Goal: Information Seeking & Learning: Learn about a topic

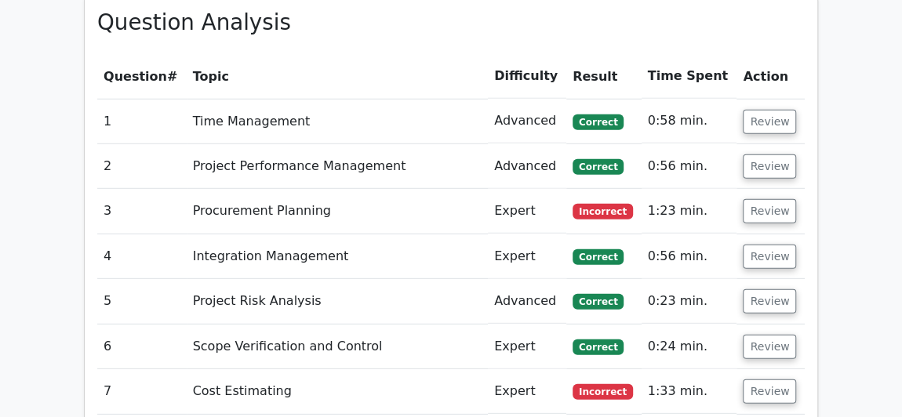
scroll to position [2210, 0]
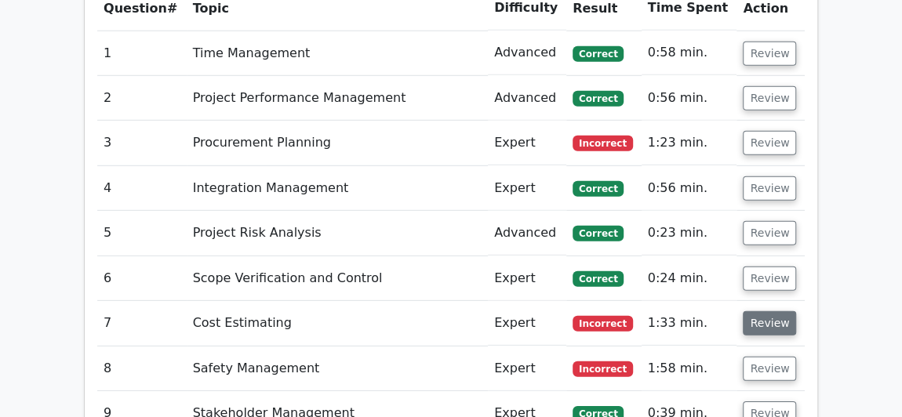
click at [765, 311] on button "Review" at bounding box center [769, 323] width 53 height 24
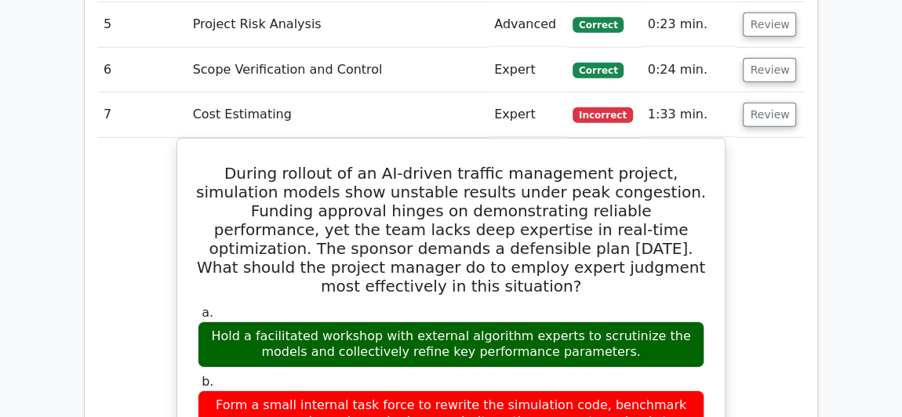
scroll to position [2423, 0]
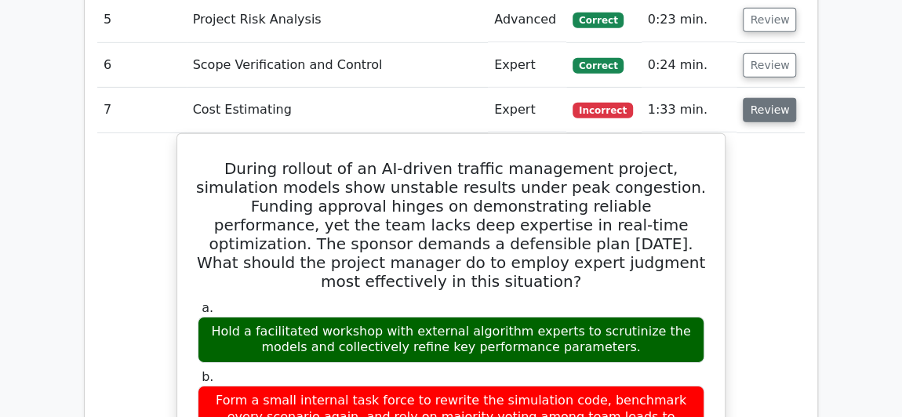
click at [756, 98] on button "Review" at bounding box center [769, 110] width 53 height 24
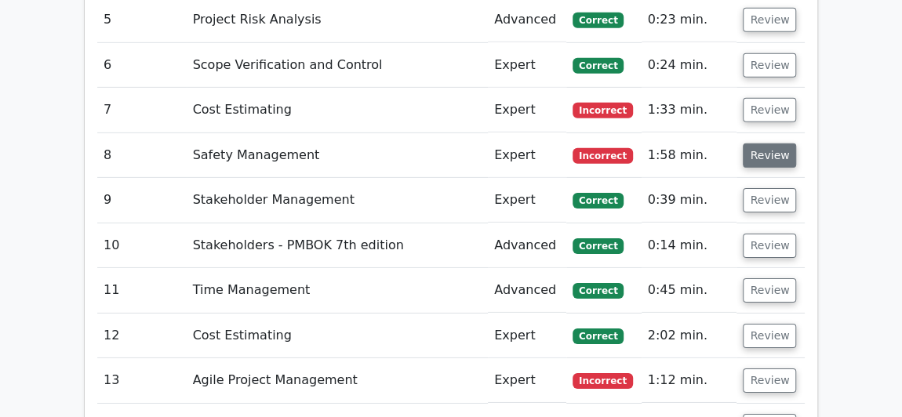
click at [756, 144] on button "Review" at bounding box center [769, 156] width 53 height 24
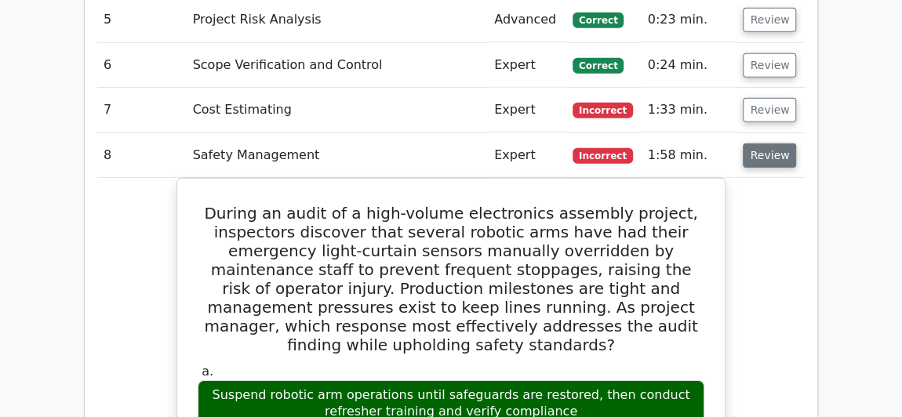
click at [752, 144] on button "Review" at bounding box center [769, 156] width 53 height 24
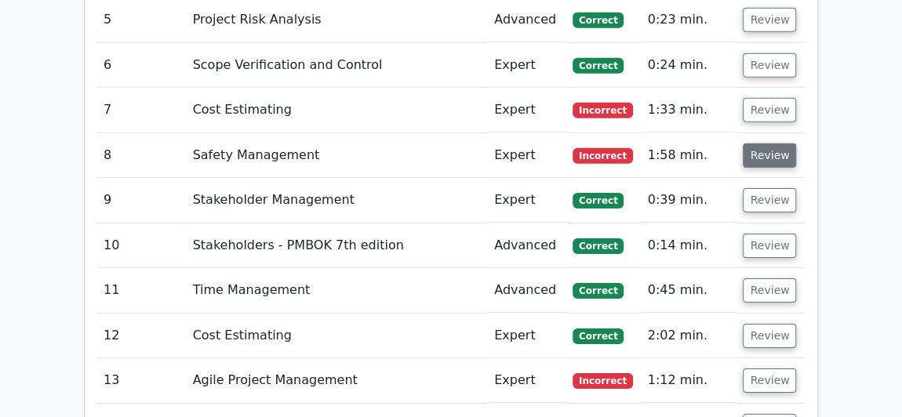
click at [752, 144] on button "Review" at bounding box center [769, 156] width 53 height 24
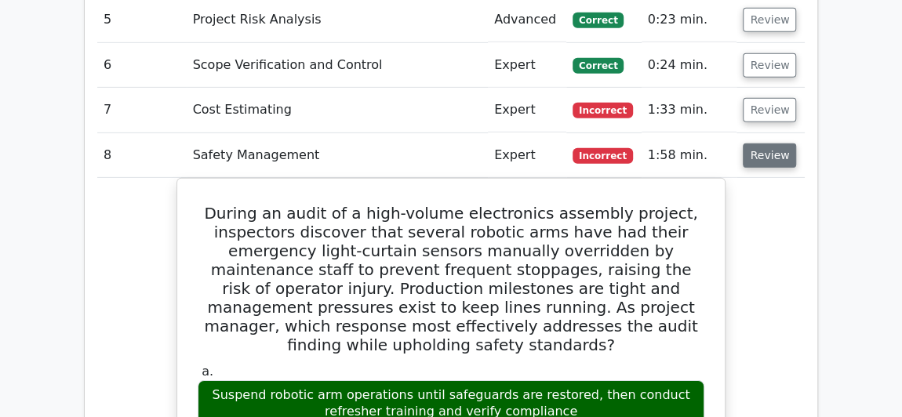
click at [752, 144] on button "Review" at bounding box center [769, 156] width 53 height 24
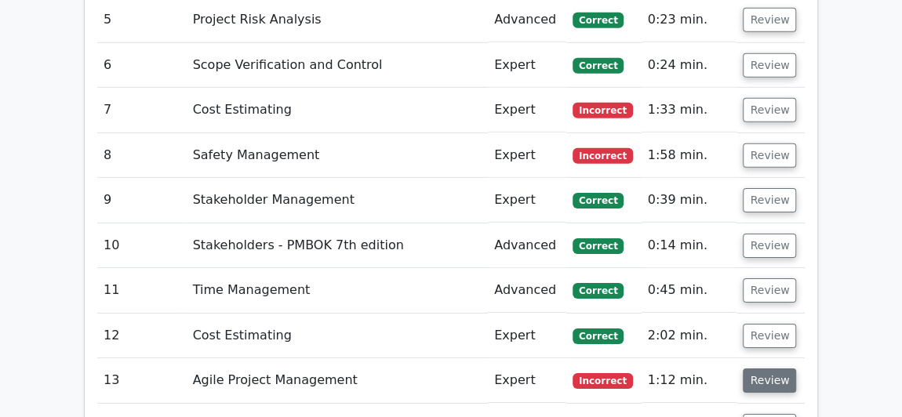
click at [769, 369] on button "Review" at bounding box center [769, 381] width 53 height 24
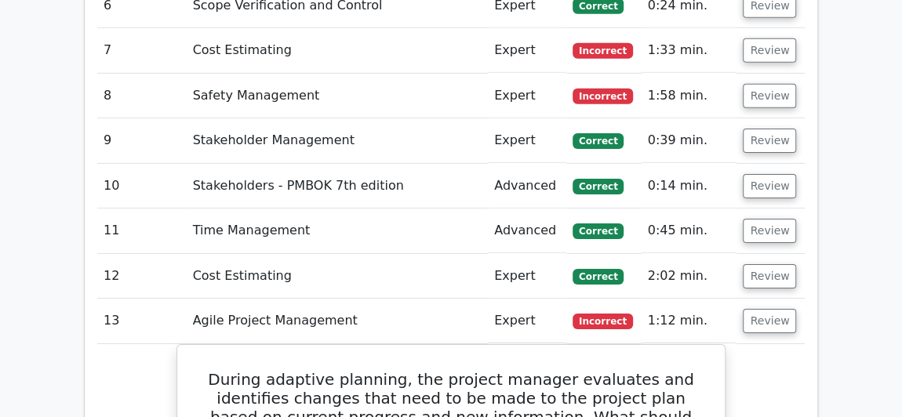
scroll to position [2566, 0]
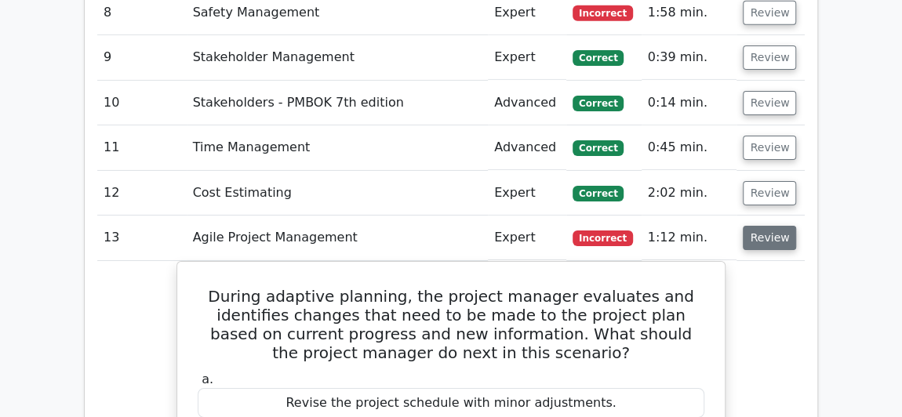
click at [768, 226] on button "Review" at bounding box center [769, 238] width 53 height 24
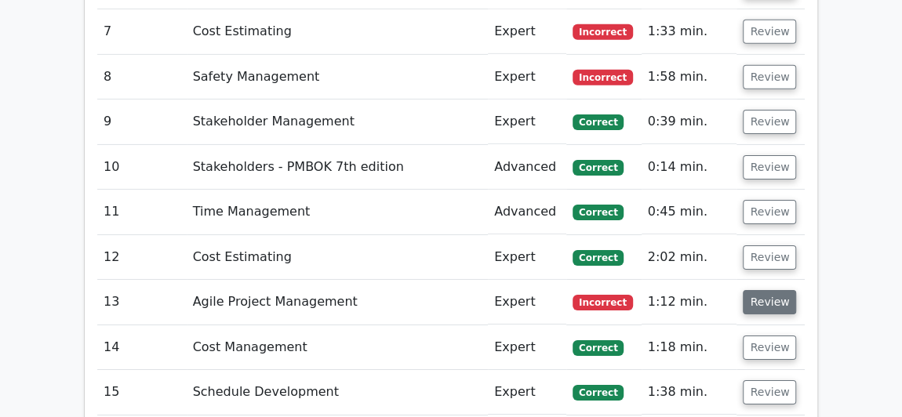
scroll to position [2423, 0]
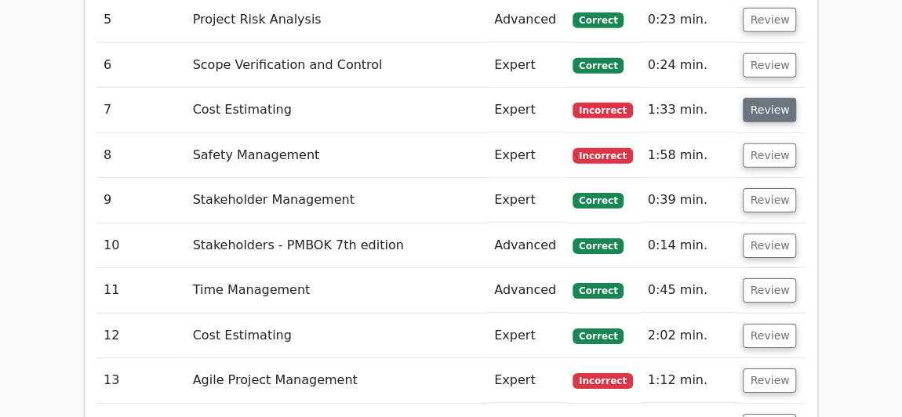
click at [768, 98] on button "Review" at bounding box center [769, 110] width 53 height 24
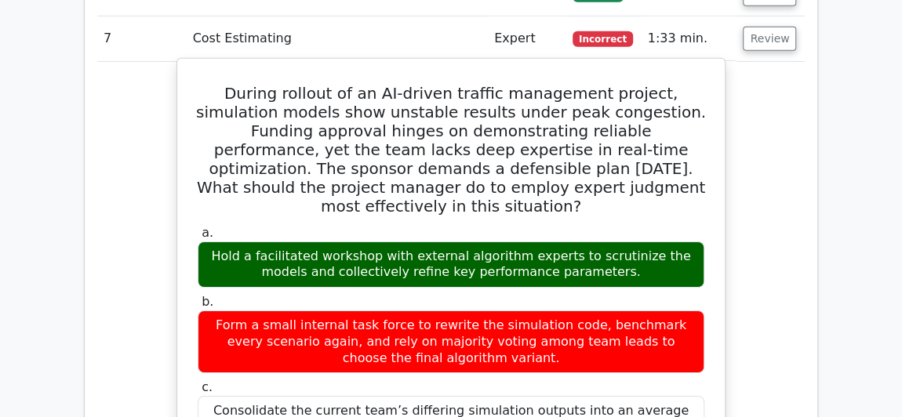
scroll to position [2281, 0]
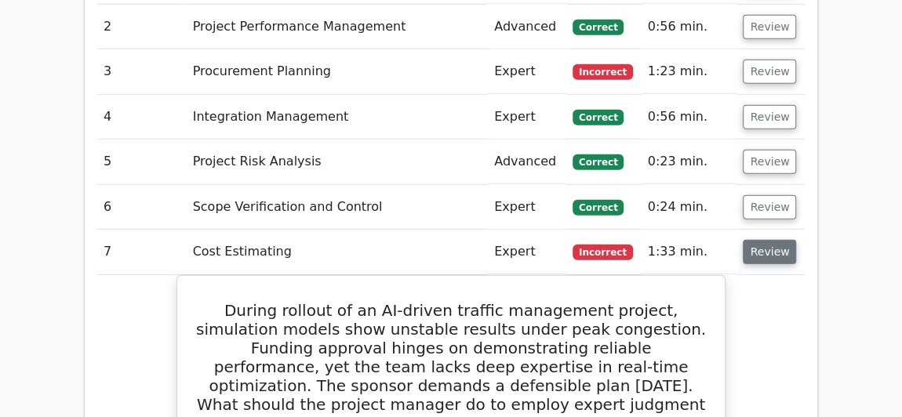
click at [759, 240] on button "Review" at bounding box center [769, 252] width 53 height 24
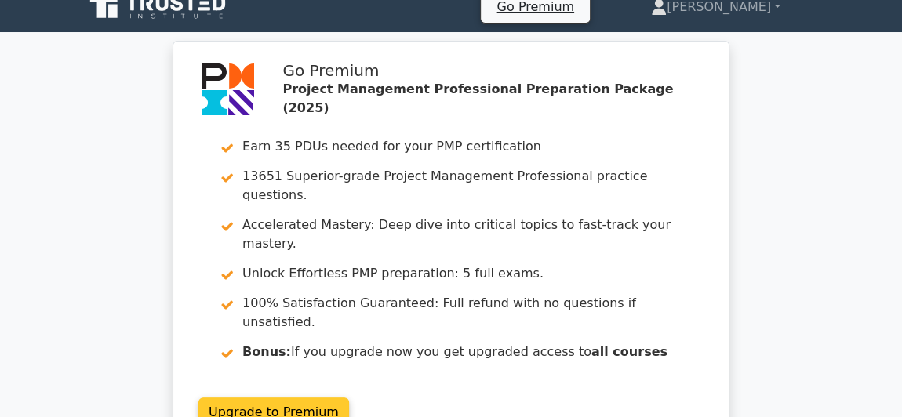
scroll to position [0, 0]
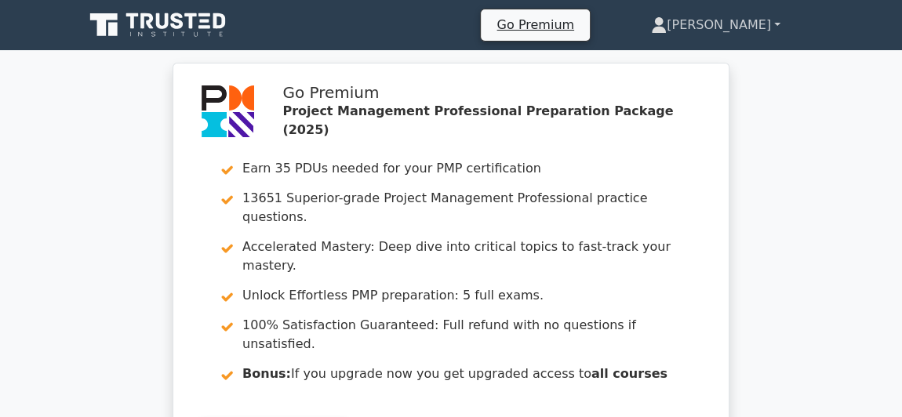
click at [750, 20] on link "[PERSON_NAME]" at bounding box center [715, 24] width 205 height 31
click at [824, 191] on div "Go Premium Project Management Professional Preparation Package (2025) Earn 35 P…" at bounding box center [451, 278] width 902 height 431
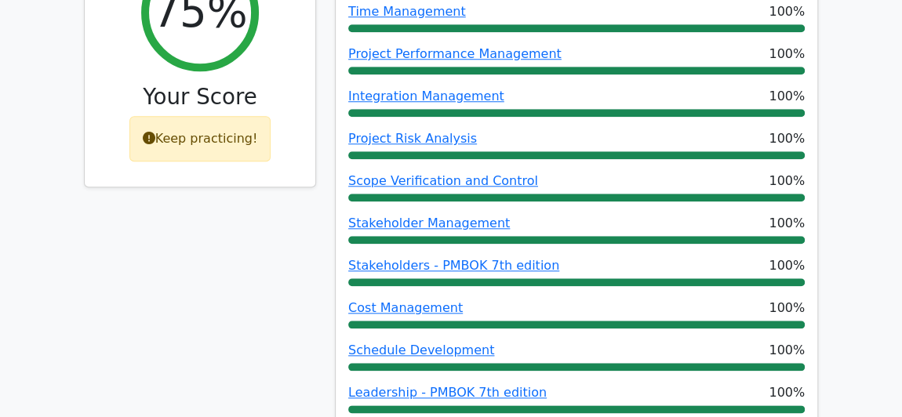
click at [155, 132] on icon at bounding box center [149, 138] width 13 height 13
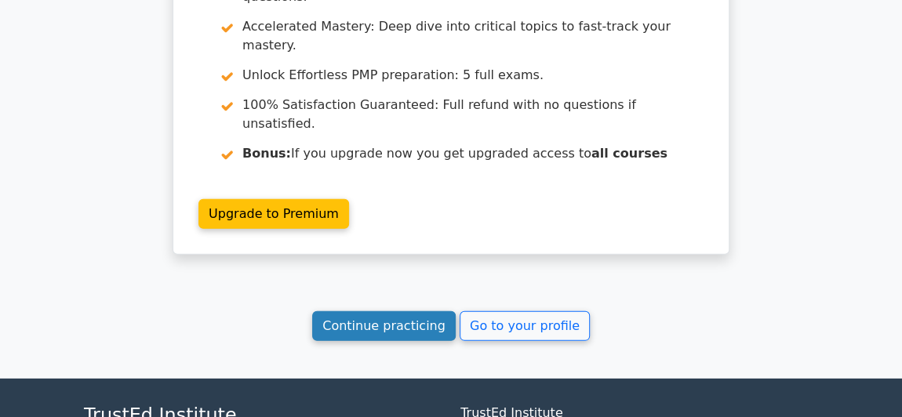
click at [388, 311] on link "Continue practicing" at bounding box center [384, 326] width 144 height 30
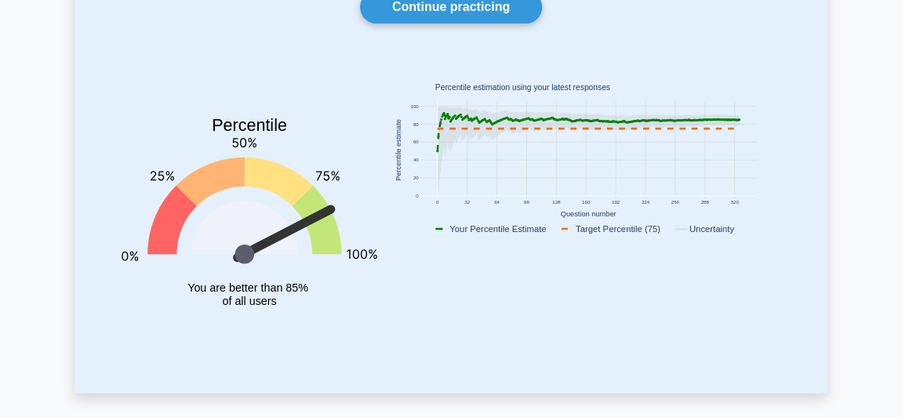
scroll to position [142, 0]
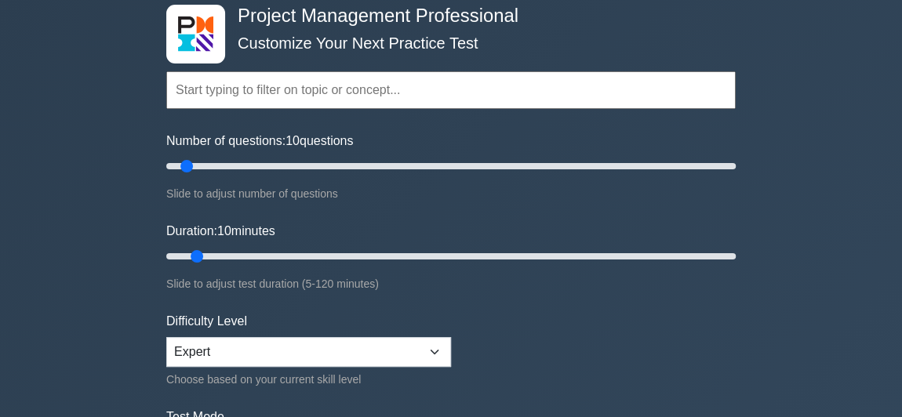
scroll to position [142, 0]
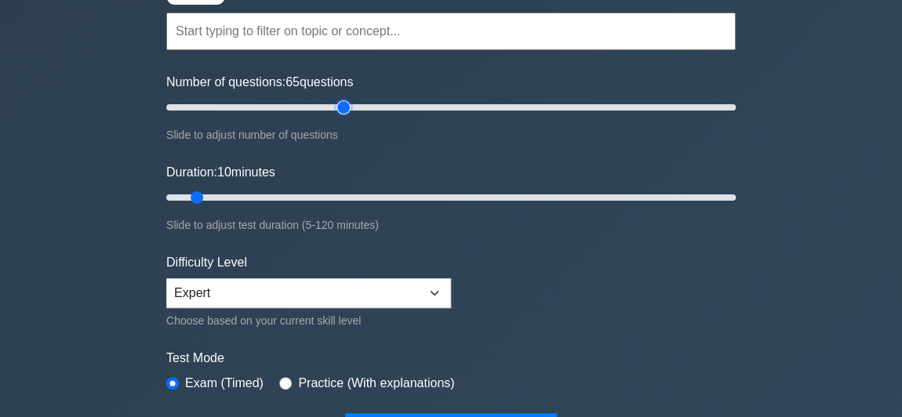
click at [347, 108] on input "Number of questions: 65 questions" at bounding box center [450, 107] width 569 height 19
click at [186, 103] on input "Number of questions: 65 questions" at bounding box center [450, 107] width 569 height 19
click at [337, 107] on input "Number of questions: 65 questions" at bounding box center [450, 107] width 569 height 19
click at [239, 107] on input "Number of questions: 65 questions" at bounding box center [450, 107] width 569 height 19
click at [182, 104] on input "Number of questions: 30 questions" at bounding box center [450, 107] width 569 height 19
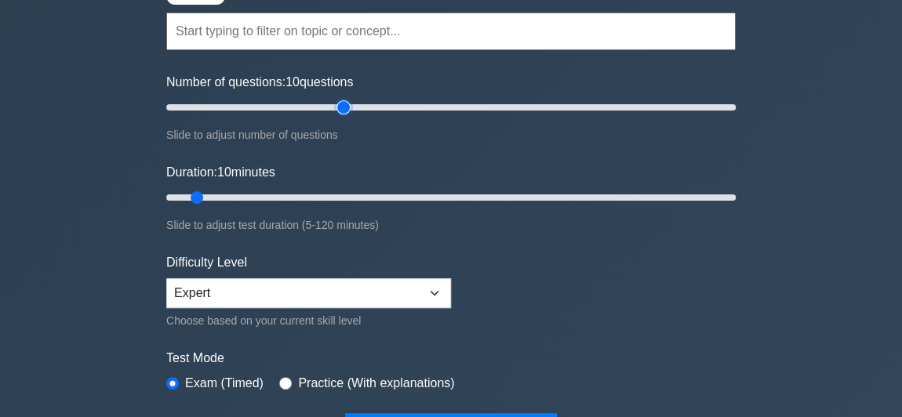
click at [339, 108] on input "Number of questions: 10 questions" at bounding box center [450, 107] width 569 height 19
click at [171, 105] on input "Number of questions: 65 questions" at bounding box center [450, 107] width 569 height 19
click at [252, 107] on input "Number of questions: 5 questions" at bounding box center [450, 107] width 569 height 19
click at [337, 107] on input "Number of questions: 65 questions" at bounding box center [450, 107] width 569 height 19
click at [194, 104] on input "Number of questions: 65 questions" at bounding box center [450, 107] width 569 height 19
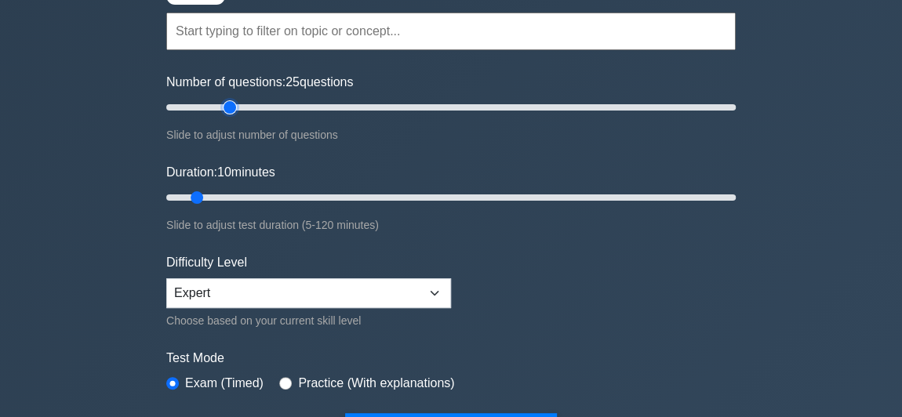
click at [225, 101] on input "Number of questions: 25 questions" at bounding box center [450, 107] width 569 height 19
type input "60"
click at [336, 109] on input "Number of questions: 25 questions" at bounding box center [450, 107] width 569 height 19
click at [399, 193] on input "Duration: 50 minutes" at bounding box center [450, 197] width 569 height 19
click at [470, 191] on input "Duration: 65 minutes" at bounding box center [450, 197] width 569 height 19
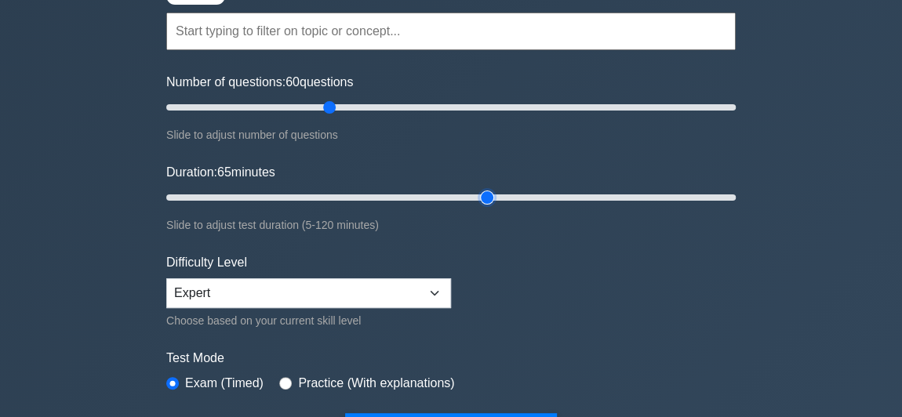
click at [487, 199] on input "Duration: 65 minutes" at bounding box center [450, 197] width 569 height 19
type input "75"
click at [500, 194] on input "Duration: 70 minutes" at bounding box center [450, 197] width 569 height 19
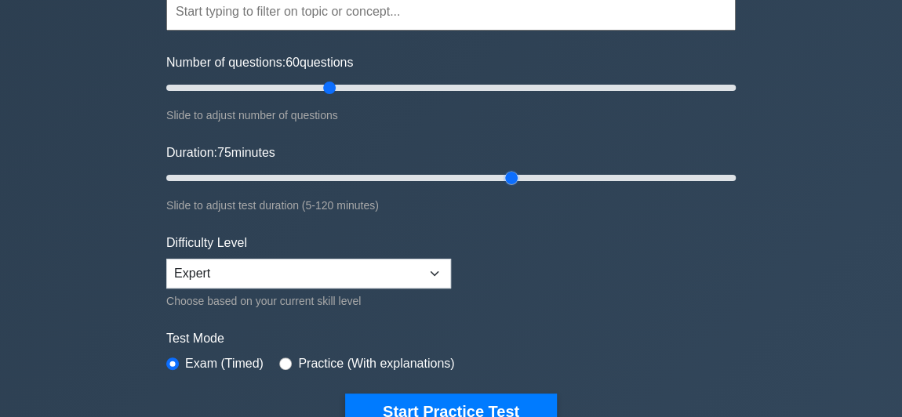
scroll to position [285, 0]
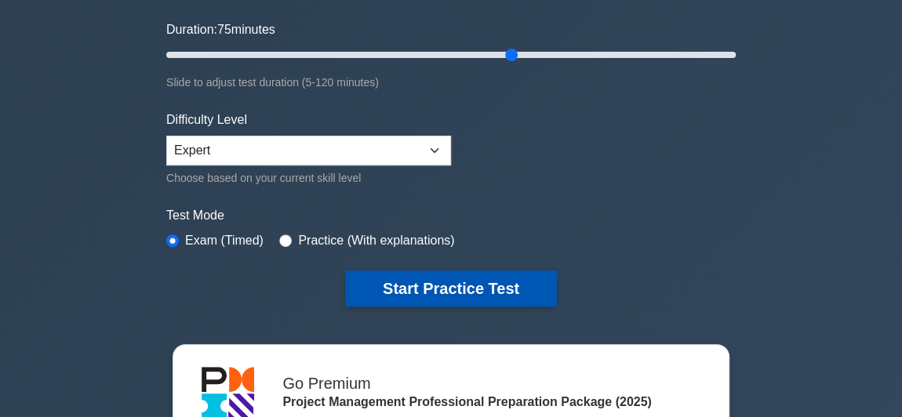
click at [499, 278] on button "Start Practice Test" at bounding box center [451, 289] width 212 height 36
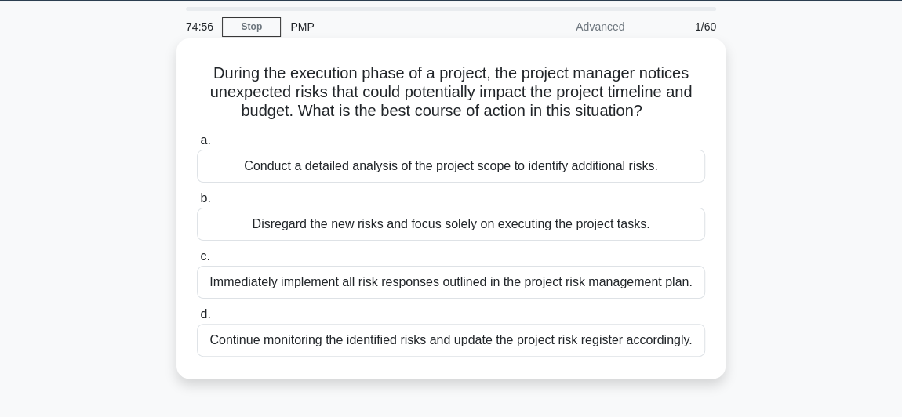
scroll to position [71, 0]
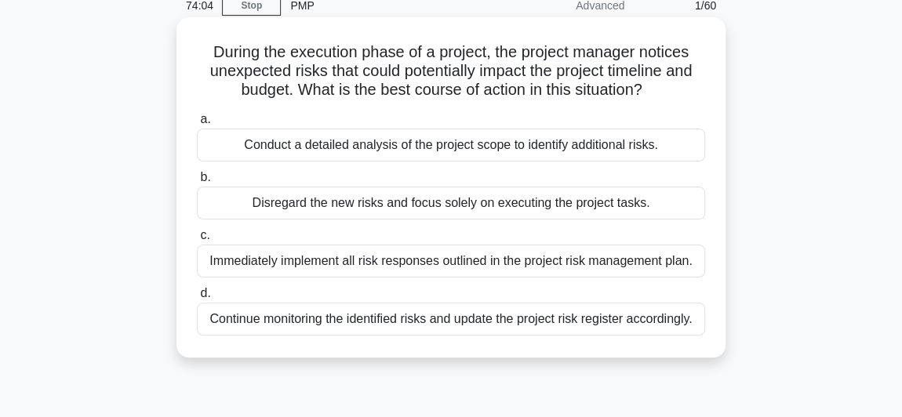
click at [359, 316] on div "Continue monitoring the identified risks and update the project risk register a…" at bounding box center [451, 319] width 508 height 33
click at [197, 299] on input "d. Continue monitoring the identified risks and update the project risk registe…" at bounding box center [197, 294] width 0 height 10
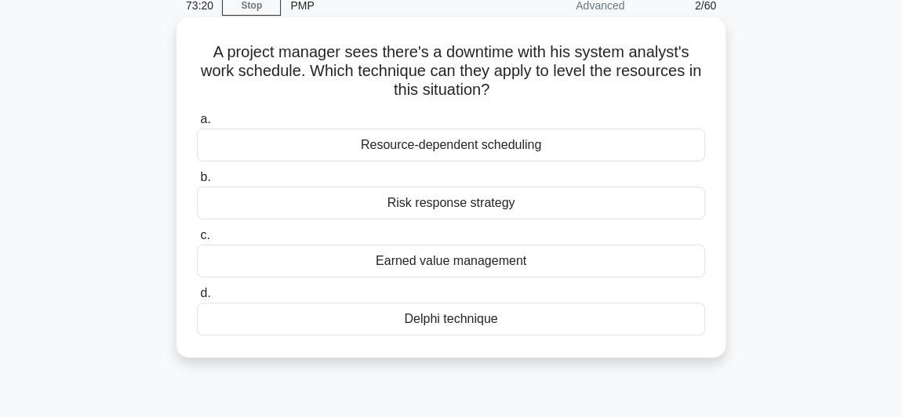
click at [432, 140] on div "Resource-dependent scheduling" at bounding box center [451, 145] width 508 height 33
click at [197, 125] on input "a. Resource-dependent scheduling" at bounding box center [197, 119] width 0 height 10
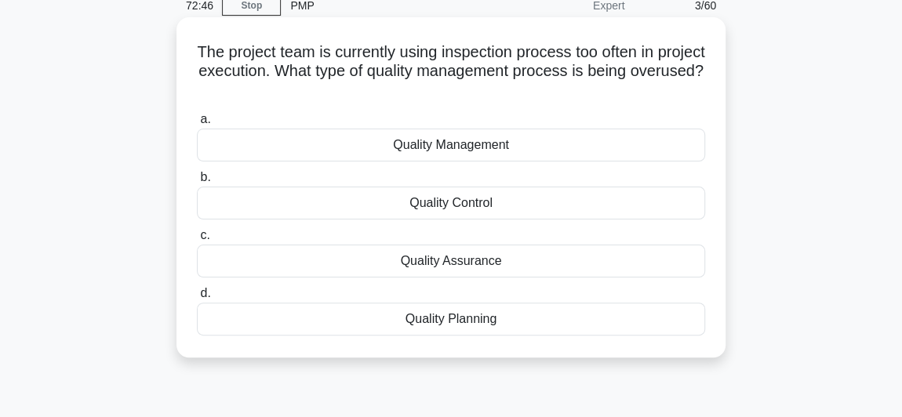
click at [467, 151] on div "Quality Management" at bounding box center [451, 145] width 508 height 33
click at [197, 125] on input "a. Quality Management" at bounding box center [197, 119] width 0 height 10
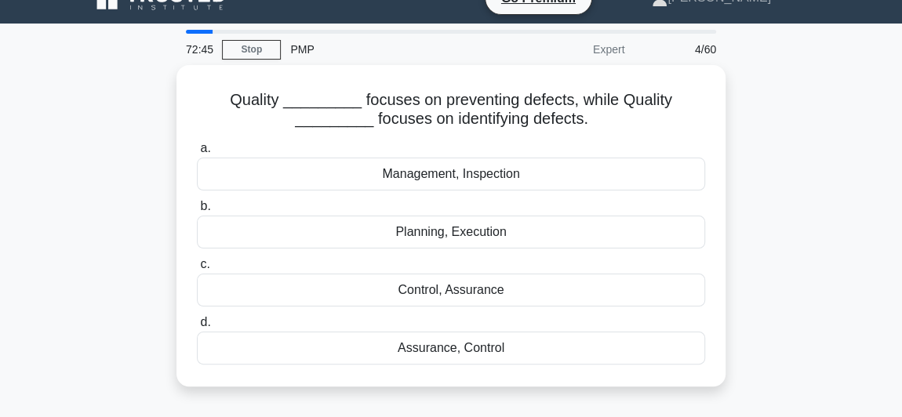
scroll to position [0, 0]
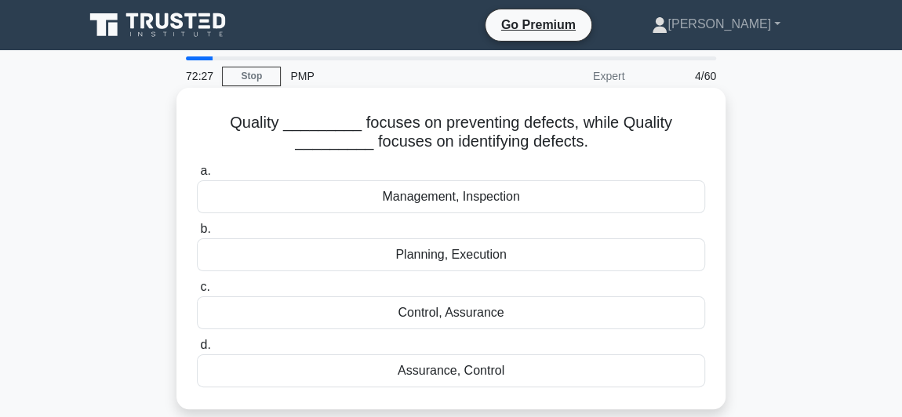
click at [452, 365] on div "Assurance, Control" at bounding box center [451, 370] width 508 height 33
click at [197, 351] on input "d. Assurance, Control" at bounding box center [197, 345] width 0 height 10
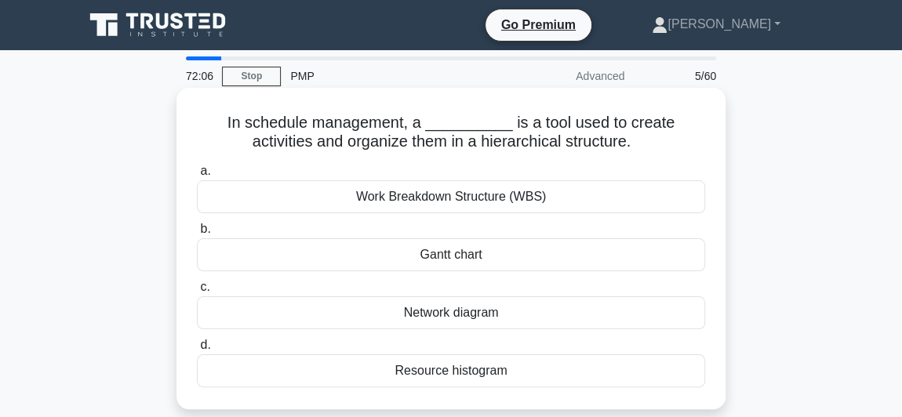
drag, startPoint x: 517, startPoint y: 371, endPoint x: 196, endPoint y: 124, distance: 404.8
click at [196, 124] on div "In schedule management, a __________ is a tool used to create activities and or…" at bounding box center [451, 248] width 536 height 309
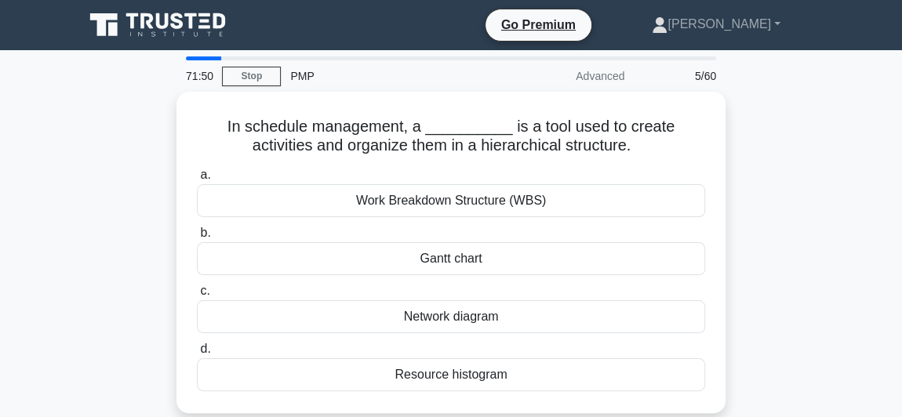
click at [132, 192] on div "In schedule management, a __________ is a tool used to create activities and or…" at bounding box center [450, 262] width 753 height 340
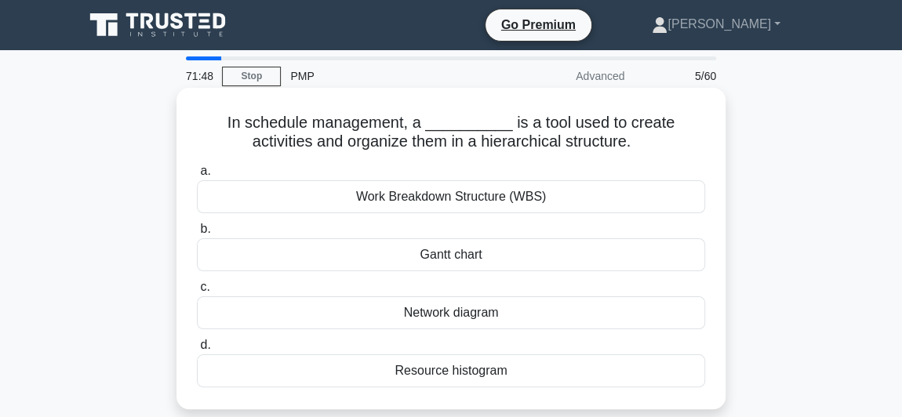
click at [285, 304] on div "Network diagram" at bounding box center [451, 312] width 508 height 33
click at [197, 293] on input "c. Network diagram" at bounding box center [197, 287] width 0 height 10
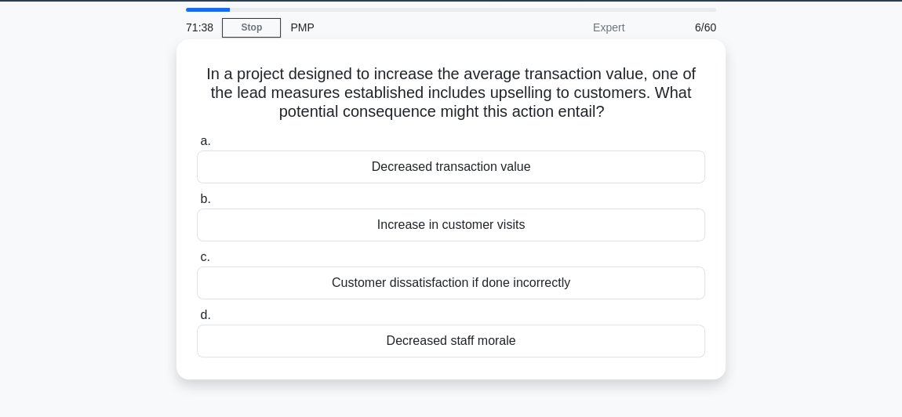
scroll to position [71, 0]
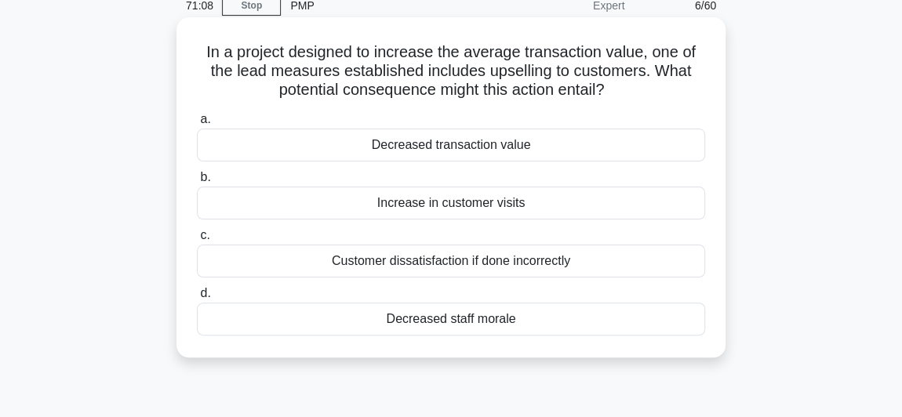
click at [437, 257] on div "Customer dissatisfaction if done incorrectly" at bounding box center [451, 261] width 508 height 33
click at [197, 241] on input "c. Customer dissatisfaction if done incorrectly" at bounding box center [197, 236] width 0 height 10
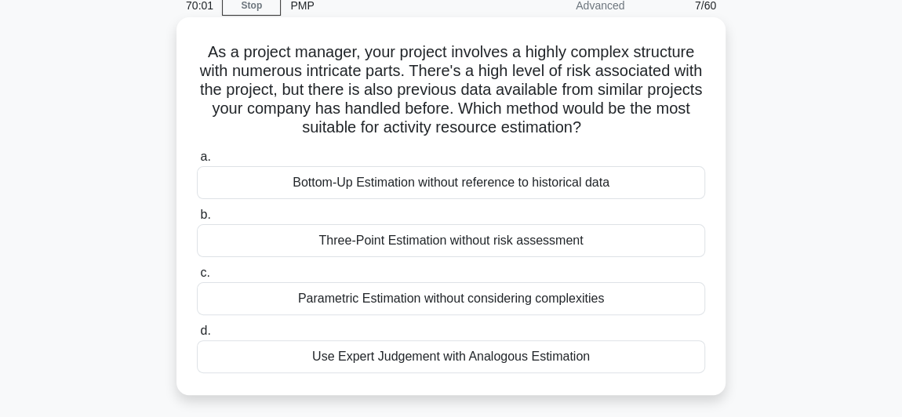
click at [383, 347] on div "Use Expert Judgement with Analogous Estimation" at bounding box center [451, 356] width 508 height 33
click at [197, 336] on input "d. Use Expert Judgement with Analogous Estimation" at bounding box center [197, 331] width 0 height 10
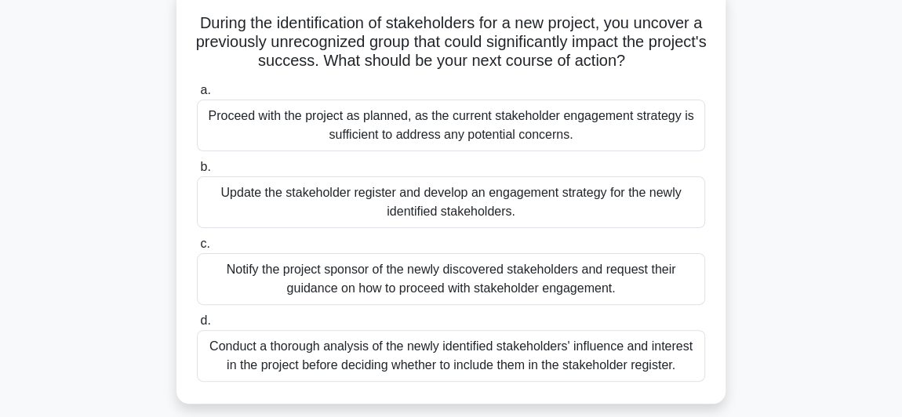
scroll to position [100, 0]
click at [227, 215] on div "Update the stakeholder register and develop an engagement strategy for the newl…" at bounding box center [451, 202] width 508 height 52
click at [197, 172] on input "b. Update the stakeholder register and develop an engagement strategy for the n…" at bounding box center [197, 167] width 0 height 10
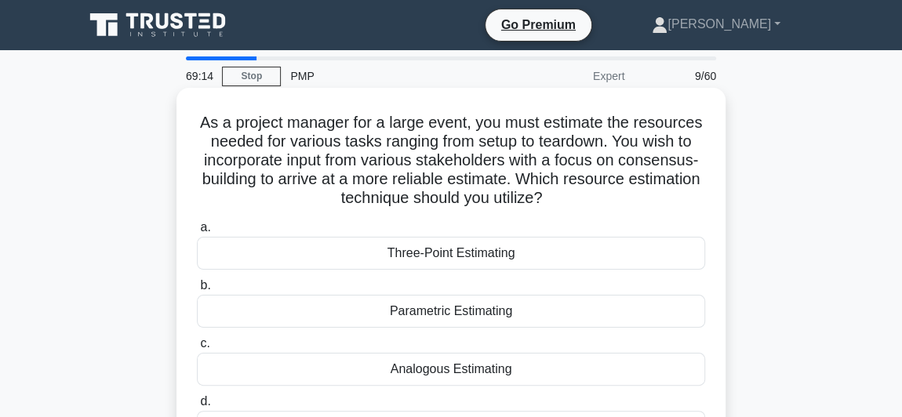
scroll to position [71, 0]
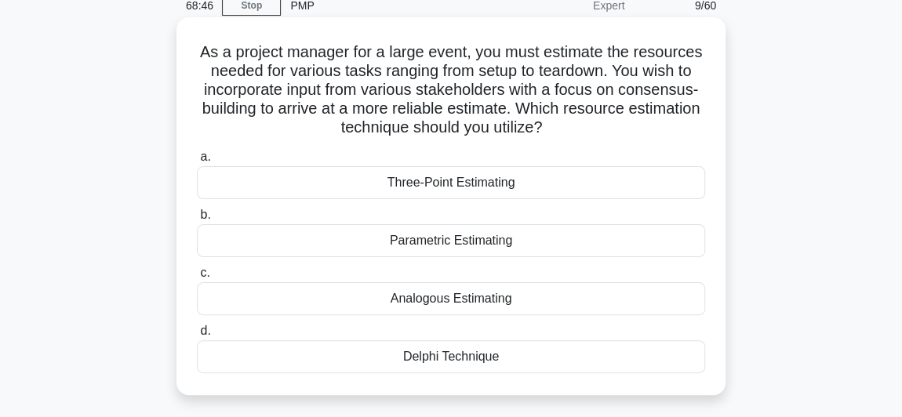
click at [475, 351] on div "Delphi Technique" at bounding box center [451, 356] width 508 height 33
click at [197, 336] on input "d. Delphi Technique" at bounding box center [197, 331] width 0 height 10
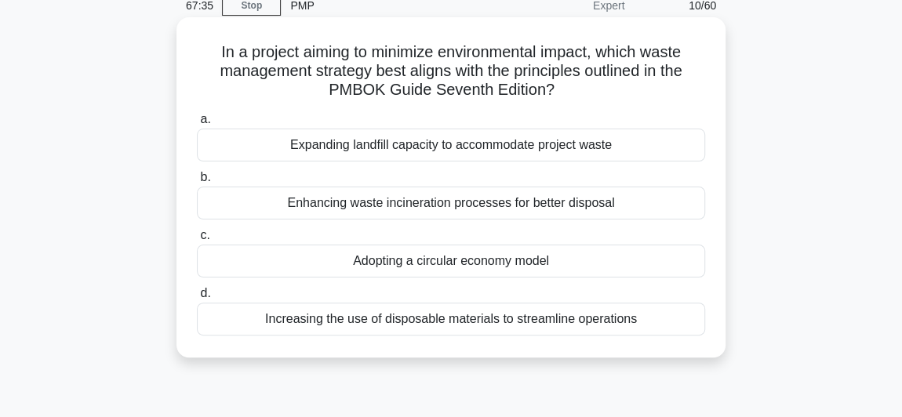
click at [359, 207] on div "Enhancing waste incineration processes for better disposal" at bounding box center [451, 203] width 508 height 33
click at [197, 183] on input "b. Enhancing waste incineration processes for better disposal" at bounding box center [197, 178] width 0 height 10
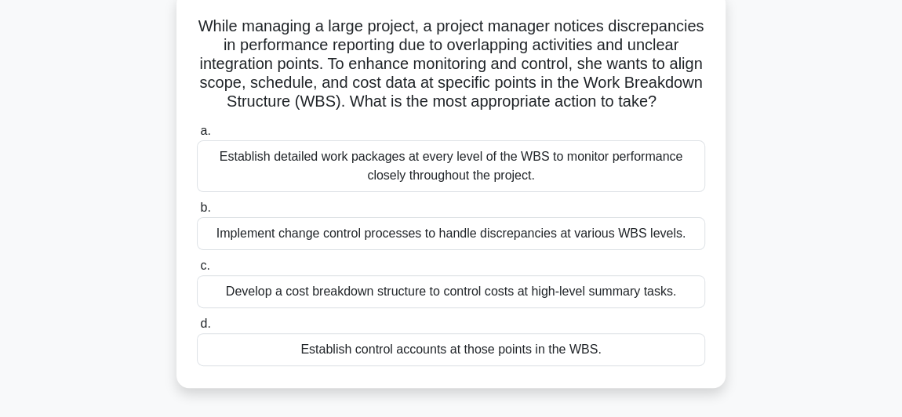
scroll to position [95, 0]
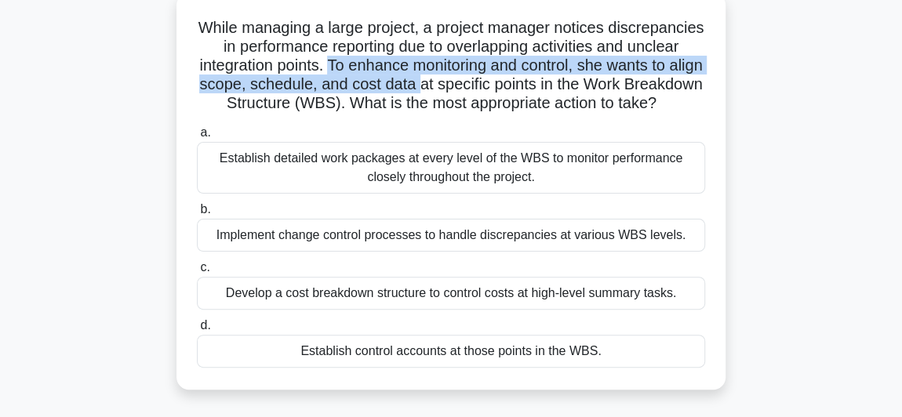
drag, startPoint x: 423, startPoint y: 63, endPoint x: 529, endPoint y: 91, distance: 108.8
click at [529, 91] on h5 "While managing a large project, a project manager notices discrepancies in perf…" at bounding box center [450, 66] width 511 height 96
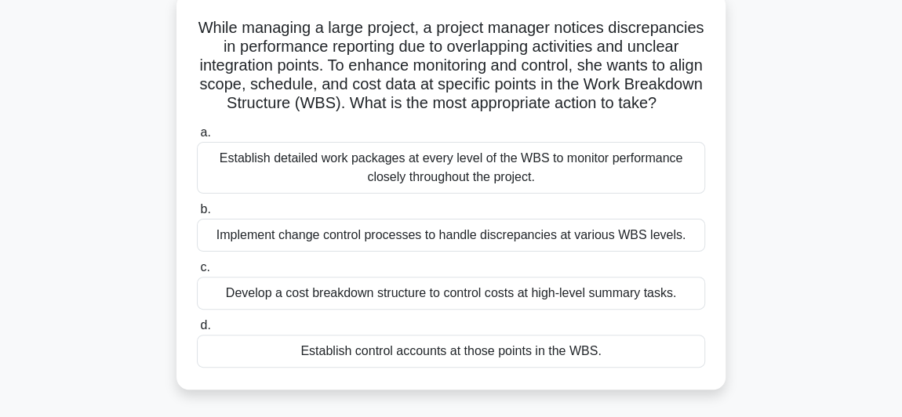
click at [293, 184] on div "Establish detailed work packages at every level of the WBS to monitor performan…" at bounding box center [451, 168] width 508 height 52
click at [197, 138] on input "a. Establish detailed work packages at every level of the WBS to monitor perfor…" at bounding box center [197, 133] width 0 height 10
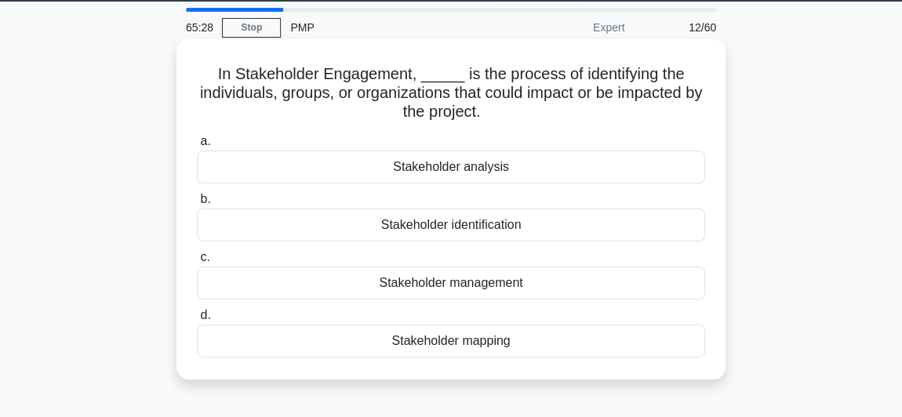
scroll to position [71, 0]
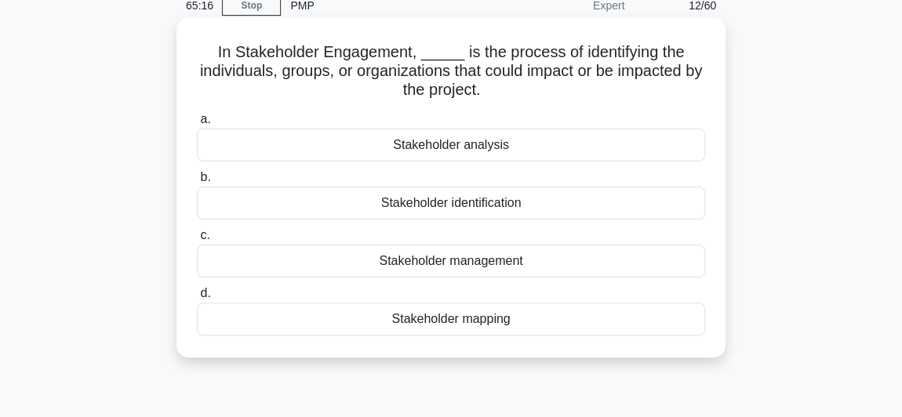
click at [464, 205] on div "Stakeholder identification" at bounding box center [451, 203] width 508 height 33
click at [197, 183] on input "b. Stakeholder identification" at bounding box center [197, 178] width 0 height 10
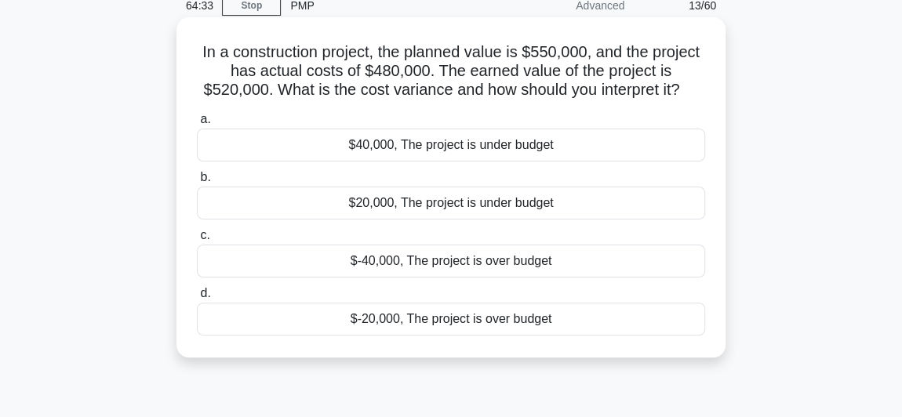
click at [395, 144] on div "$40,000, The project is under budget" at bounding box center [451, 145] width 508 height 33
click at [197, 125] on input "a. $40,000, The project is under budget" at bounding box center [197, 119] width 0 height 10
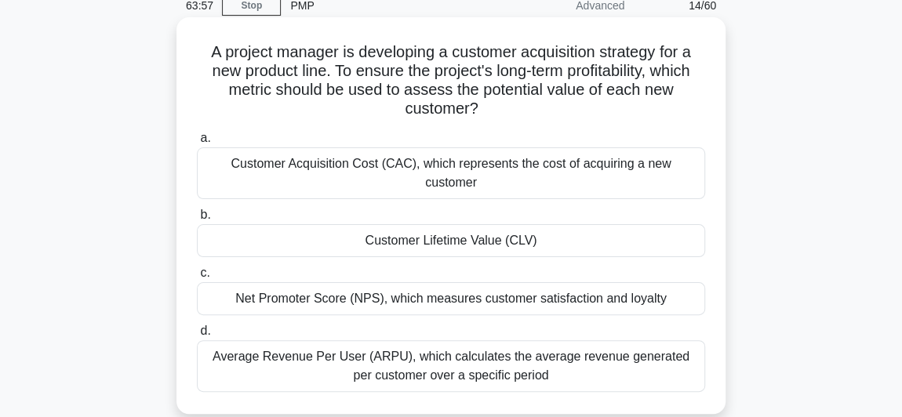
drag, startPoint x: 551, startPoint y: 358, endPoint x: 206, endPoint y: 49, distance: 462.6
click at [206, 49] on div "A project manager is developing a customer acquisition strategy for a new produ…" at bounding box center [451, 216] width 536 height 384
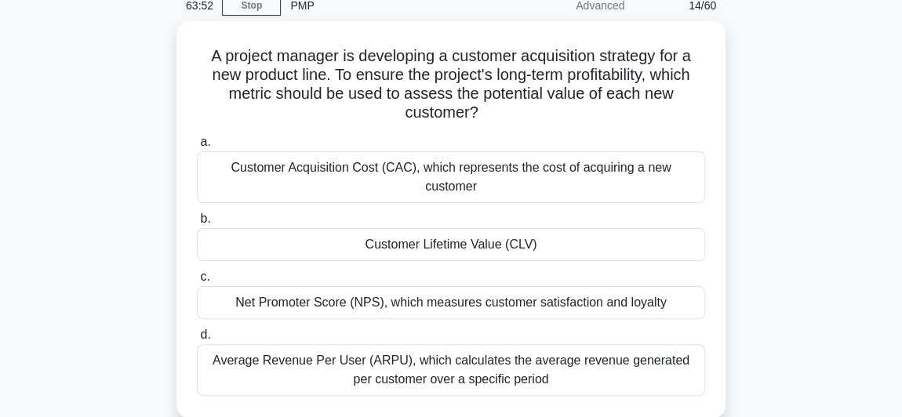
click at [118, 156] on div "A project manager is developing a customer acquisition strategy for a new produ…" at bounding box center [450, 229] width 753 height 416
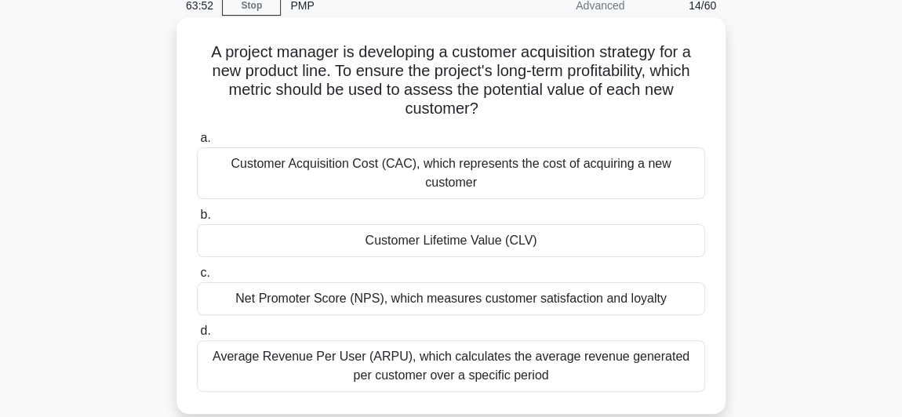
click at [298, 224] on div "Customer Lifetime Value (CLV)" at bounding box center [451, 240] width 508 height 33
click at [197, 216] on input "b. Customer Lifetime Value (CLV)" at bounding box center [197, 215] width 0 height 10
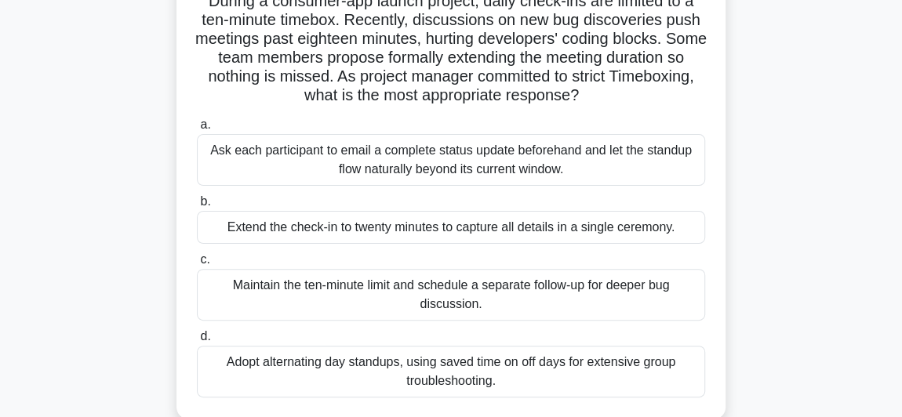
scroll to position [99, 0]
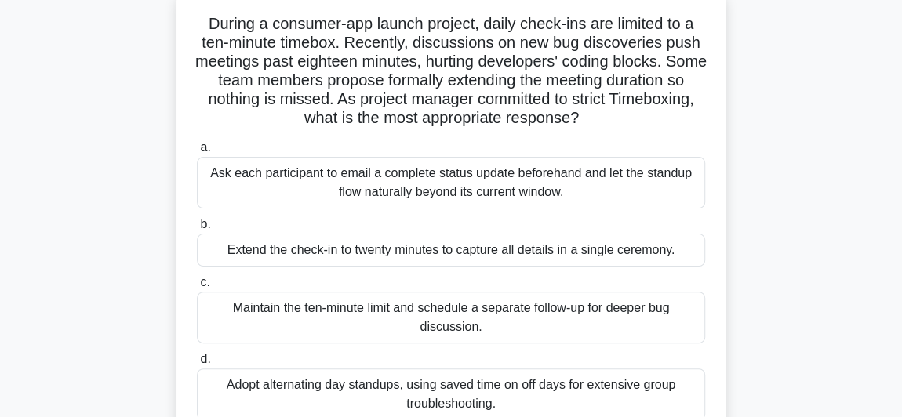
click at [317, 313] on div "Maintain the ten-minute limit and schedule a separate follow-up for deeper bug …" at bounding box center [451, 318] width 508 height 52
click at [197, 288] on input "c. Maintain the ten-minute limit and schedule a separate follow-up for deeper b…" at bounding box center [197, 283] width 0 height 10
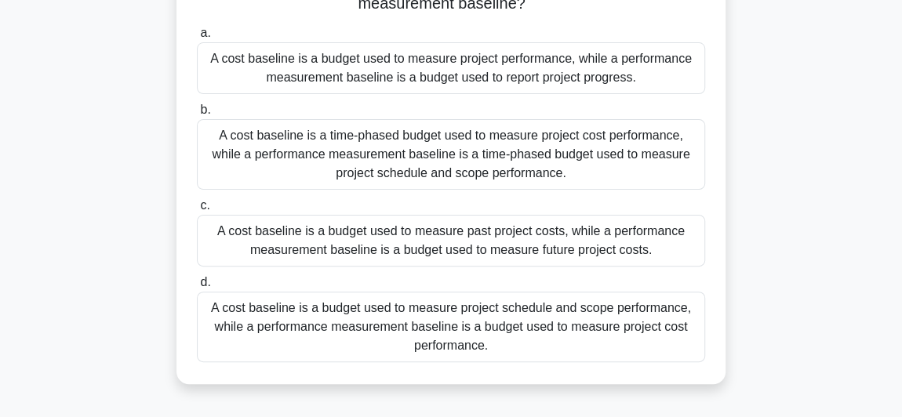
scroll to position [67, 0]
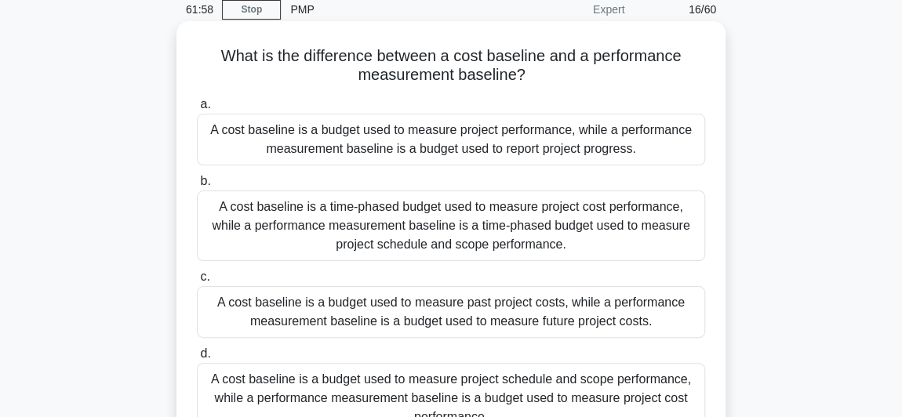
click at [247, 240] on div "A cost baseline is a time-phased budget used to measure project cost performanc…" at bounding box center [451, 226] width 508 height 71
click at [197, 187] on input "b. A cost baseline is a time-phased budget used to measure project cost perform…" at bounding box center [197, 181] width 0 height 10
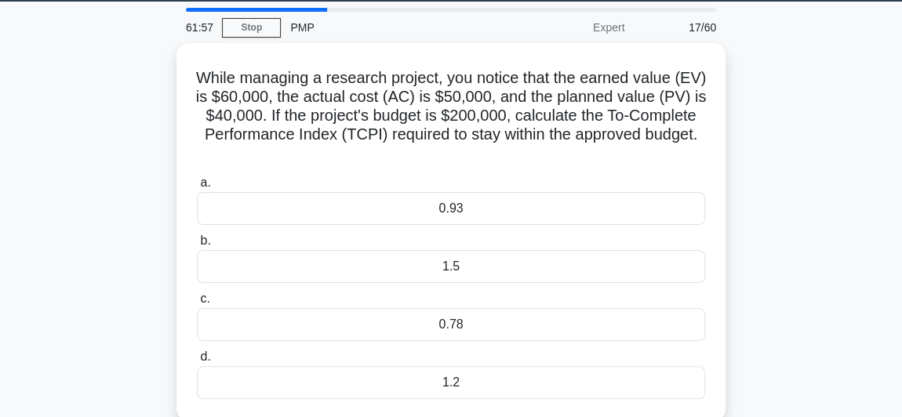
scroll to position [71, 0]
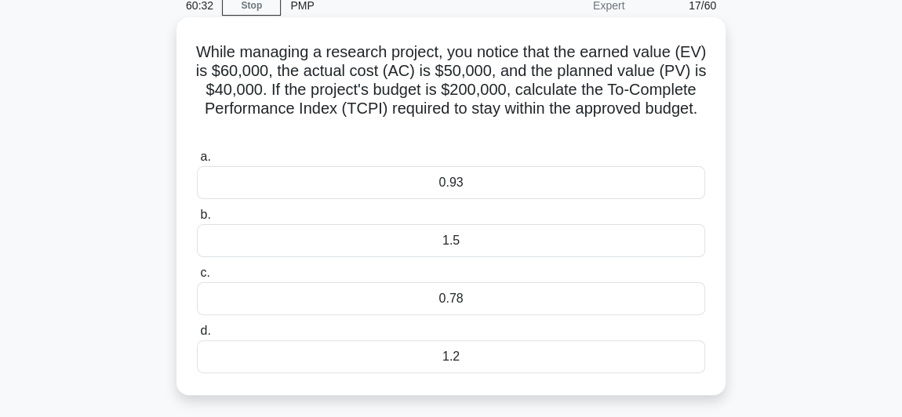
click at [358, 184] on div "0.93" at bounding box center [451, 182] width 508 height 33
click at [197, 162] on input "a. 0.93" at bounding box center [197, 157] width 0 height 10
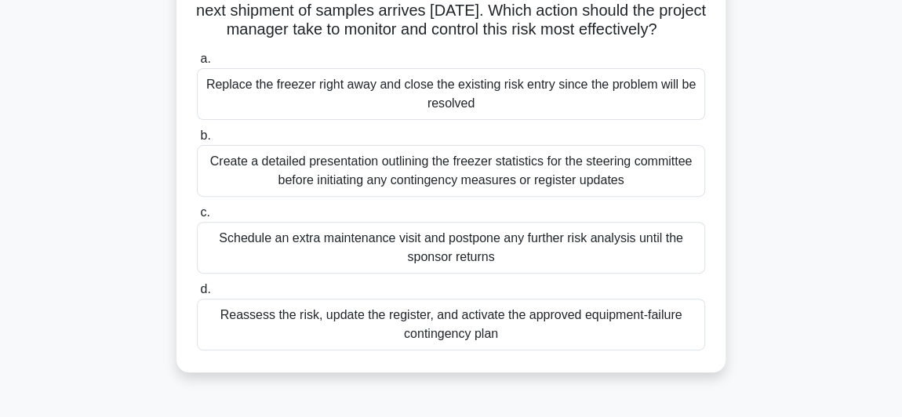
scroll to position [213, 0]
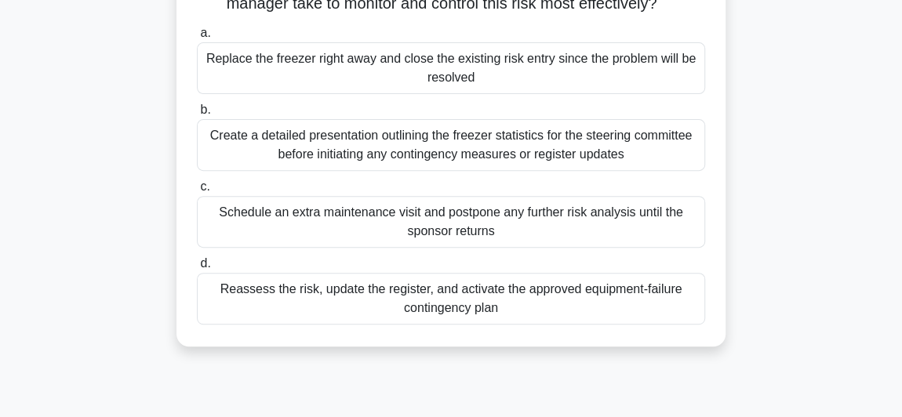
click at [270, 325] on div "Reassess the risk, update the register, and activate the approved equipment-fai…" at bounding box center [451, 299] width 508 height 52
click at [197, 269] on input "d. Reassess the risk, update the register, and activate the approved equipment-…" at bounding box center [197, 264] width 0 height 10
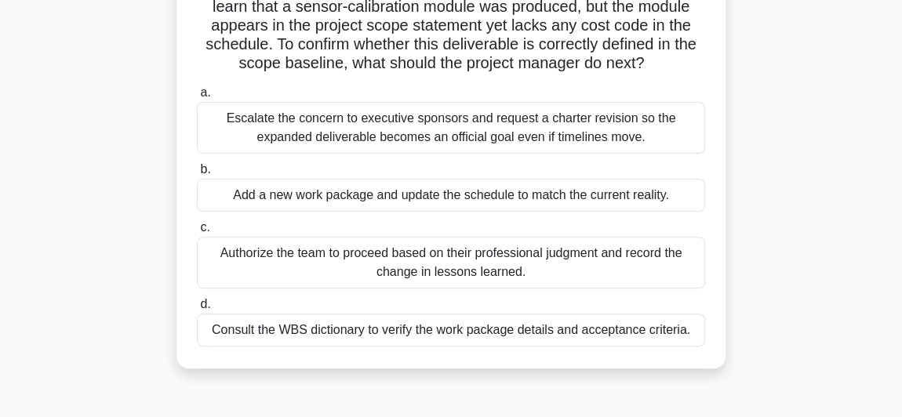
scroll to position [158, 0]
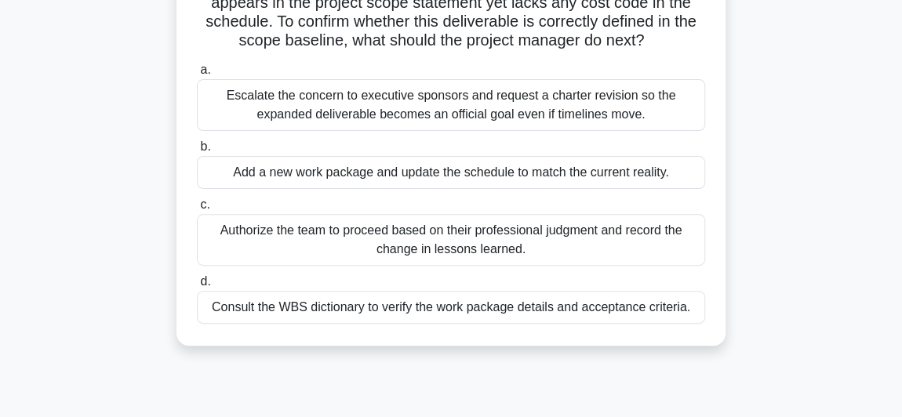
click at [322, 309] on div "Consult the WBS dictionary to verify the work package details and acceptance cr…" at bounding box center [451, 307] width 508 height 33
click at [197, 287] on input "d. Consult the WBS dictionary to verify the work package details and acceptance…" at bounding box center [197, 282] width 0 height 10
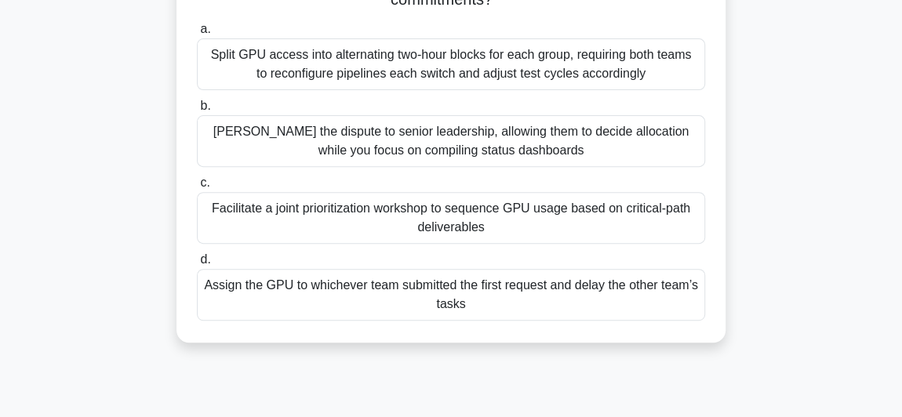
scroll to position [213, 0]
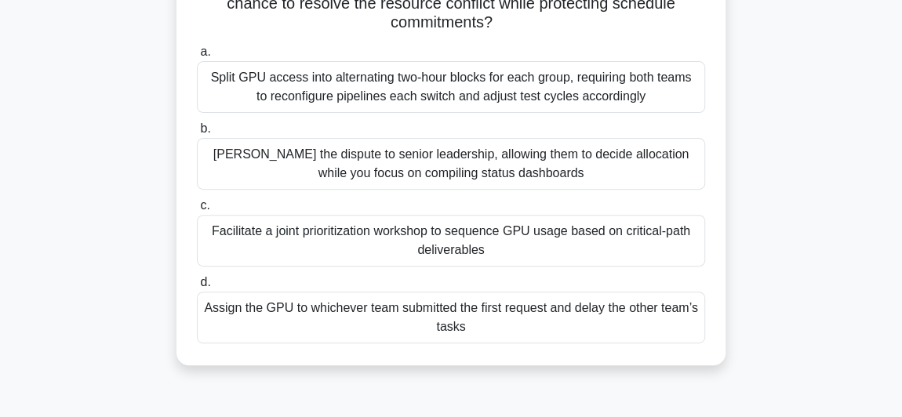
click at [371, 242] on div "Facilitate a joint prioritization workshop to sequence GPU usage based on criti…" at bounding box center [451, 241] width 508 height 52
click at [197, 211] on input "c. Facilitate a joint prioritization workshop to sequence GPU usage based on cr…" at bounding box center [197, 206] width 0 height 10
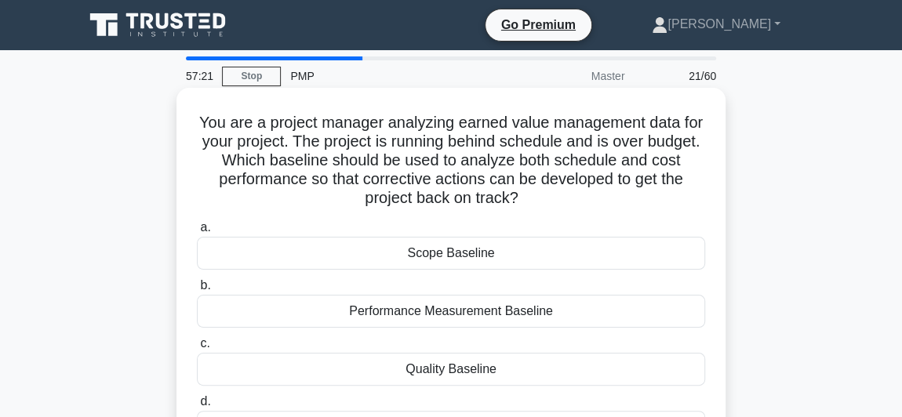
scroll to position [71, 0]
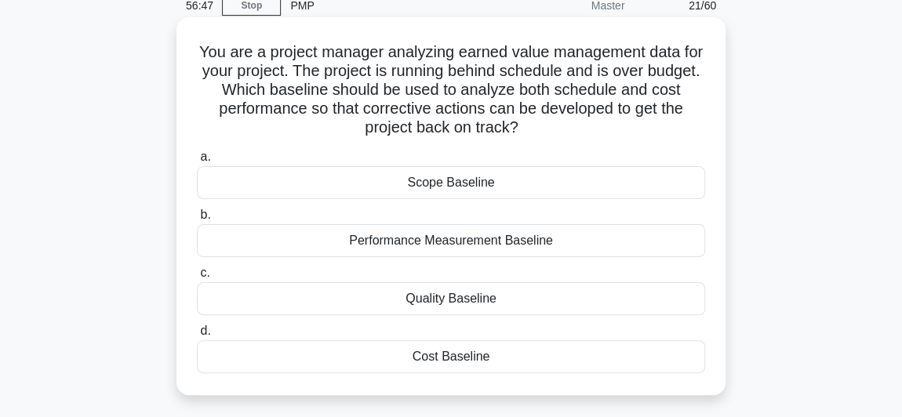
drag, startPoint x: 510, startPoint y: 347, endPoint x: 209, endPoint y: 48, distance: 424.2
click at [209, 49] on div "You are a project manager analyzing earned value management data for your proje…" at bounding box center [451, 206] width 536 height 365
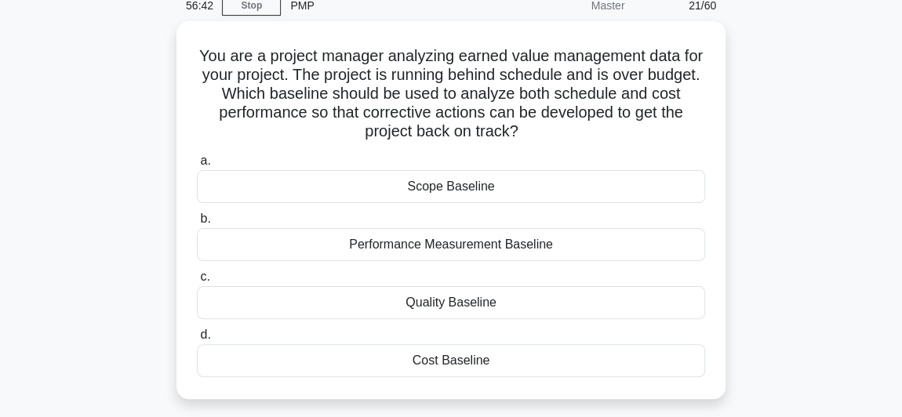
click at [68, 129] on main "56:42 Stop PMP Master 21/60 You are a project manager analyzing earned value ma…" at bounding box center [451, 378] width 902 height 797
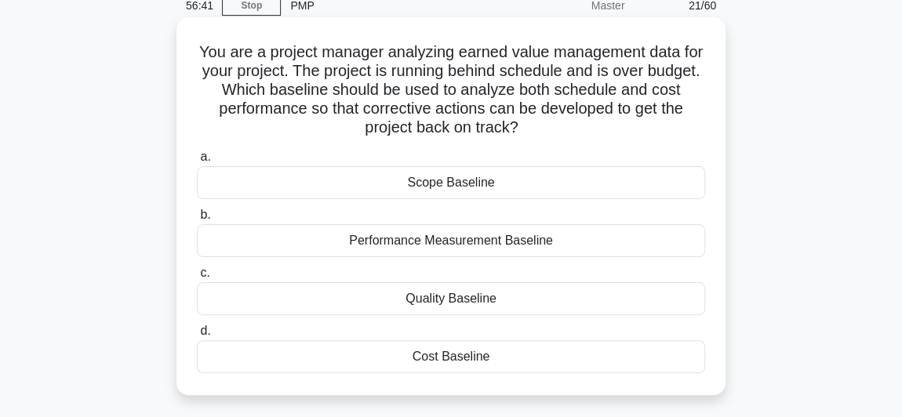
click at [297, 235] on div "Performance Measurement Baseline" at bounding box center [451, 240] width 508 height 33
click at [197, 220] on input "b. Performance Measurement Baseline" at bounding box center [197, 215] width 0 height 10
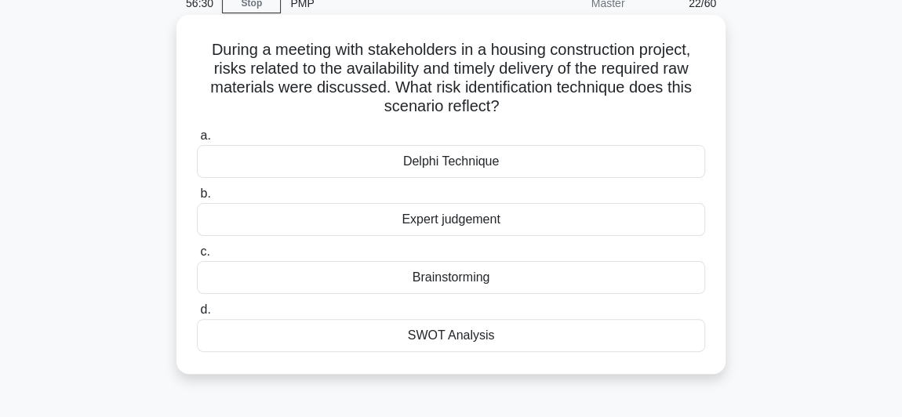
scroll to position [74, 0]
click at [385, 264] on div "Brainstorming" at bounding box center [451, 276] width 508 height 33
click at [197, 256] on input "c. Brainstorming" at bounding box center [197, 251] width 0 height 10
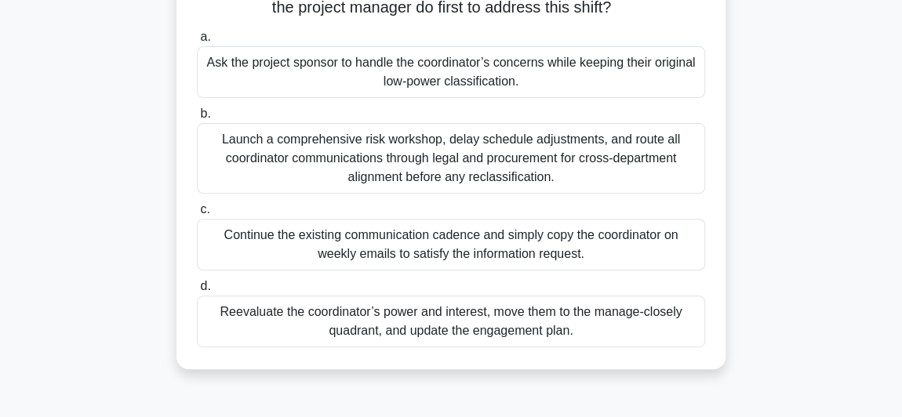
scroll to position [0, 0]
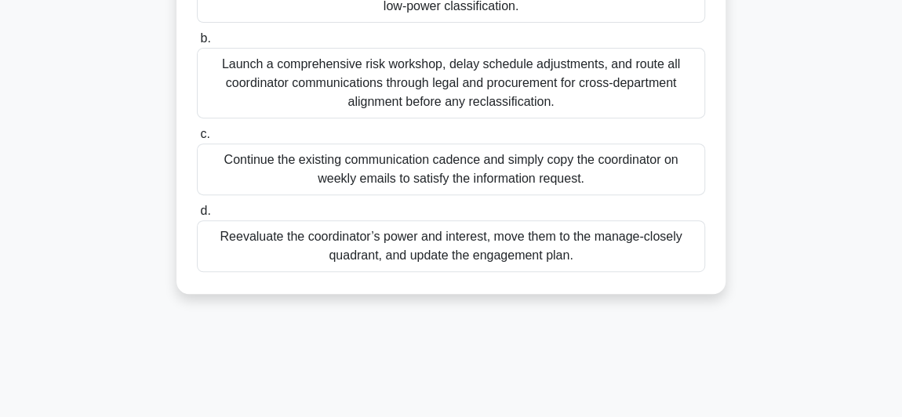
click at [245, 242] on div "Reevaluate the coordinator’s power and interest, move them to the manage-closel…" at bounding box center [451, 246] width 508 height 52
click at [197, 216] on input "d. Reevaluate the coordinator’s power and interest, move them to the manage-clo…" at bounding box center [197, 211] width 0 height 10
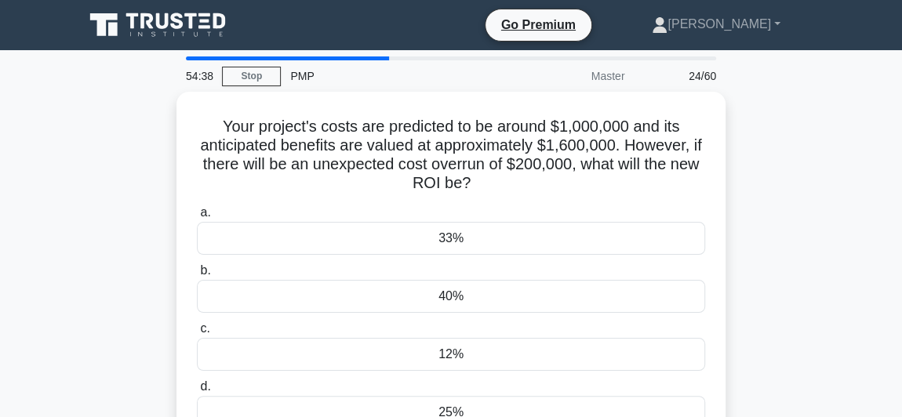
scroll to position [71, 0]
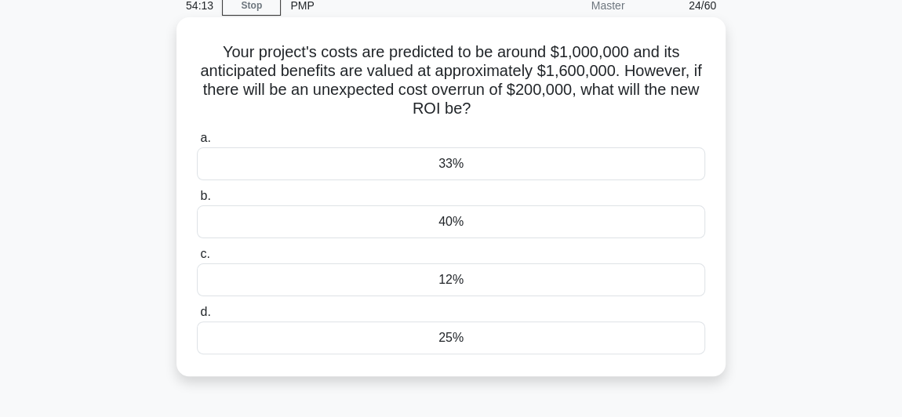
click at [339, 159] on div "33%" at bounding box center [451, 163] width 508 height 33
click at [197, 144] on input "a. 33%" at bounding box center [197, 138] width 0 height 10
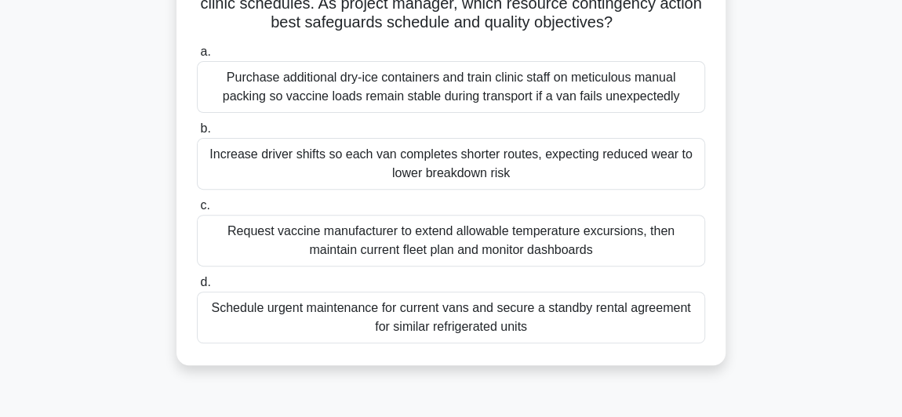
scroll to position [285, 0]
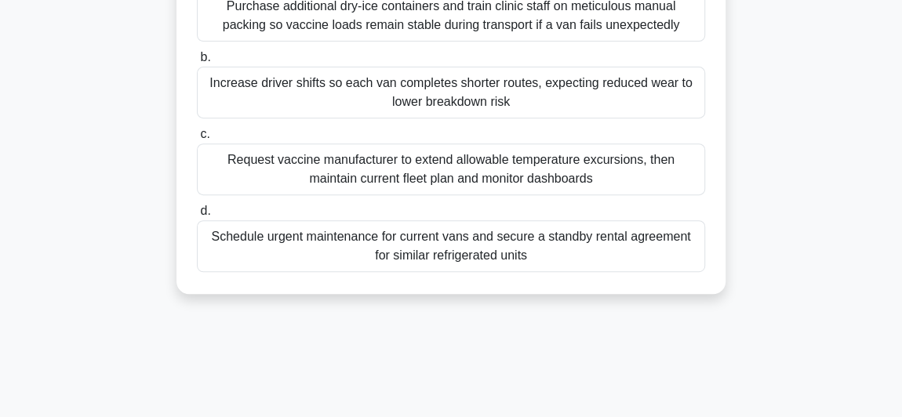
click at [377, 261] on div "Schedule urgent maintenance for current vans and secure a standby rental agreem…" at bounding box center [451, 246] width 508 height 52
click at [197, 216] on input "d. Schedule urgent maintenance for current vans and secure a standby rental agr…" at bounding box center [197, 211] width 0 height 10
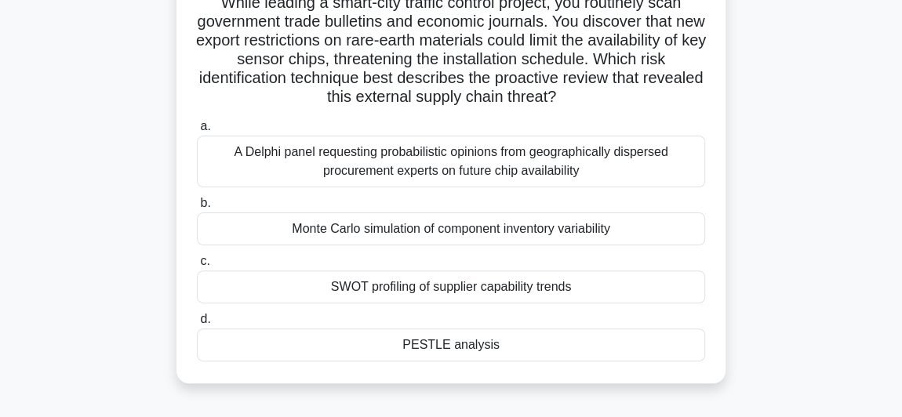
scroll to position [142, 0]
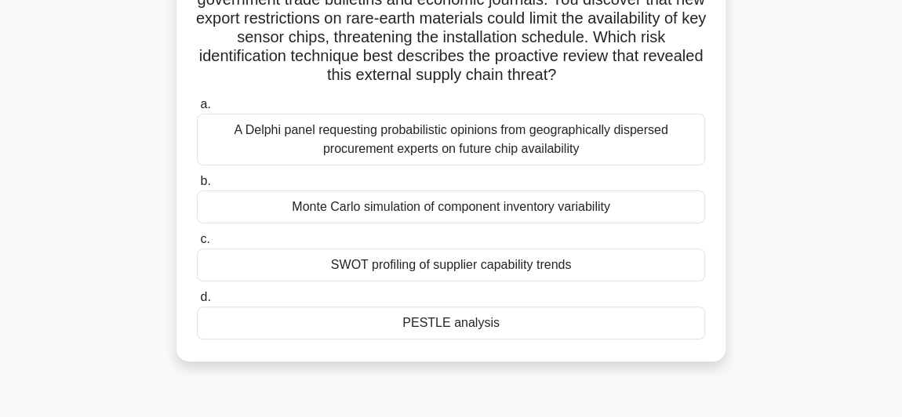
drag, startPoint x: 405, startPoint y: 322, endPoint x: 447, endPoint y: 321, distance: 42.4
click at [447, 321] on div "PESTLE analysis" at bounding box center [451, 323] width 508 height 33
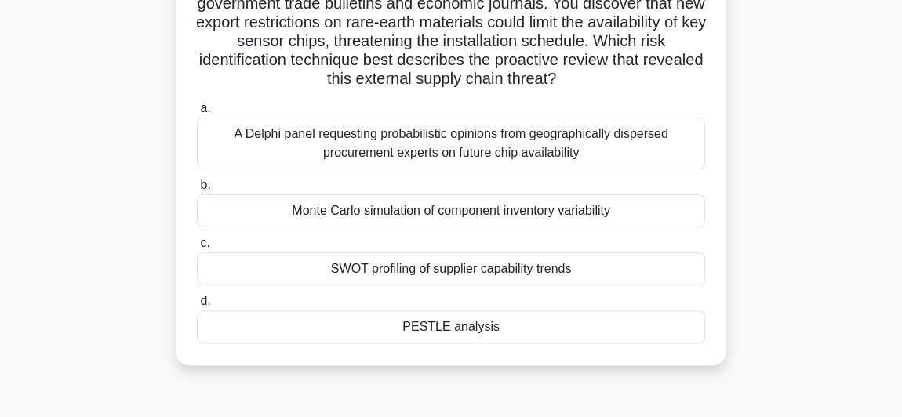
click at [85, 233] on div "While leading a smart-city traffic control project, you routinely scan governme…" at bounding box center [450, 167] width 753 height 434
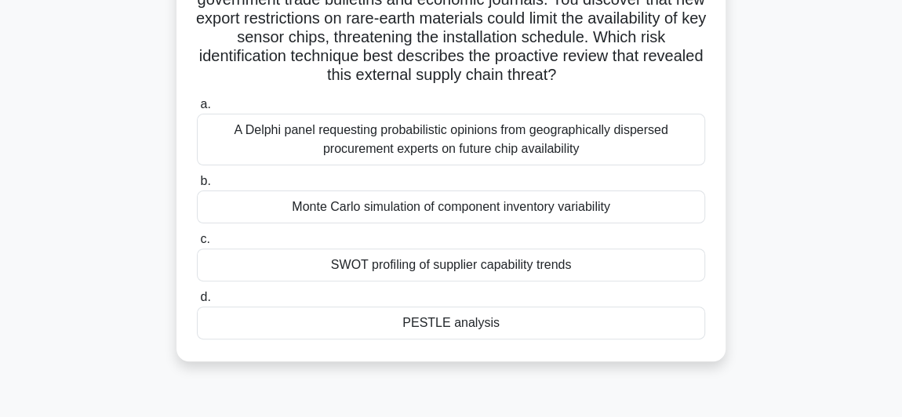
click at [383, 327] on div "PESTLE analysis" at bounding box center [451, 323] width 508 height 33
click at [197, 303] on input "d. PESTLE analysis" at bounding box center [197, 298] width 0 height 10
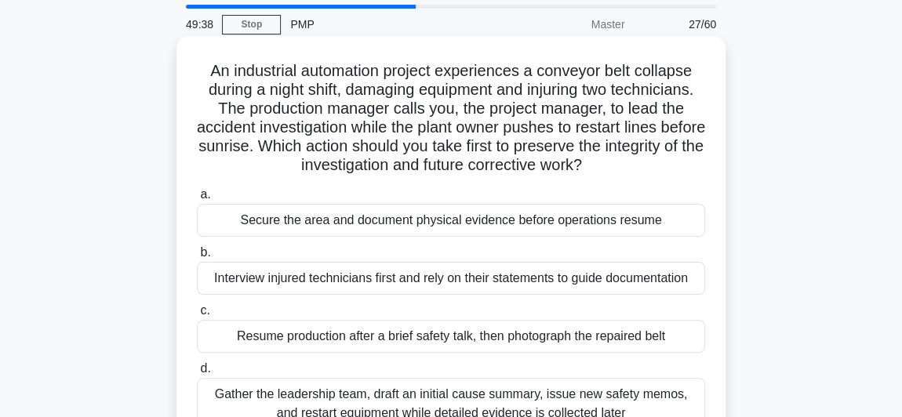
scroll to position [0, 0]
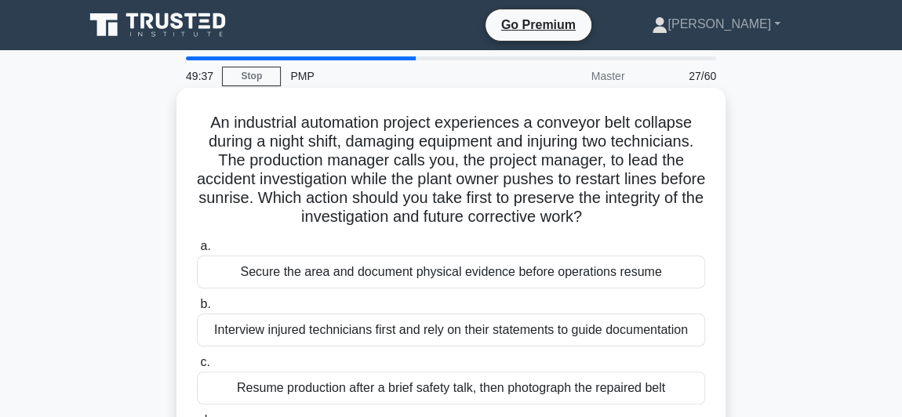
drag, startPoint x: 634, startPoint y: 319, endPoint x: 206, endPoint y: 120, distance: 471.5
click at [206, 120] on div "An industrial automation project experiences a conveyor belt collapse during a …" at bounding box center [451, 295] width 536 height 403
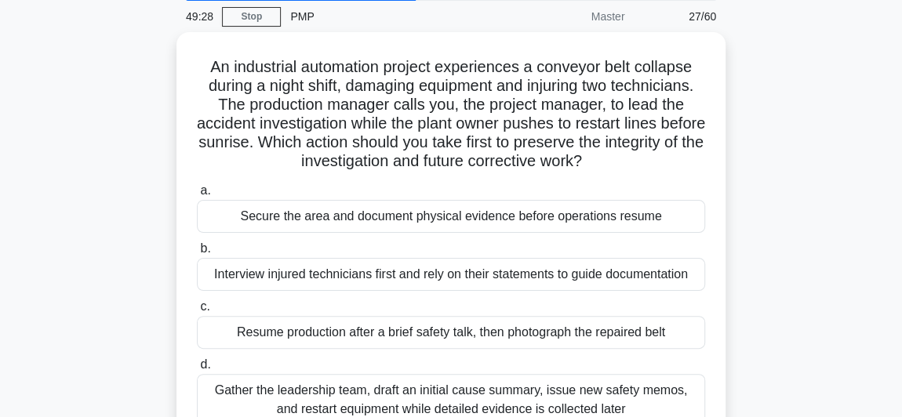
scroll to position [142, 0]
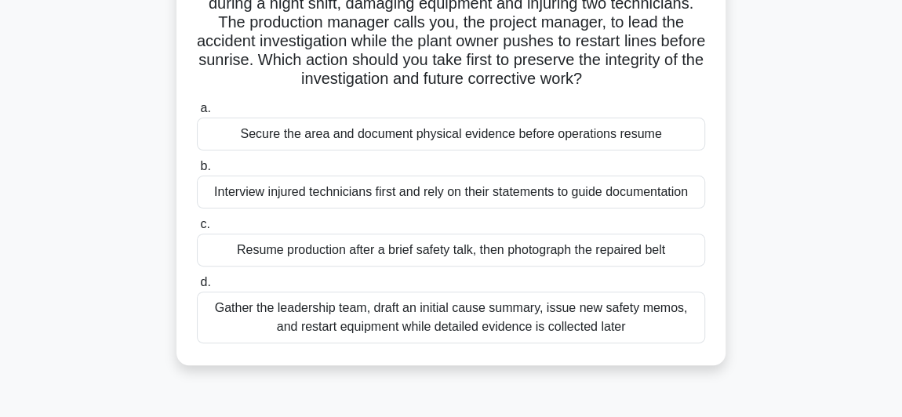
drag, startPoint x: 35, startPoint y: 213, endPoint x: 120, endPoint y: 267, distance: 100.7
click at [35, 214] on main "49:28 Stop PMP Master 27/60 An industrial automation project experiences a conv…" at bounding box center [451, 306] width 902 height 797
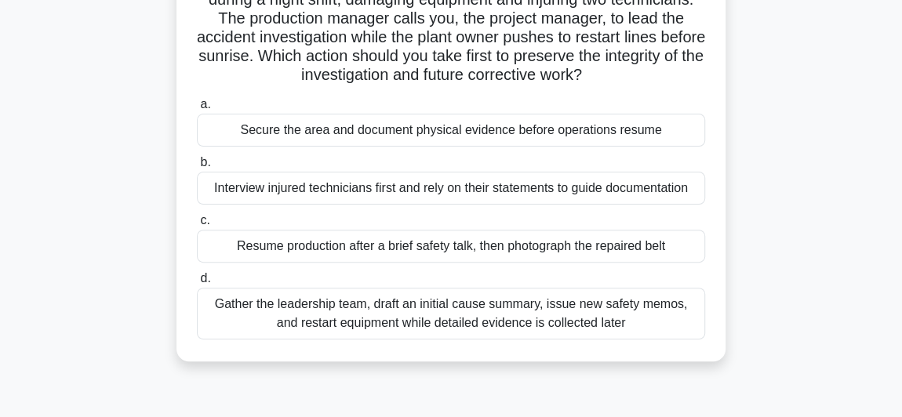
click at [259, 318] on div "Gather the leadership team, draft an initial cause summary, issue new safety me…" at bounding box center [451, 314] width 508 height 52
click at [197, 284] on input "d. Gather the leadership team, draft an initial cause summary, issue new safety…" at bounding box center [197, 279] width 0 height 10
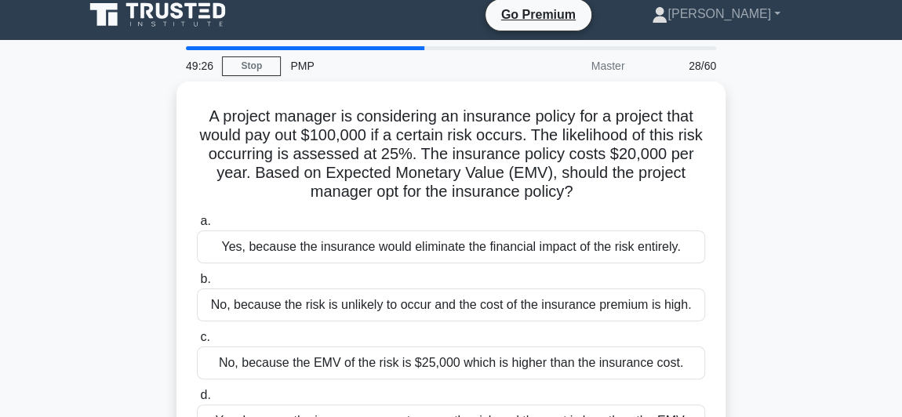
scroll to position [0, 0]
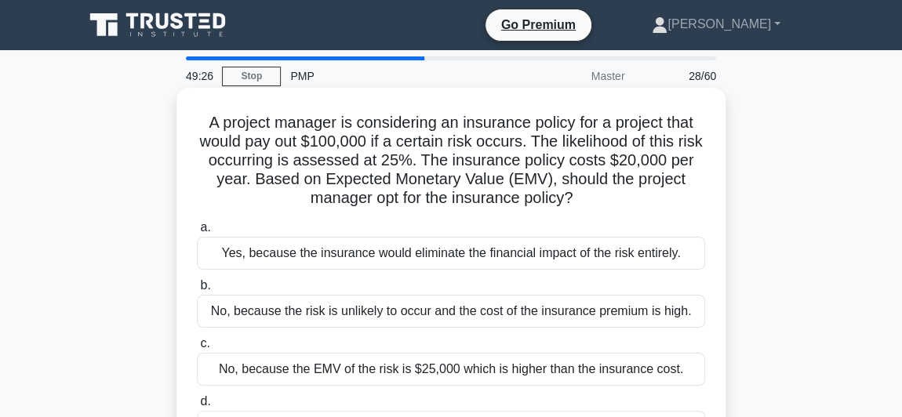
click at [279, 150] on h5 "A project manager is considering an insurance policy for a project that would p…" at bounding box center [450, 161] width 511 height 96
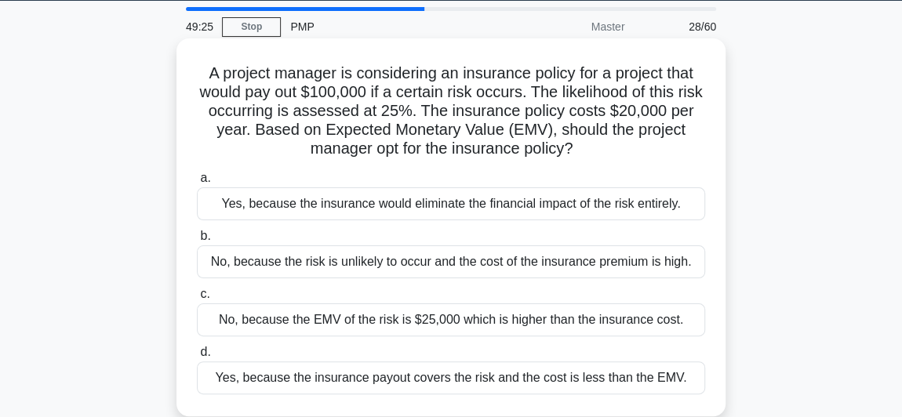
scroll to position [71, 0]
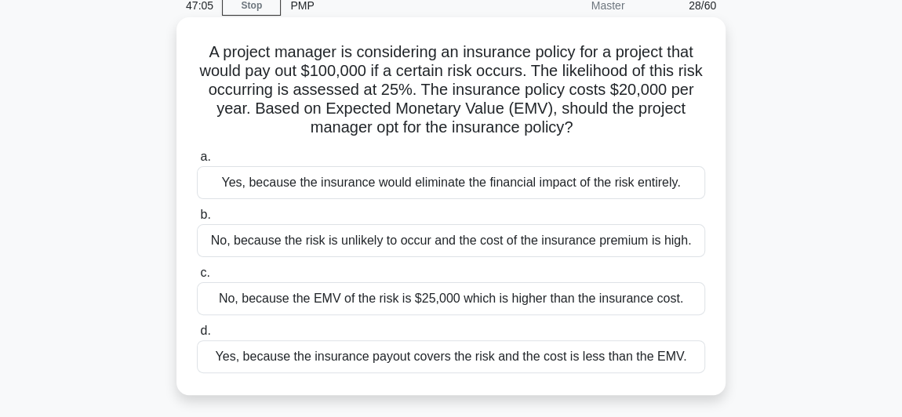
click at [417, 366] on div "Yes, because the insurance payout covers the risk and the cost is less than the…" at bounding box center [451, 356] width 508 height 33
click at [197, 336] on input "d. Yes, because the insurance payout covers the risk and the cost is less than …" at bounding box center [197, 331] width 0 height 10
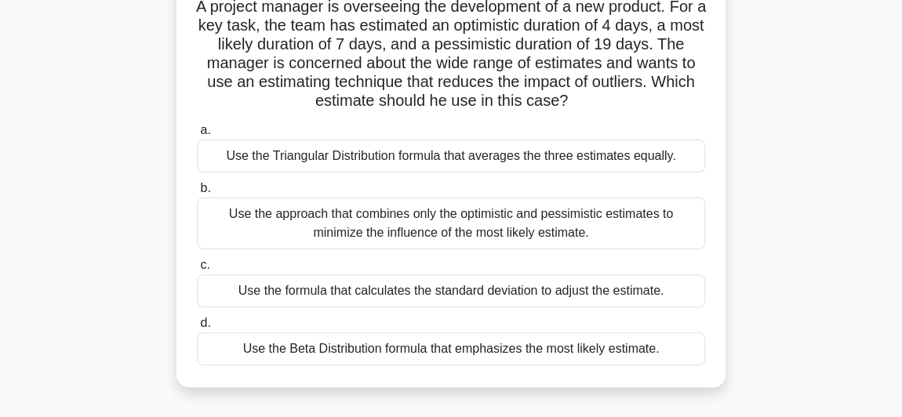
scroll to position [142, 0]
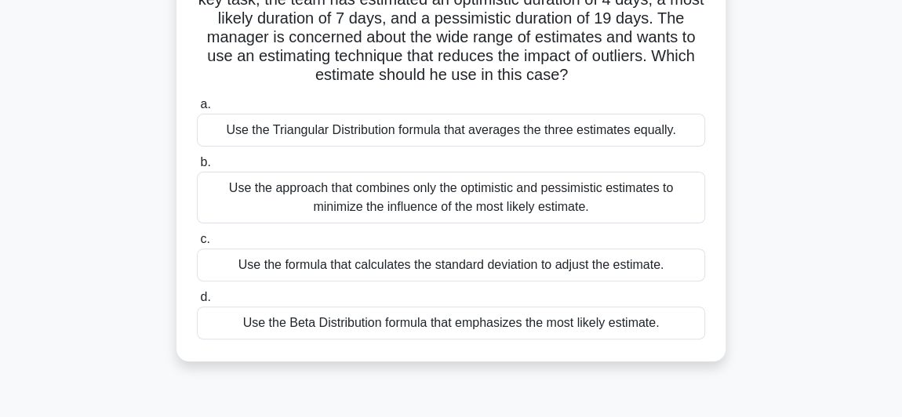
click at [402, 267] on div "Use the formula that calculates the standard deviation to adjust the estimate." at bounding box center [451, 265] width 508 height 33
click at [197, 245] on input "c. Use the formula that calculates the standard deviation to adjust the estimat…" at bounding box center [197, 239] width 0 height 10
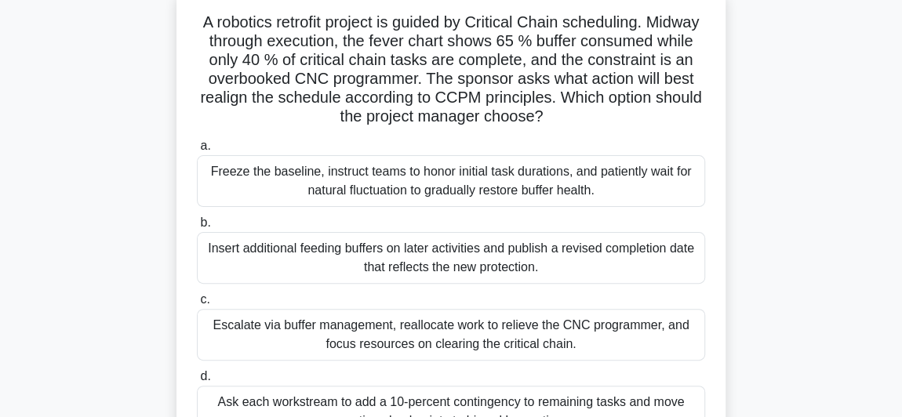
scroll to position [71, 0]
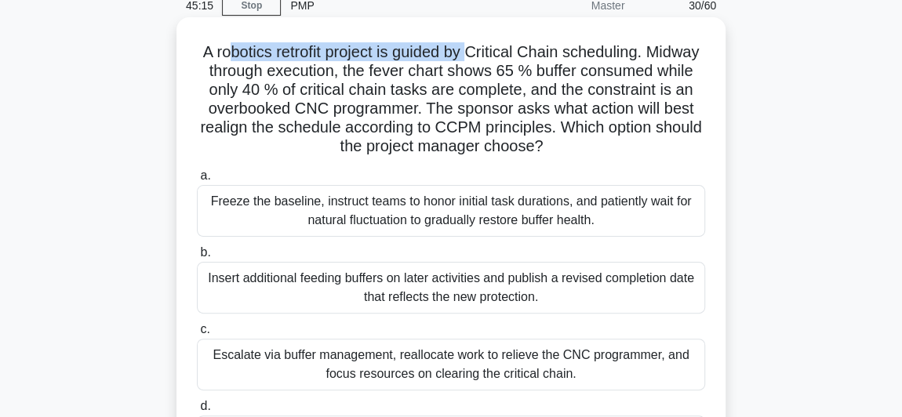
drag, startPoint x: 250, startPoint y: 47, endPoint x: 489, endPoint y: 60, distance: 238.8
click at [492, 60] on h5 "A robotics retrofit project is guided by Critical Chain scheduling. Midway thro…" at bounding box center [450, 99] width 511 height 114
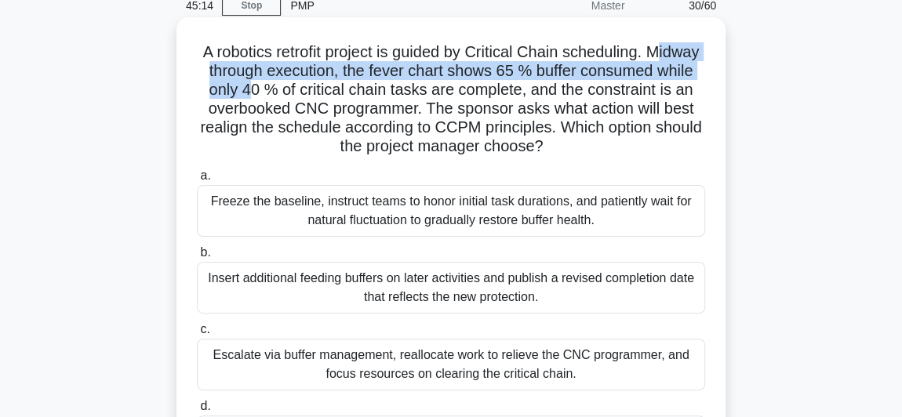
drag, startPoint x: 245, startPoint y: 64, endPoint x: 436, endPoint y: 87, distance: 191.9
click at [436, 87] on h5 "A robotics retrofit project is guided by Critical Chain scheduling. Midway thro…" at bounding box center [450, 99] width 511 height 114
click at [352, 67] on h5 "A robotics retrofit project is guided by Critical Chain scheduling. Midway thro…" at bounding box center [450, 99] width 511 height 114
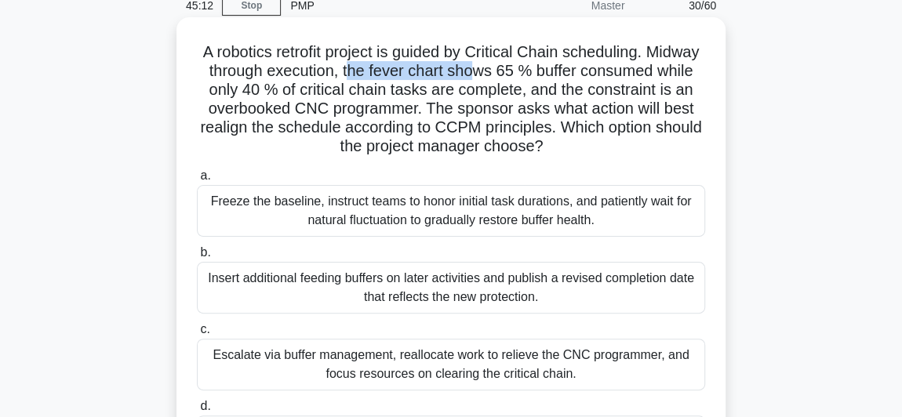
drag, startPoint x: 451, startPoint y: 70, endPoint x: 567, endPoint y: 75, distance: 116.2
click at [567, 75] on h5 "A robotics retrofit project is guided by Critical Chain scheduling. Midway thro…" at bounding box center [450, 99] width 511 height 114
click at [594, 67] on h5 "A robotics retrofit project is guided by Critical Chain scheduling. Midway thro…" at bounding box center [450, 99] width 511 height 114
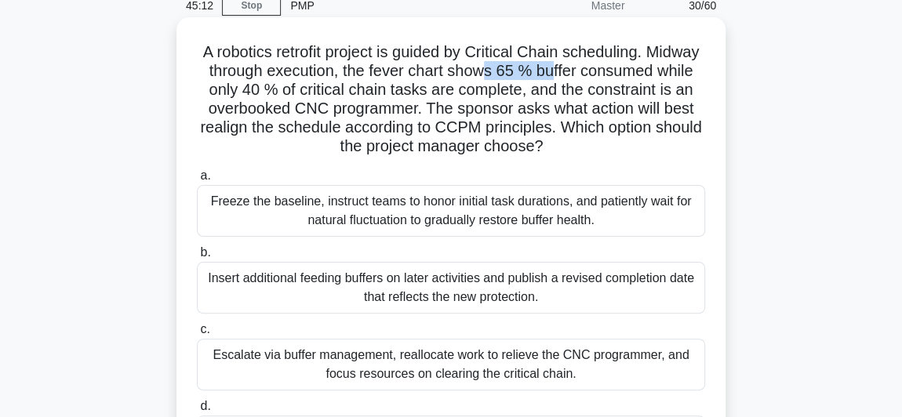
drag, startPoint x: 579, startPoint y: 67, endPoint x: 646, endPoint y: 75, distance: 67.9
click at [646, 75] on h5 "A robotics retrofit project is guided by Critical Chain scheduling. Midway thro…" at bounding box center [450, 99] width 511 height 114
click at [240, 76] on h5 "A robotics retrofit project is guided by Critical Chain scheduling. Midway thro…" at bounding box center [450, 99] width 511 height 114
drag, startPoint x: 234, startPoint y: 74, endPoint x: 326, endPoint y: 74, distance: 92.5
click at [326, 74] on h5 "A robotics retrofit project is guided by Critical Chain scheduling. Midway thro…" at bounding box center [450, 99] width 511 height 114
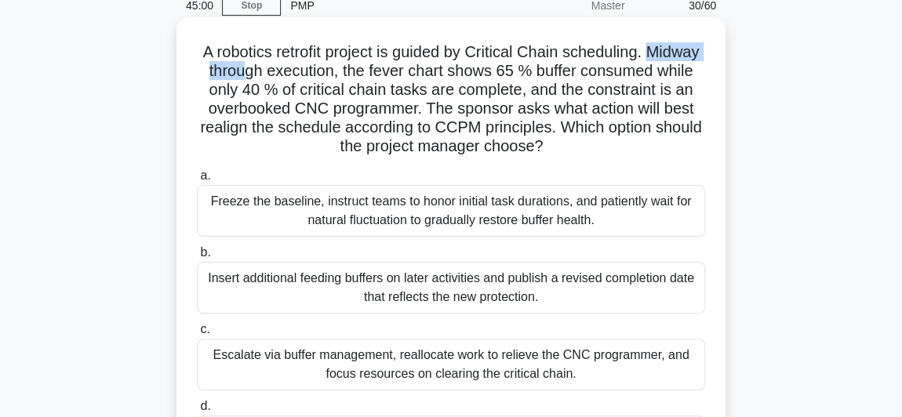
click at [234, 69] on h5 "A robotics retrofit project is guided by Critical Chain scheduling. Midway thro…" at bounding box center [450, 99] width 511 height 114
click at [219, 58] on h5 "A robotics retrofit project is guided by Critical Chain scheduling. Midway thro…" at bounding box center [450, 99] width 511 height 114
click at [225, 64] on h5 "A robotics retrofit project is guided by Critical Chain scheduling. Midway thro…" at bounding box center [450, 99] width 511 height 114
click at [209, 64] on h5 "A robotics retrofit project is guided by Critical Chain scheduling. Midway thro…" at bounding box center [450, 99] width 511 height 114
click at [220, 65] on h5 "A robotics retrofit project is guided by Critical Chain scheduling. Midway thro…" at bounding box center [450, 99] width 511 height 114
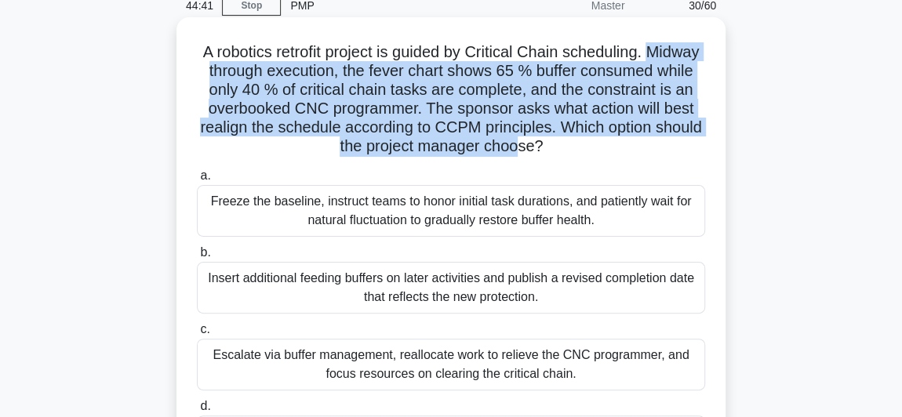
drag, startPoint x: 219, startPoint y: 65, endPoint x: 598, endPoint y: 140, distance: 386.9
click at [598, 140] on h5 "A robotics retrofit project is guided by Critical Chain scheduling. Midway thro…" at bounding box center [450, 99] width 511 height 114
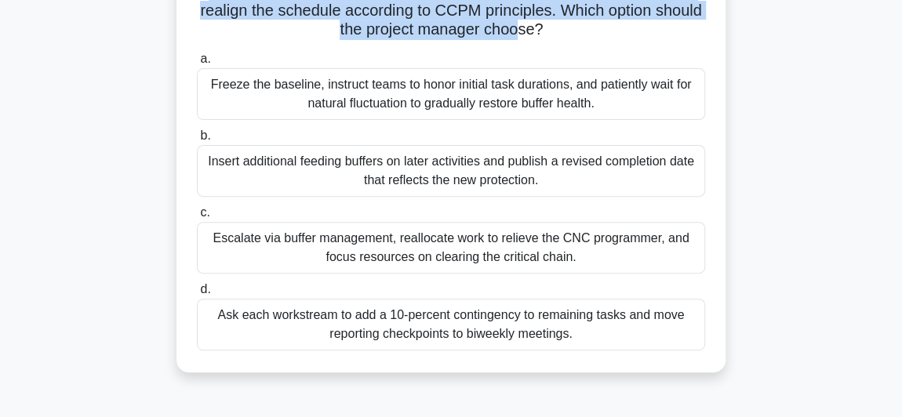
scroll to position [213, 0]
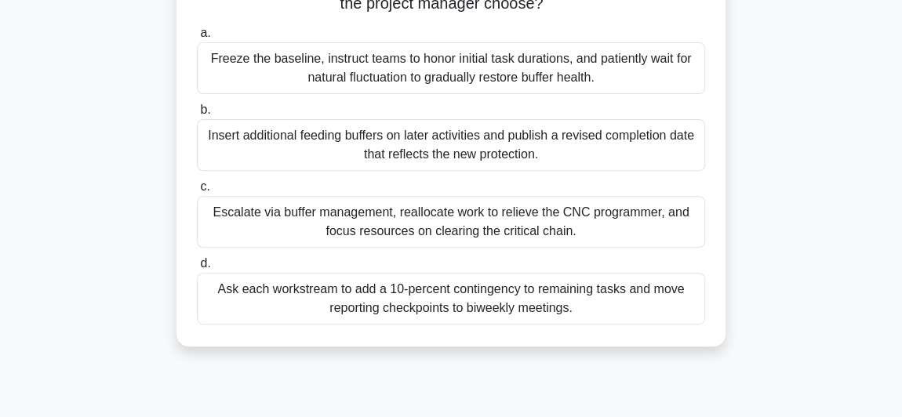
click at [252, 210] on div "Escalate via buffer management, reallocate work to relieve the CNC programmer, …" at bounding box center [451, 222] width 508 height 52
click at [197, 192] on input "c. Escalate via buffer management, reallocate work to relieve the CNC programme…" at bounding box center [197, 187] width 0 height 10
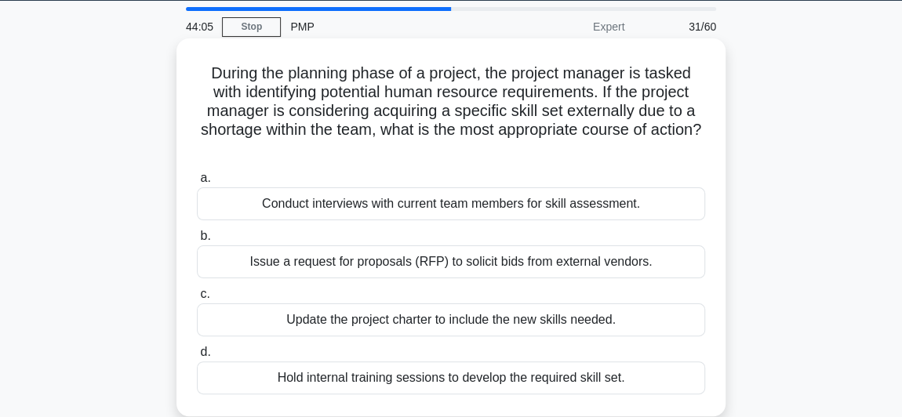
scroll to position [71, 0]
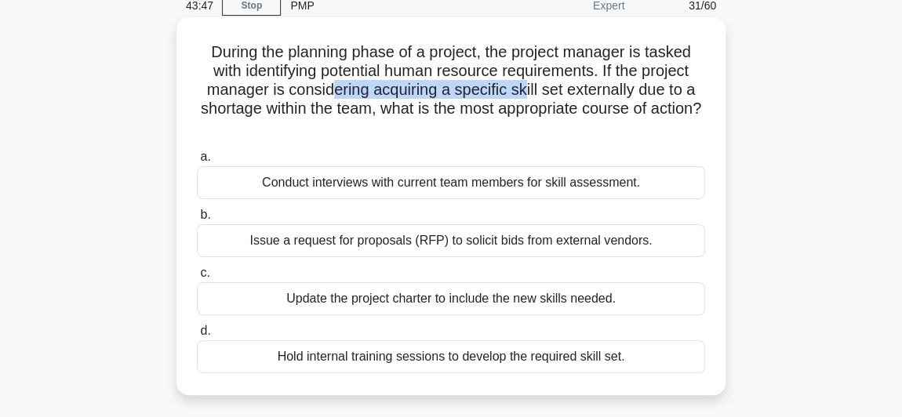
drag, startPoint x: 332, startPoint y: 85, endPoint x: 538, endPoint y: 87, distance: 206.3
click at [536, 86] on h5 "During the planning phase of a project, the project manager is tasked with iden…" at bounding box center [450, 90] width 511 height 96
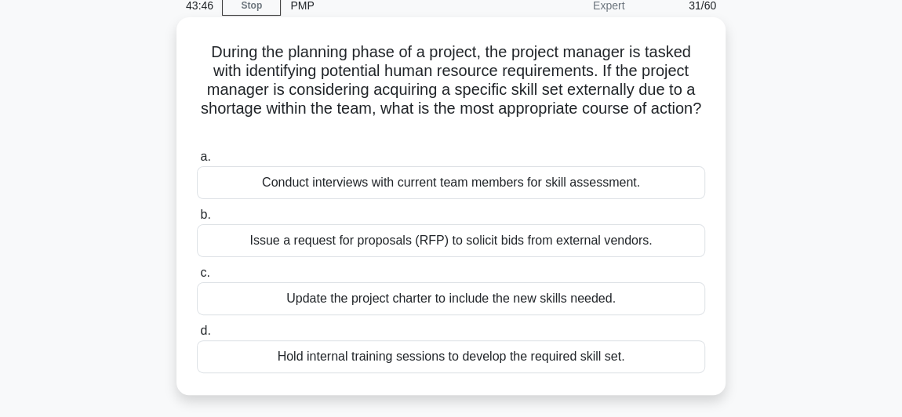
click at [559, 91] on h5 "During the planning phase of a project, the project manager is tasked with iden…" at bounding box center [450, 90] width 511 height 96
drag, startPoint x: 543, startPoint y: 84, endPoint x: 665, endPoint y: 86, distance: 121.6
click at [665, 86] on h5 "During the planning phase of a project, the project manager is tasked with iden…" at bounding box center [450, 90] width 511 height 96
click at [353, 140] on div "During the planning phase of a project, the project manager is tasked with iden…" at bounding box center [451, 206] width 536 height 365
drag, startPoint x: 551, startPoint y: 90, endPoint x: 603, endPoint y: 92, distance: 51.8
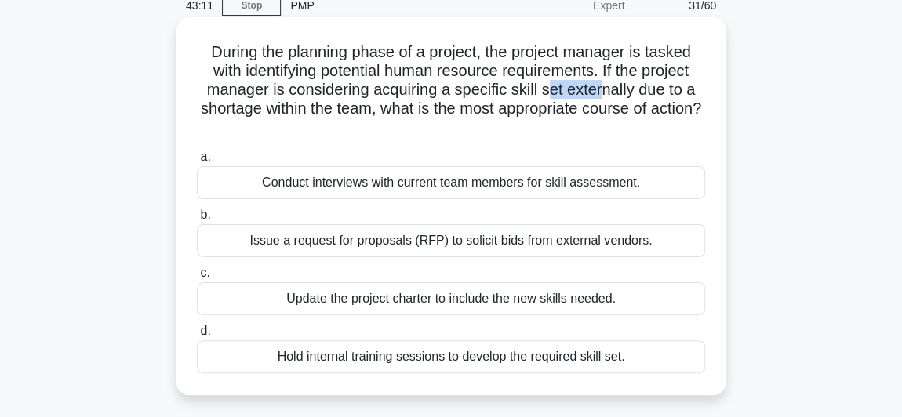
click at [603, 92] on h5 "During the planning phase of a project, the project manager is tasked with iden…" at bounding box center [450, 90] width 511 height 96
click at [588, 96] on h5 "During the planning phase of a project, the project manager is tasked with iden…" at bounding box center [450, 90] width 511 height 96
drag, startPoint x: 543, startPoint y: 95, endPoint x: 638, endPoint y: 96, distance: 94.9
click at [639, 95] on h5 "During the planning phase of a project, the project manager is tasked with iden…" at bounding box center [450, 90] width 511 height 96
click at [477, 242] on div "Issue a request for proposals (RFP) to solicit bids from external vendors." at bounding box center [451, 240] width 508 height 33
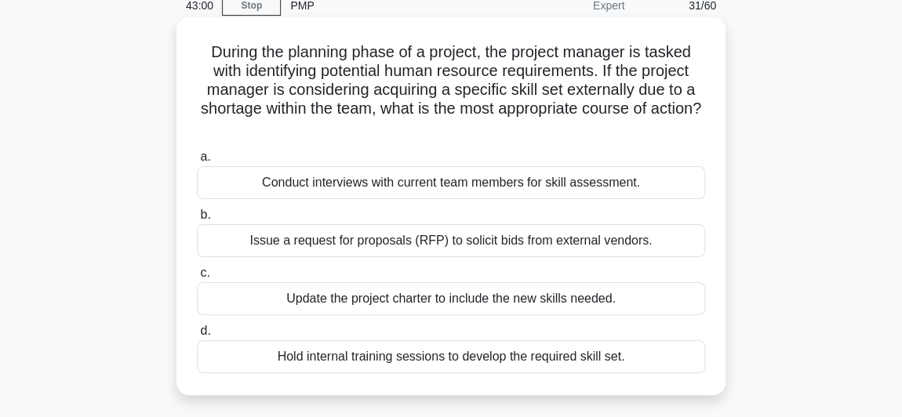
click at [197, 220] on input "b. Issue a request for proposals (RFP) to solicit bids from external vendors." at bounding box center [197, 215] width 0 height 10
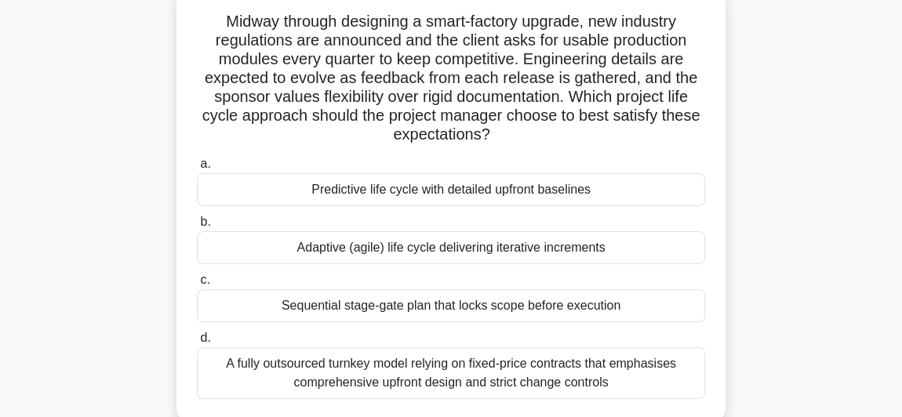
scroll to position [104, 0]
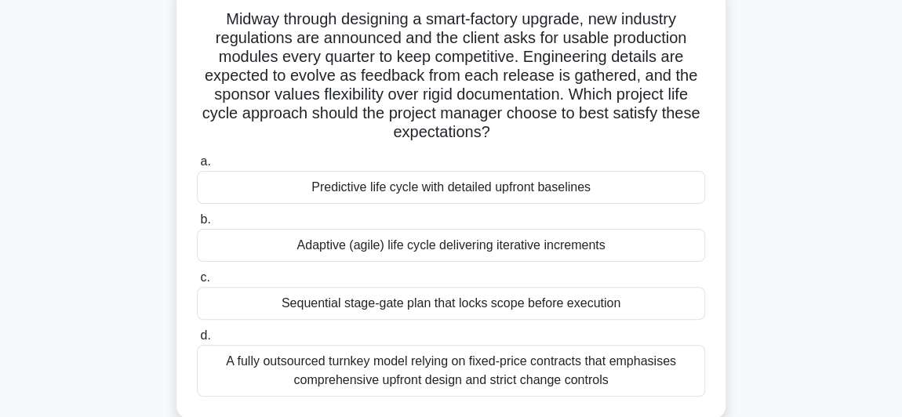
click at [379, 245] on div "Adaptive (agile) life cycle delivering iterative increments" at bounding box center [451, 245] width 508 height 33
click at [197, 225] on input "b. Adaptive (agile) life cycle delivering iterative increments" at bounding box center [197, 220] width 0 height 10
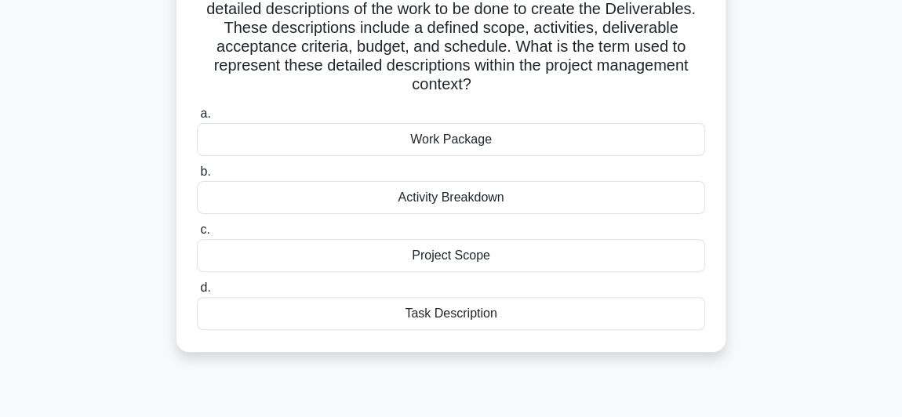
scroll to position [71, 0]
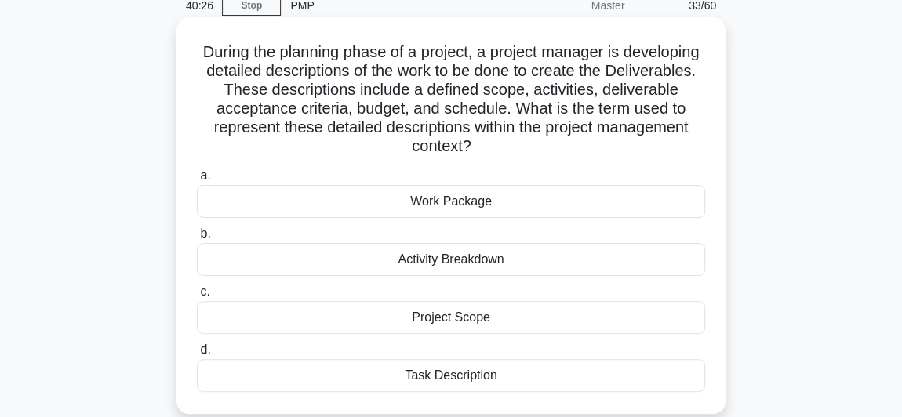
click at [303, 311] on div "Project Scope" at bounding box center [451, 317] width 508 height 33
click at [197, 297] on input "c. Project Scope" at bounding box center [197, 292] width 0 height 10
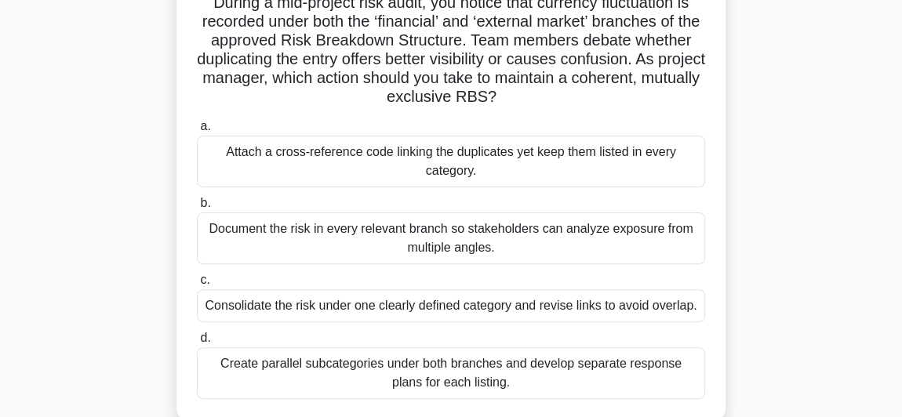
scroll to position [142, 0]
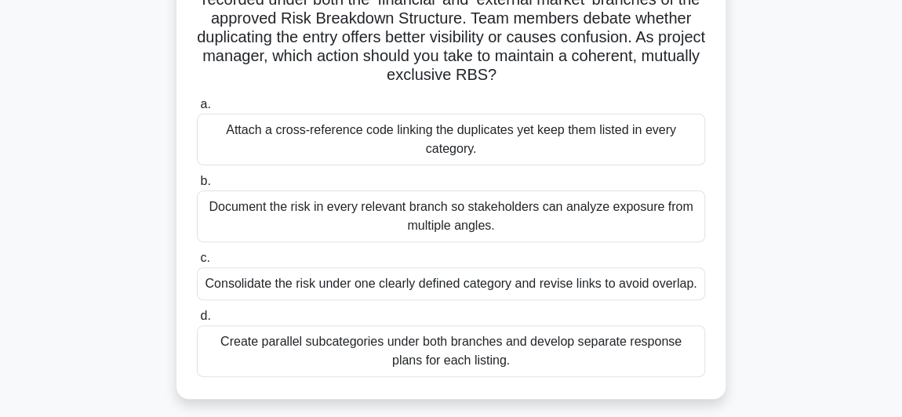
click at [239, 277] on div "Consolidate the risk under one clearly defined category and revise links to avo…" at bounding box center [451, 283] width 508 height 33
click at [197, 263] on input "c. Consolidate the risk under one clearly defined category and revise links to …" at bounding box center [197, 258] width 0 height 10
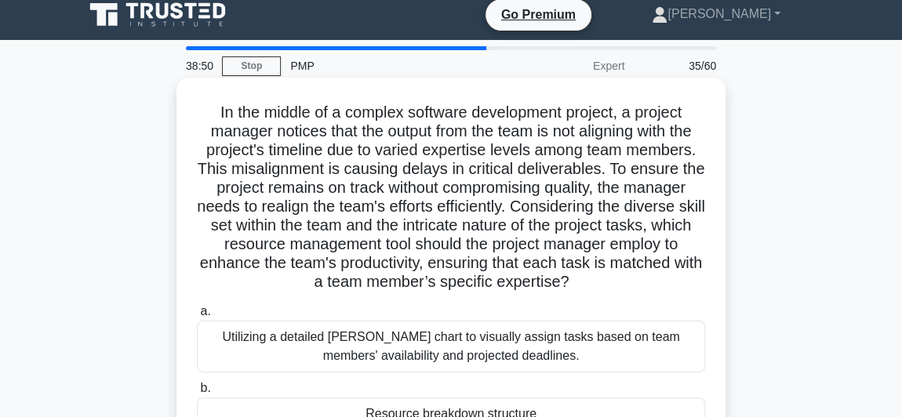
scroll to position [0, 0]
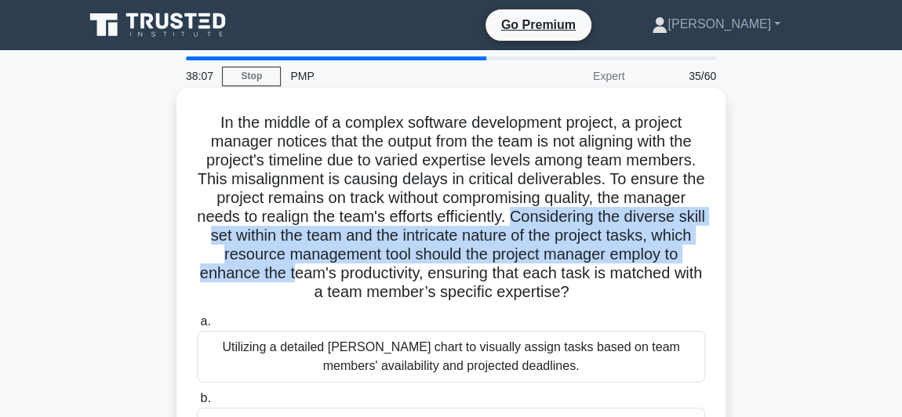
drag, startPoint x: 591, startPoint y: 215, endPoint x: 381, endPoint y: 266, distance: 216.3
click at [381, 266] on h5 "In the middle of a complex software development project, a project manager noti…" at bounding box center [450, 208] width 511 height 190
click at [641, 243] on h5 "In the middle of a complex software development project, a project manager noti…" at bounding box center [450, 208] width 511 height 190
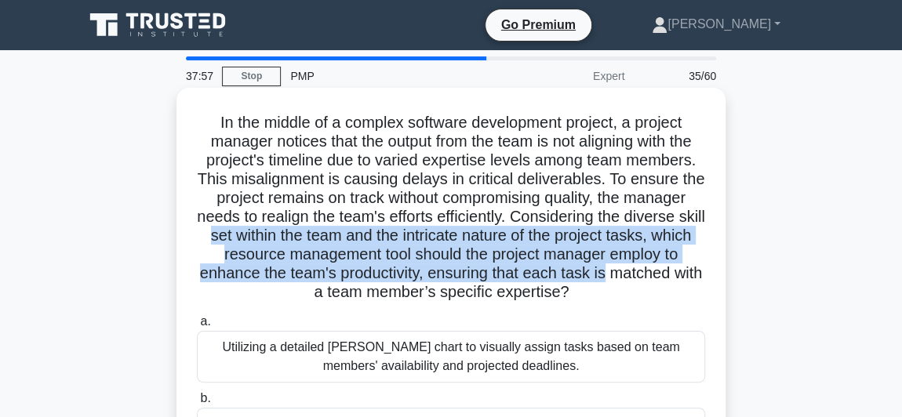
drag, startPoint x: 293, startPoint y: 239, endPoint x: 651, endPoint y: 266, distance: 359.4
click at [698, 263] on h5 "In the middle of a complex software development project, a project manager noti…" at bounding box center [450, 208] width 511 height 190
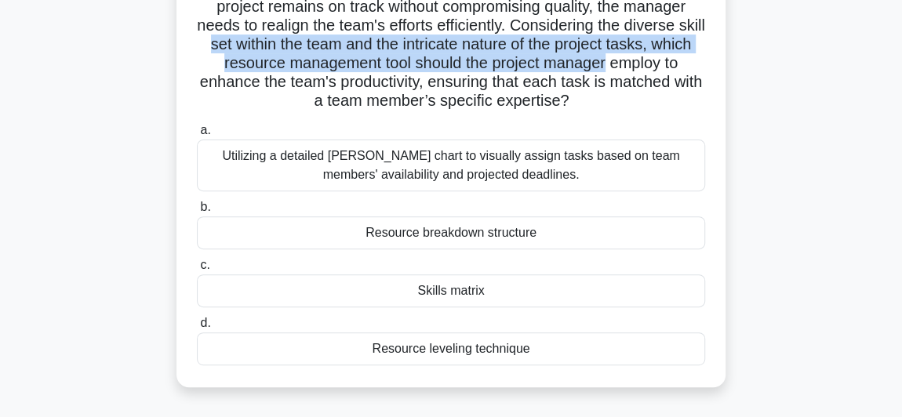
scroll to position [213, 0]
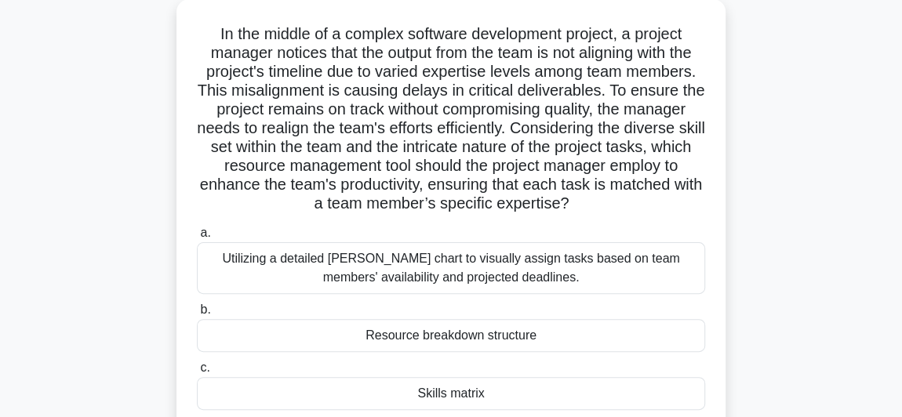
scroll to position [142, 0]
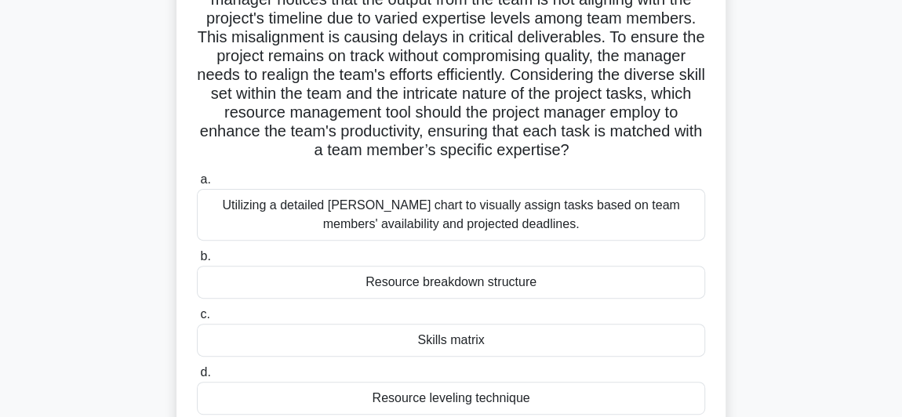
click at [368, 335] on div "Skills matrix" at bounding box center [451, 340] width 508 height 33
click at [197, 320] on input "c. Skills matrix" at bounding box center [197, 315] width 0 height 10
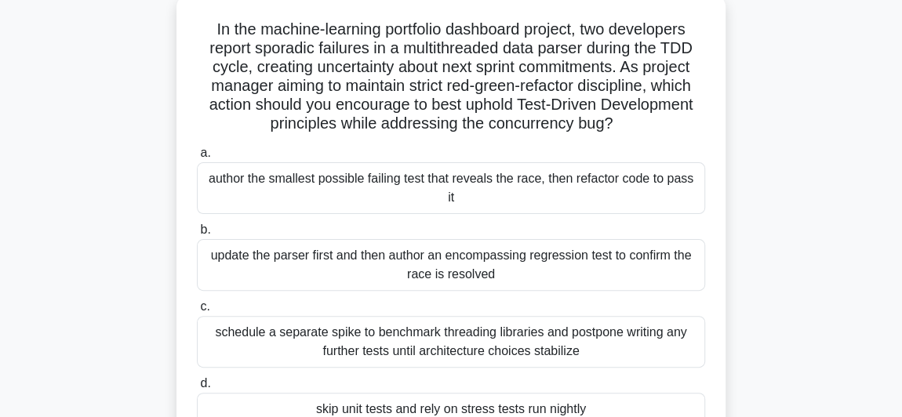
scroll to position [71, 0]
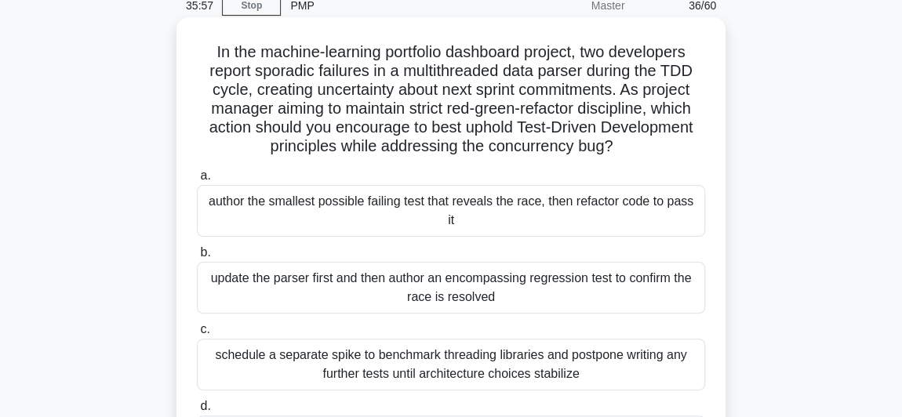
click at [330, 210] on div "author the smallest possible failing test that reveals the race, then refactor …" at bounding box center [451, 211] width 508 height 52
click at [197, 181] on input "a. author the smallest possible failing test that reveals the race, then refact…" at bounding box center [197, 176] width 0 height 10
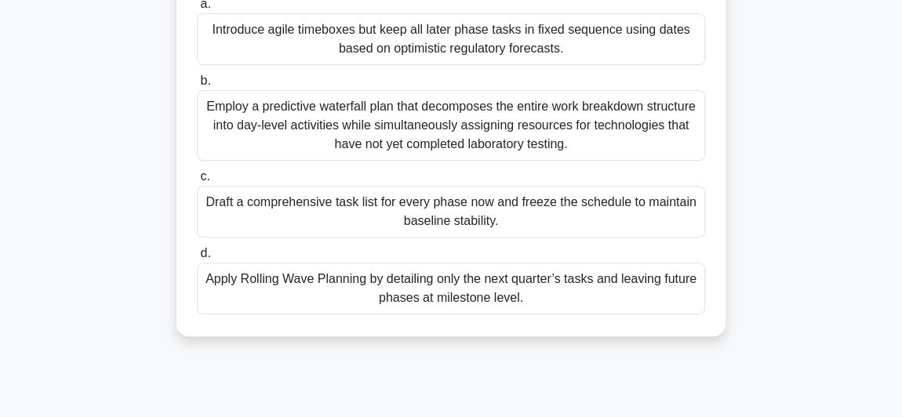
scroll to position [285, 0]
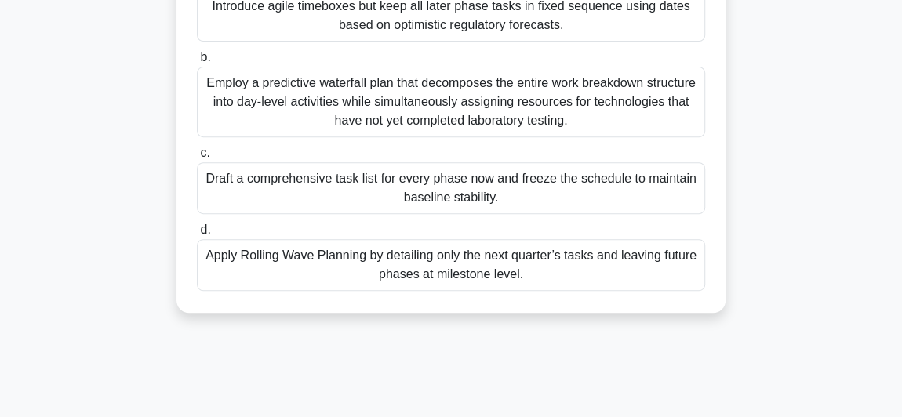
click at [371, 269] on div "Apply Rolling Wave Planning by detailing only the next quarter’s tasks and leav…" at bounding box center [451, 265] width 508 height 52
click at [197, 235] on input "d. Apply Rolling Wave Planning by detailing only the next quarter’s tasks and l…" at bounding box center [197, 230] width 0 height 10
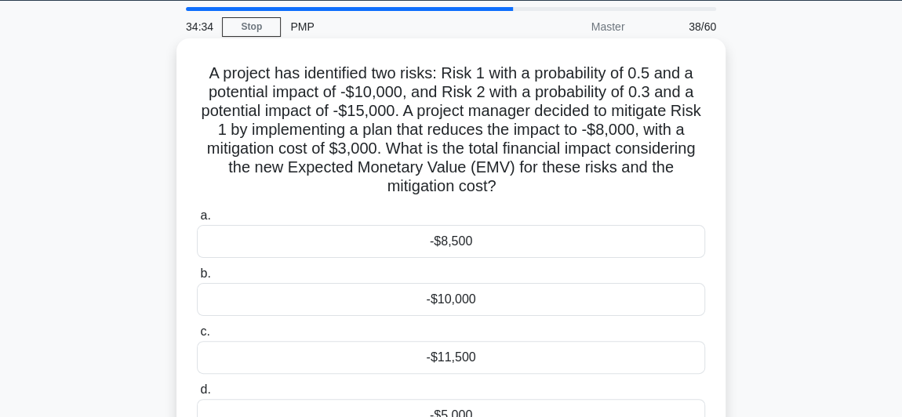
scroll to position [71, 0]
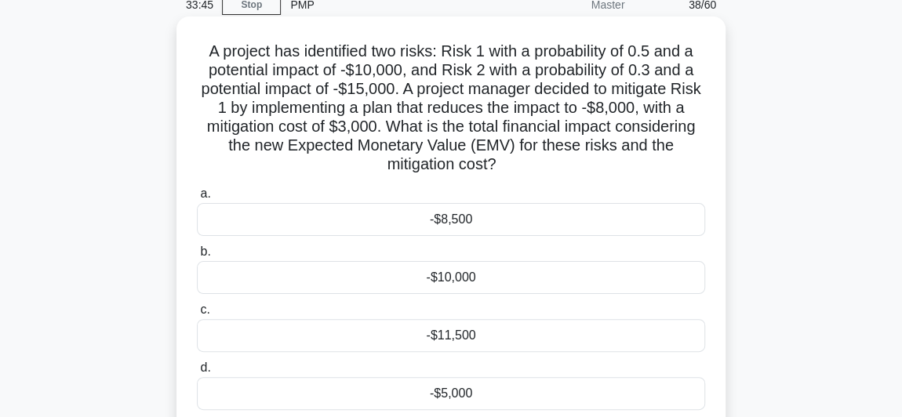
click at [348, 343] on div "-$11,500" at bounding box center [451, 335] width 508 height 33
click at [197, 315] on input "c. -$11,500" at bounding box center [197, 310] width 0 height 10
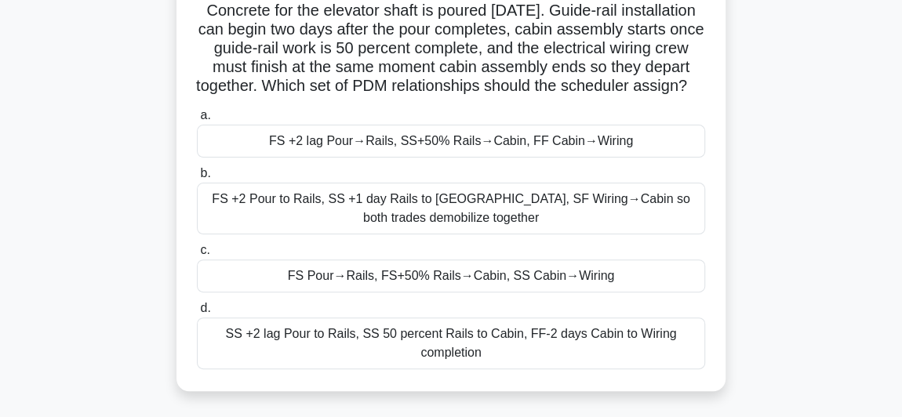
scroll to position [135, 0]
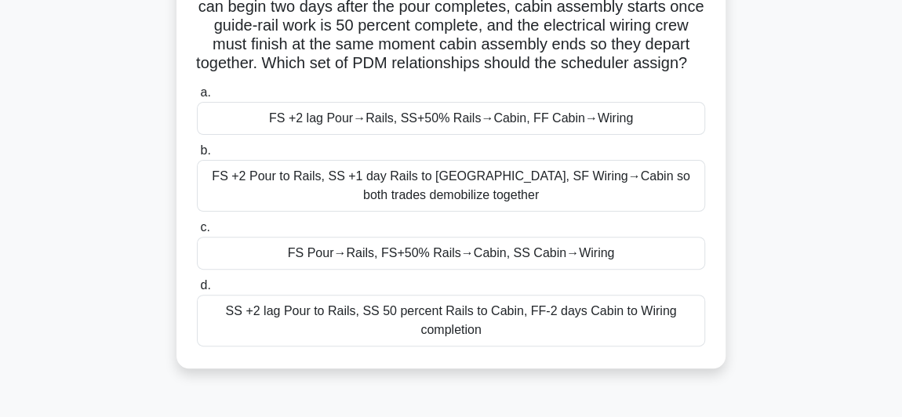
click at [391, 135] on div "FS +2 lag Pour→Rails, SS+50% Rails→Cabin, FF Cabin→Wiring" at bounding box center [451, 118] width 508 height 33
click at [197, 98] on input "a. FS +2 lag Pour→Rails, SS+50% Rails→Cabin, FF Cabin→Wiring" at bounding box center [197, 93] width 0 height 10
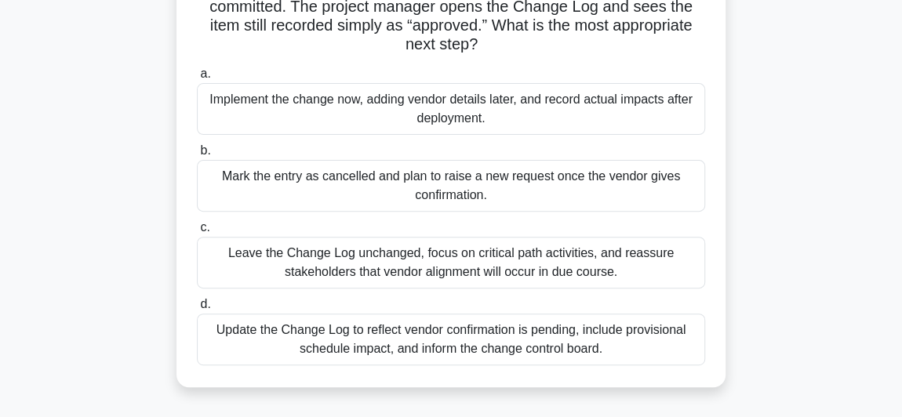
scroll to position [213, 0]
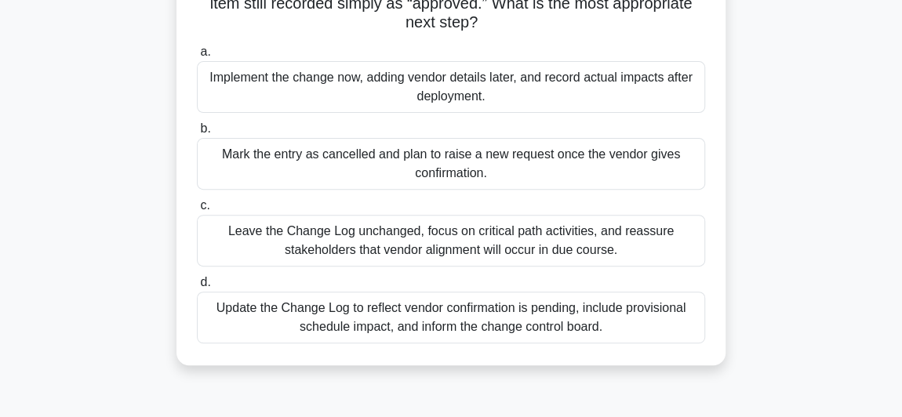
click at [328, 336] on div "Update the Change Log to reflect vendor confirmation is pending, include provis…" at bounding box center [451, 318] width 508 height 52
click at [197, 288] on input "d. Update the Change Log to reflect vendor confirmation is pending, include pro…" at bounding box center [197, 283] width 0 height 10
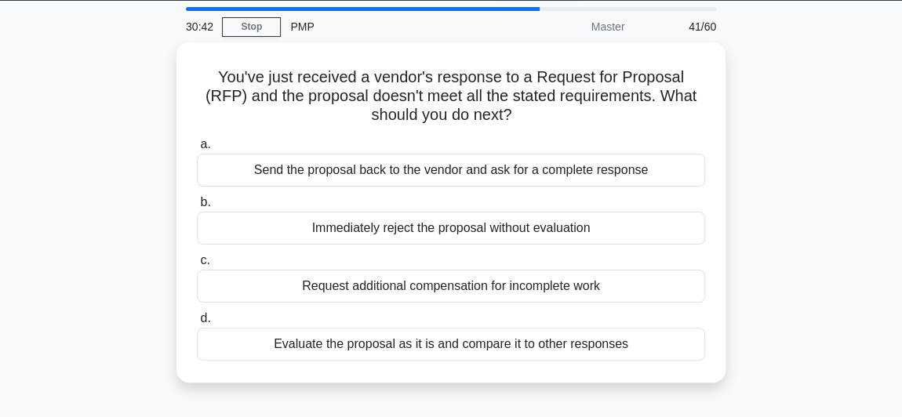
scroll to position [71, 0]
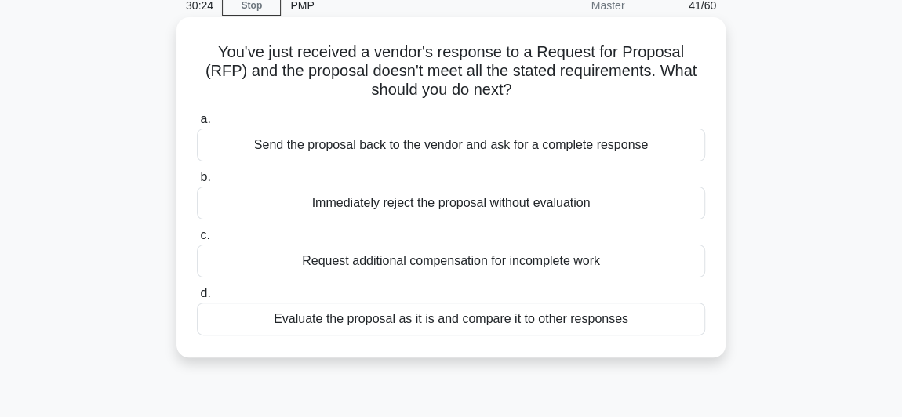
click at [406, 130] on div "Send the proposal back to the vendor and ask for a complete response" at bounding box center [451, 145] width 508 height 33
click at [197, 125] on input "a. Send the proposal back to the vendor and ask for a complete response" at bounding box center [197, 119] width 0 height 10
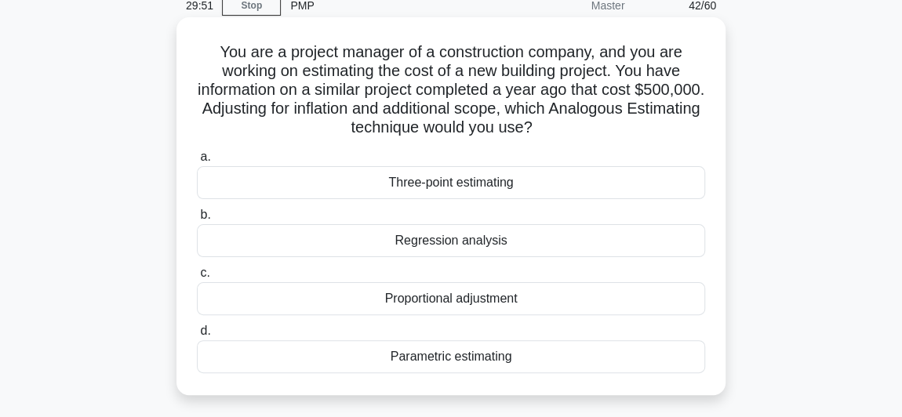
drag, startPoint x: 425, startPoint y: 318, endPoint x: 205, endPoint y: 60, distance: 339.3
click at [205, 60] on div "You are a project manager of a construction company, and you are working on est…" at bounding box center [451, 206] width 536 height 365
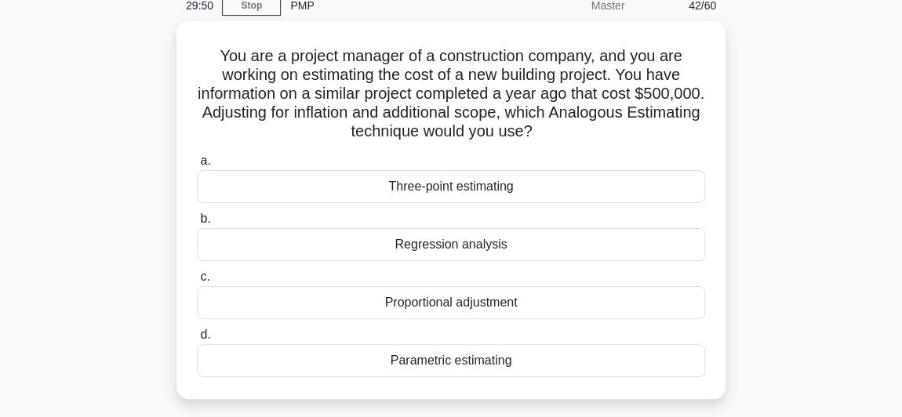
click at [140, 77] on div "You are a project manager of a construction company, and you are working on est…" at bounding box center [450, 219] width 753 height 397
click at [104, 93] on div "You are a project manager of a construction company, and you are working on est…" at bounding box center [450, 219] width 753 height 397
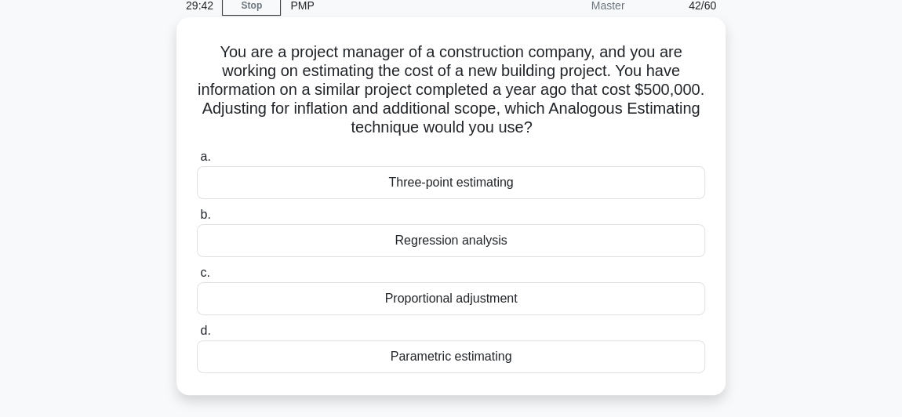
drag, startPoint x: 527, startPoint y: 354, endPoint x: 202, endPoint y: 53, distance: 442.8
click at [191, 51] on div "You are a project manager of a construction company, and you are working on est…" at bounding box center [451, 206] width 536 height 365
click at [365, 104] on h5 "You are a project manager of a construction company, and you are working on est…" at bounding box center [450, 90] width 511 height 96
click at [364, 234] on div "Regression analysis" at bounding box center [451, 240] width 508 height 33
click at [197, 220] on input "b. Regression analysis" at bounding box center [197, 215] width 0 height 10
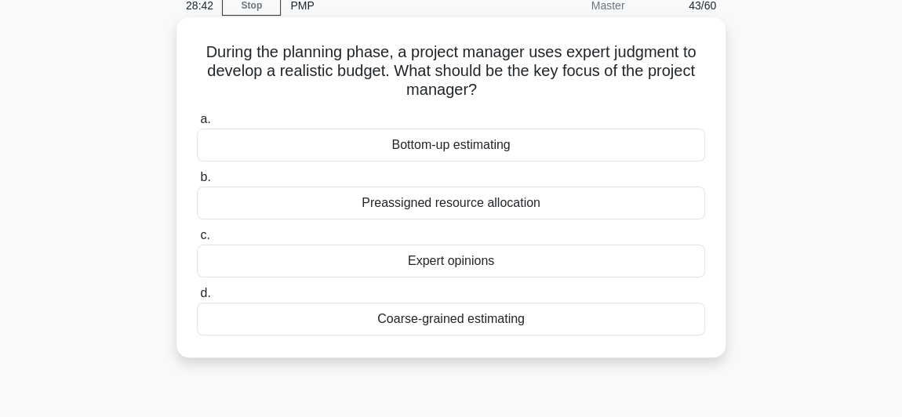
click at [449, 153] on div "Bottom-up estimating" at bounding box center [451, 145] width 508 height 33
click at [197, 125] on input "a. Bottom-up estimating" at bounding box center [197, 119] width 0 height 10
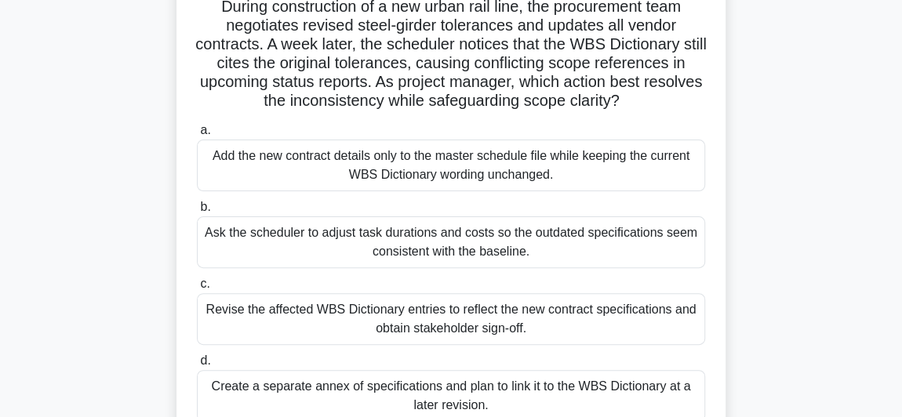
scroll to position [142, 0]
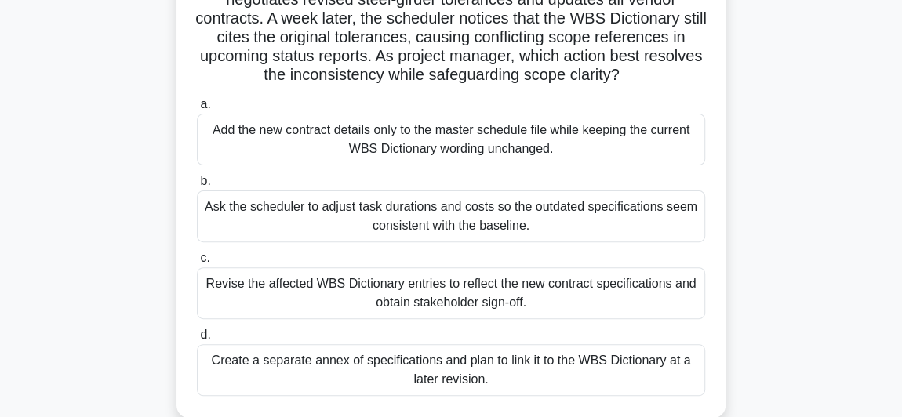
click at [205, 282] on div "Revise the affected WBS Dictionary entries to reflect the new contract specific…" at bounding box center [451, 293] width 508 height 52
click at [197, 263] on input "c. Revise the affected WBS Dictionary entries to reflect the new contract speci…" at bounding box center [197, 258] width 0 height 10
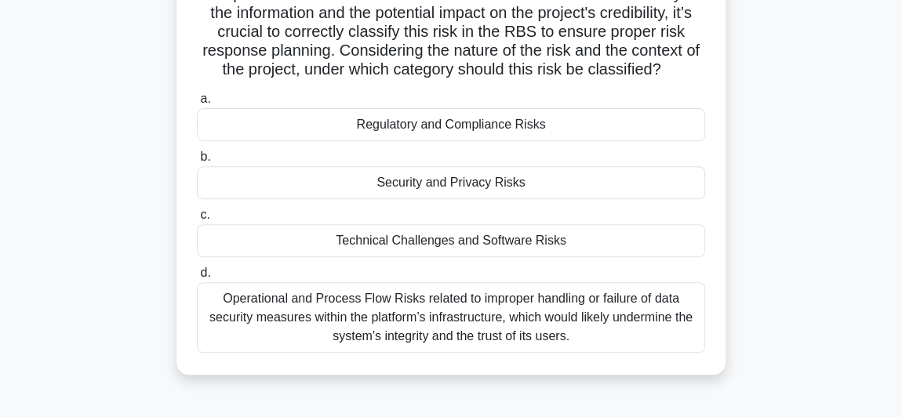
scroll to position [285, 0]
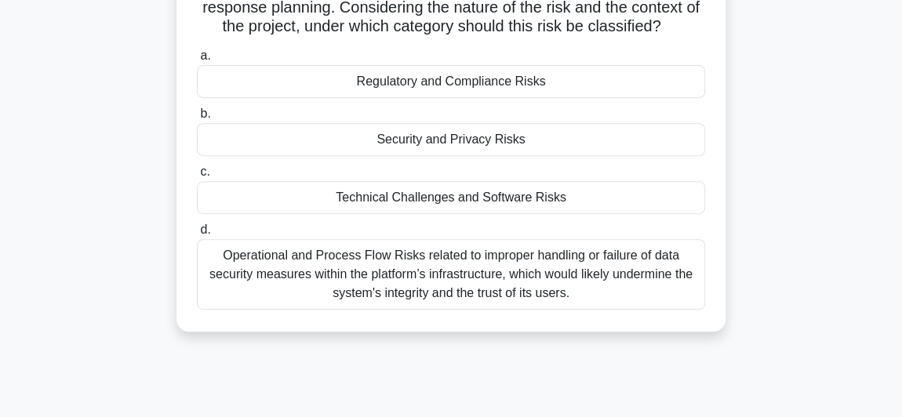
click at [269, 156] on div "Security and Privacy Risks" at bounding box center [451, 139] width 508 height 33
click at [197, 119] on input "b. Security and Privacy Risks" at bounding box center [197, 114] width 0 height 10
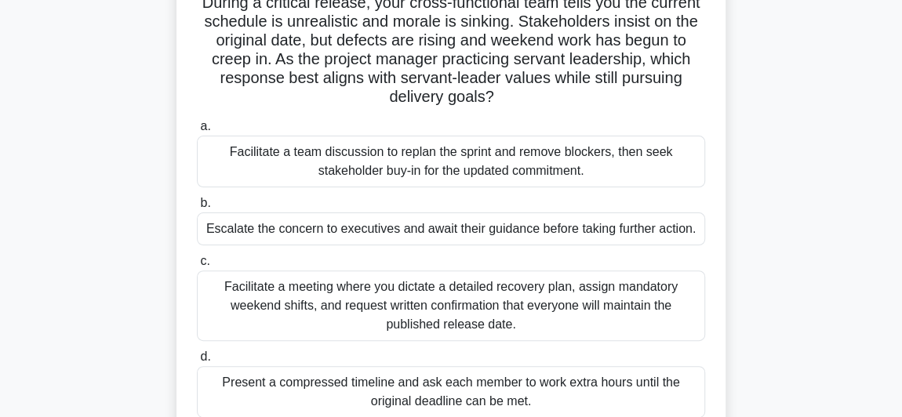
scroll to position [142, 0]
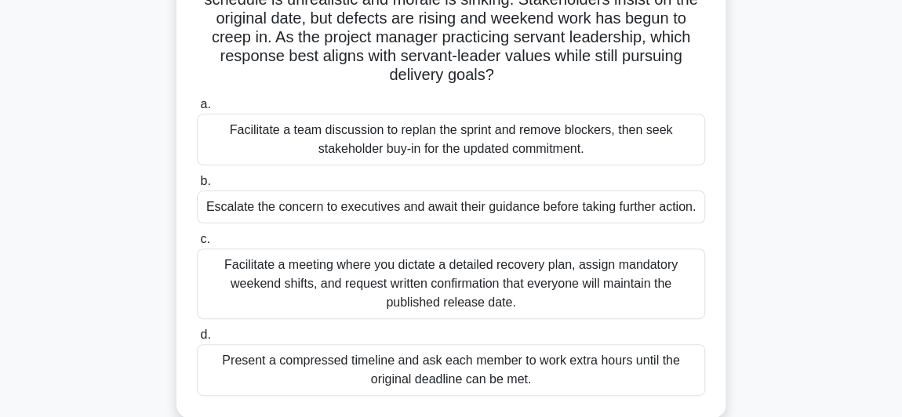
click at [242, 127] on div "Facilitate a team discussion to replan the sprint and remove blockers, then see…" at bounding box center [451, 140] width 508 height 52
click at [197, 110] on input "a. Facilitate a team discussion to replan the sprint and remove blockers, then …" at bounding box center [197, 105] width 0 height 10
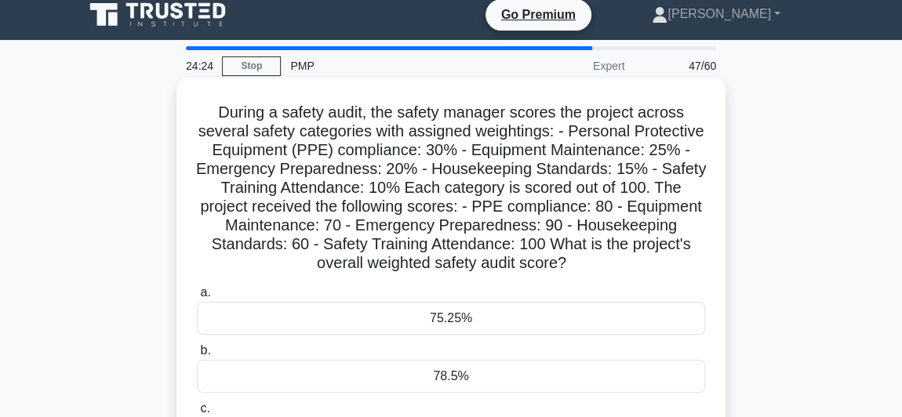
scroll to position [0, 0]
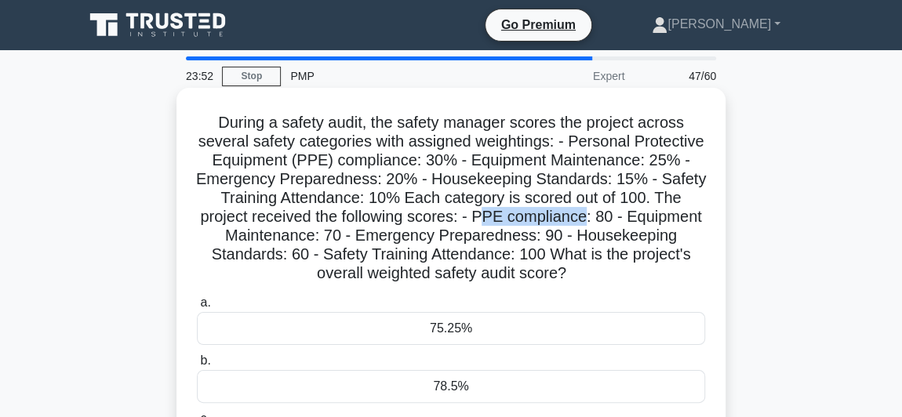
drag, startPoint x: 488, startPoint y: 216, endPoint x: 588, endPoint y: 221, distance: 100.5
click at [588, 221] on h5 "During a safety audit, the safety manager scores the project across several saf…" at bounding box center [450, 198] width 511 height 171
drag, startPoint x: 204, startPoint y: 179, endPoint x: 223, endPoint y: 175, distance: 20.0
click at [223, 175] on h5 "During a safety audit, the safety manager scores the project across several saf…" at bounding box center [450, 198] width 511 height 171
drag, startPoint x: 434, startPoint y: 180, endPoint x: 449, endPoint y: 180, distance: 14.9
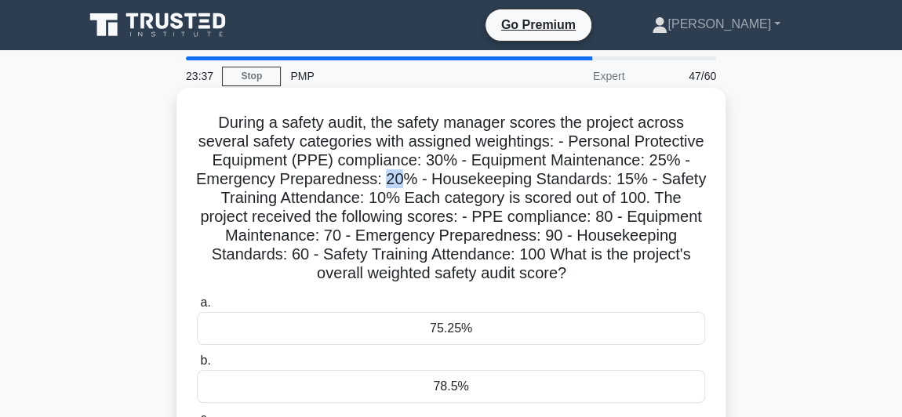
click at [449, 180] on h5 "During a safety audit, the safety manager scores the project across several saf…" at bounding box center [450, 198] width 511 height 171
drag, startPoint x: 543, startPoint y: 243, endPoint x: 556, endPoint y: 240, distance: 13.7
click at [556, 240] on h5 "During a safety audit, the safety manager scores the project across several saf…" at bounding box center [450, 198] width 511 height 171
drag, startPoint x: 662, startPoint y: 181, endPoint x: 677, endPoint y: 180, distance: 15.0
click at [677, 180] on h5 "During a safety audit, the safety manager scores the project across several saf…" at bounding box center [450, 198] width 511 height 171
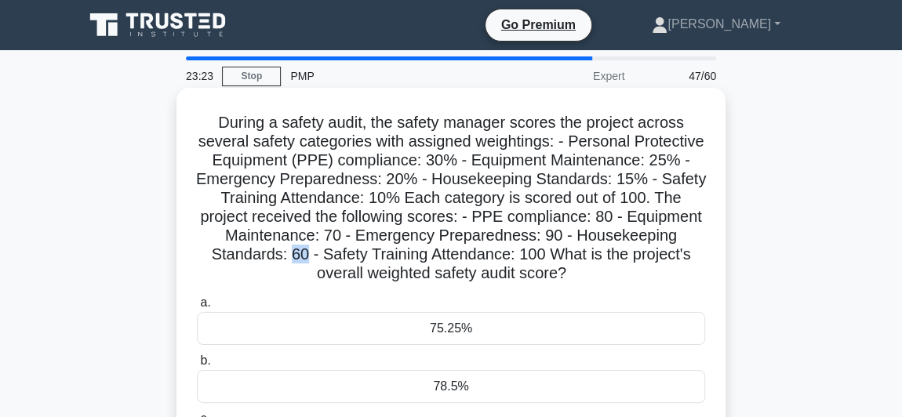
drag, startPoint x: 288, startPoint y: 255, endPoint x: 303, endPoint y: 250, distance: 16.4
click at [303, 250] on h5 "During a safety audit, the safety manager scores the project across several saf…" at bounding box center [450, 198] width 511 height 171
drag, startPoint x: 402, startPoint y: 197, endPoint x: 418, endPoint y: 197, distance: 15.7
click at [418, 197] on h5 "During a safety audit, the safety manager scores the project across several saf…" at bounding box center [450, 198] width 511 height 171
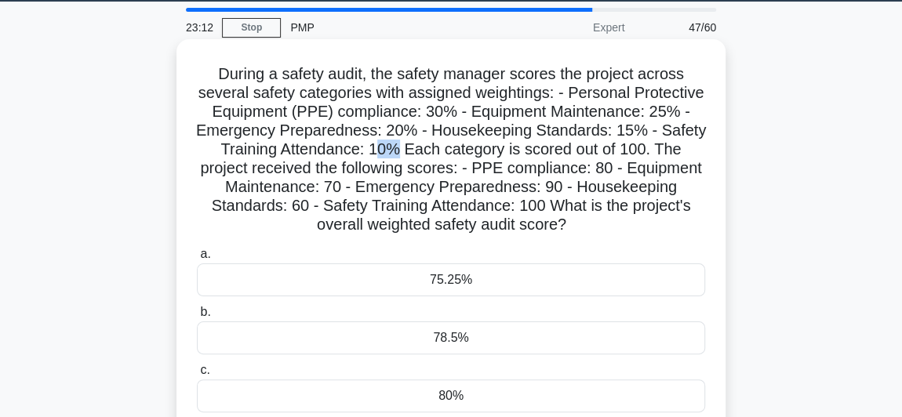
scroll to position [71, 0]
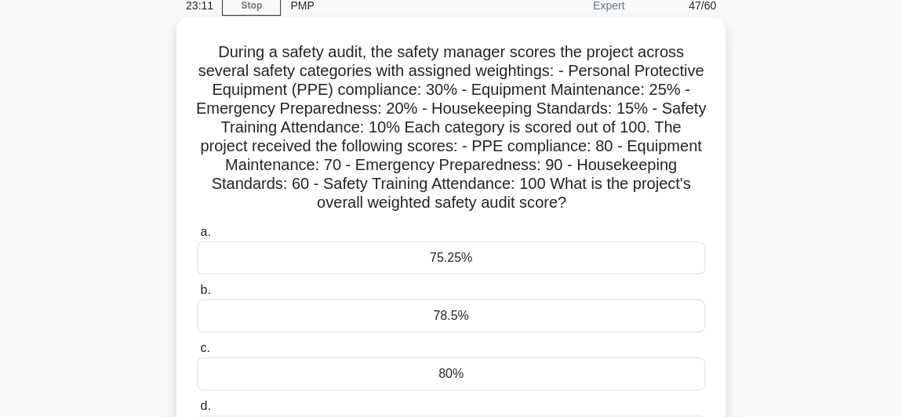
click at [372, 320] on div "78.5%" at bounding box center [451, 316] width 508 height 33
click at [197, 296] on input "b. 78.5%" at bounding box center [197, 290] width 0 height 10
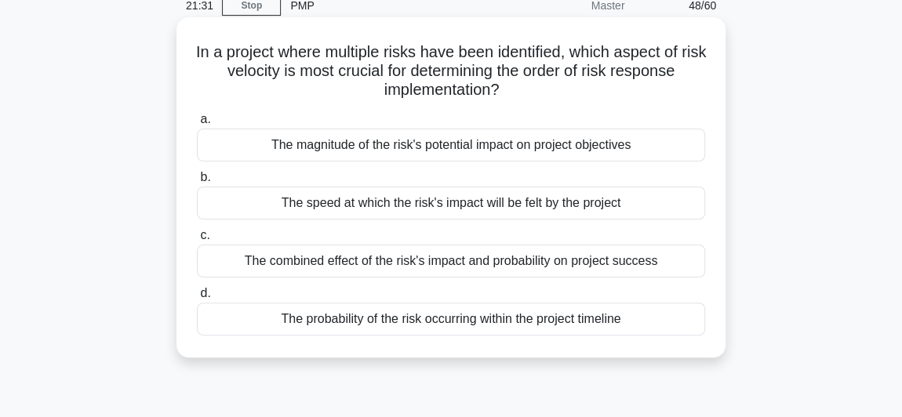
click at [343, 201] on div "The speed at which the risk's impact will be felt by the project" at bounding box center [451, 203] width 508 height 33
click at [197, 183] on input "b. The speed at which the risk's impact will be felt by the project" at bounding box center [197, 178] width 0 height 10
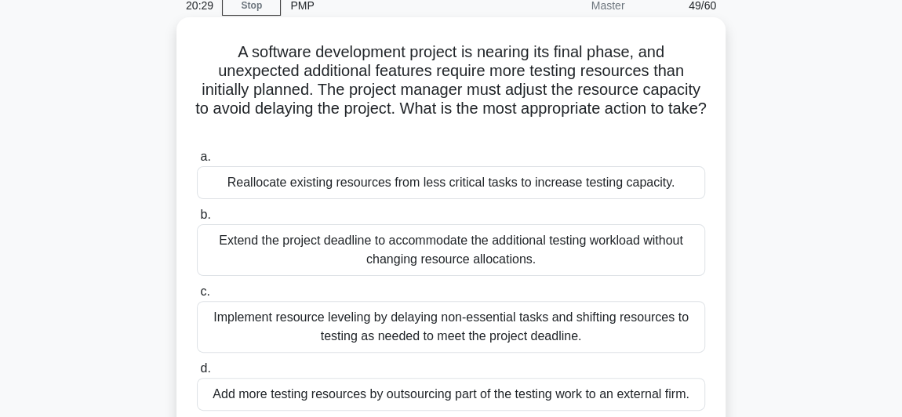
click at [323, 176] on div "Reallocate existing resources from less critical tasks to increase testing capa…" at bounding box center [451, 182] width 508 height 33
click at [197, 162] on input "a. Reallocate existing resources from less critical tasks to increase testing c…" at bounding box center [197, 157] width 0 height 10
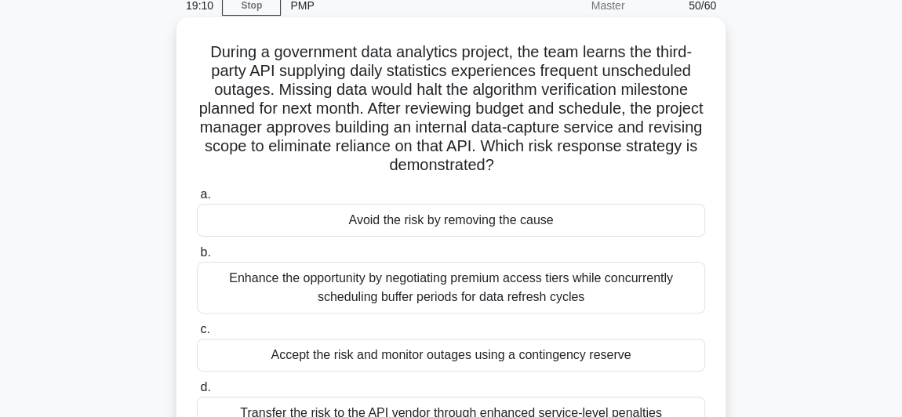
click at [361, 227] on div "Avoid the risk by removing the cause" at bounding box center [451, 220] width 508 height 33
click at [197, 200] on input "a. Avoid the risk by removing the cause" at bounding box center [197, 195] width 0 height 10
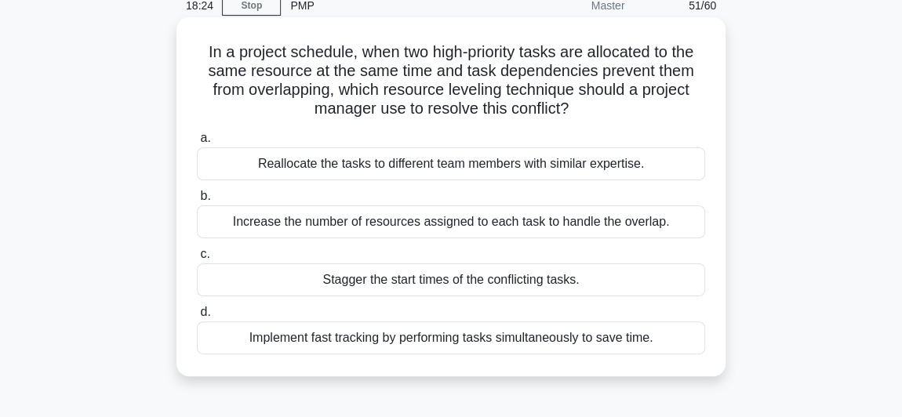
click at [340, 336] on div "Implement fast tracking by performing tasks simultaneously to save time." at bounding box center [451, 338] width 508 height 33
click at [197, 318] on input "d. Implement fast tracking by performing tasks simultaneously to save time." at bounding box center [197, 312] width 0 height 10
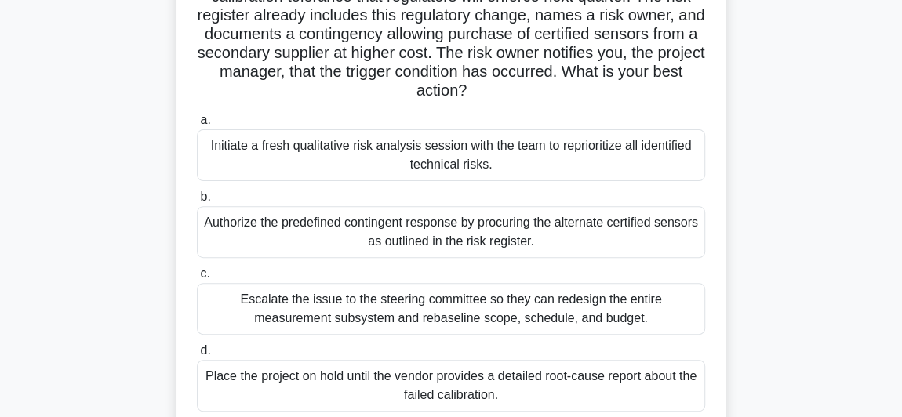
scroll to position [285, 0]
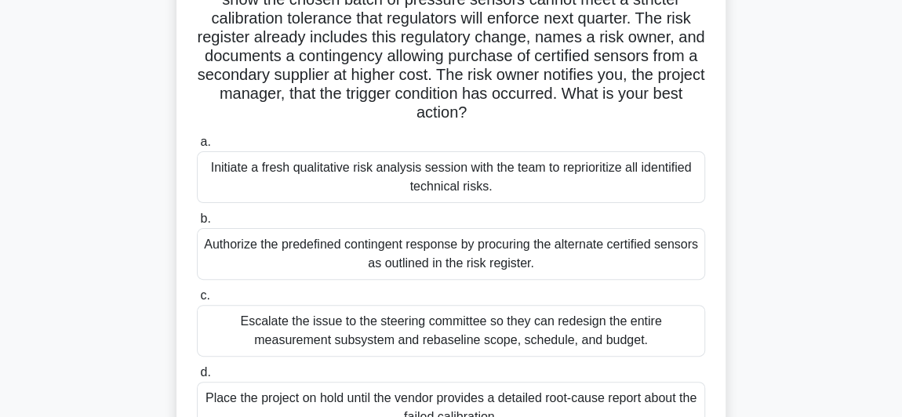
click at [245, 246] on div "Authorize the predefined contingent response by procuring the alternate certifi…" at bounding box center [451, 254] width 508 height 52
click at [197, 224] on input "b. Authorize the predefined contingent response by procuring the alternate cert…" at bounding box center [197, 219] width 0 height 10
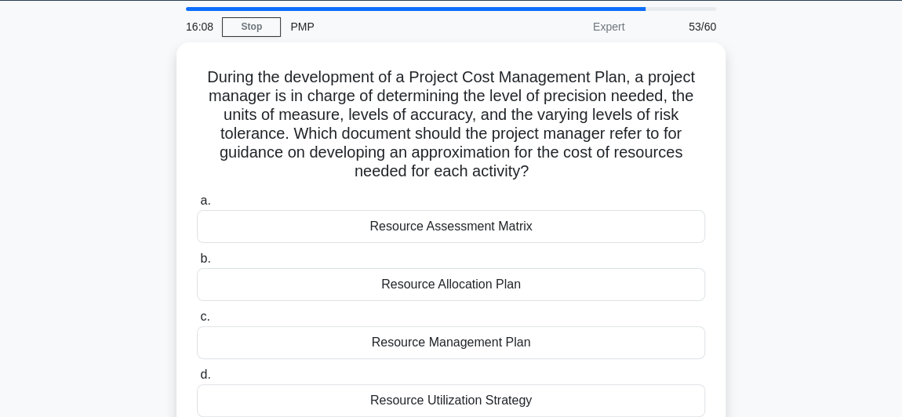
scroll to position [71, 0]
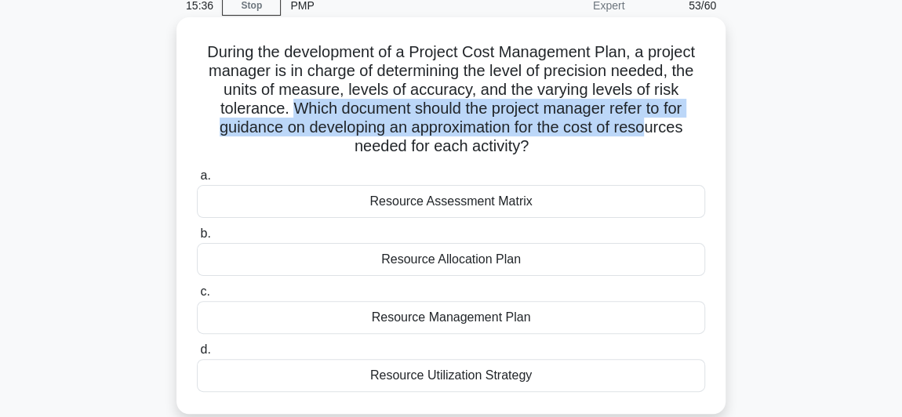
drag, startPoint x: 291, startPoint y: 108, endPoint x: 653, endPoint y: 129, distance: 362.9
click at [653, 129] on h5 "During the development of a Project Cost Management Plan, a project manager is …" at bounding box center [450, 99] width 511 height 114
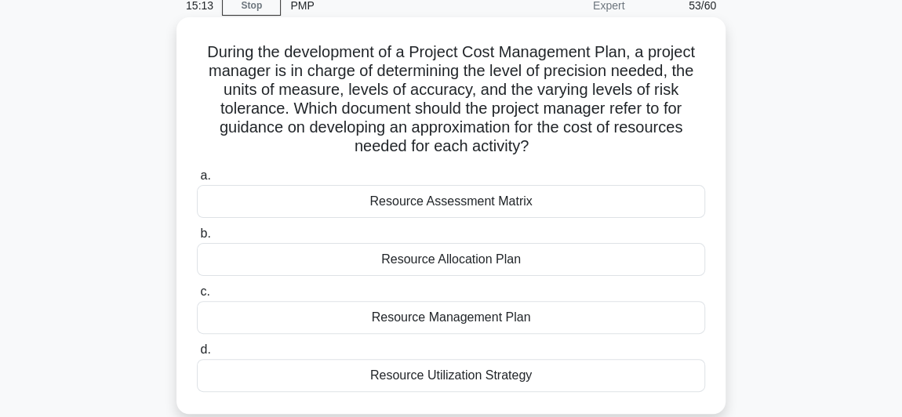
click at [398, 311] on div "Resource Management Plan" at bounding box center [451, 317] width 508 height 33
click at [197, 297] on input "c. Resource Management Plan" at bounding box center [197, 292] width 0 height 10
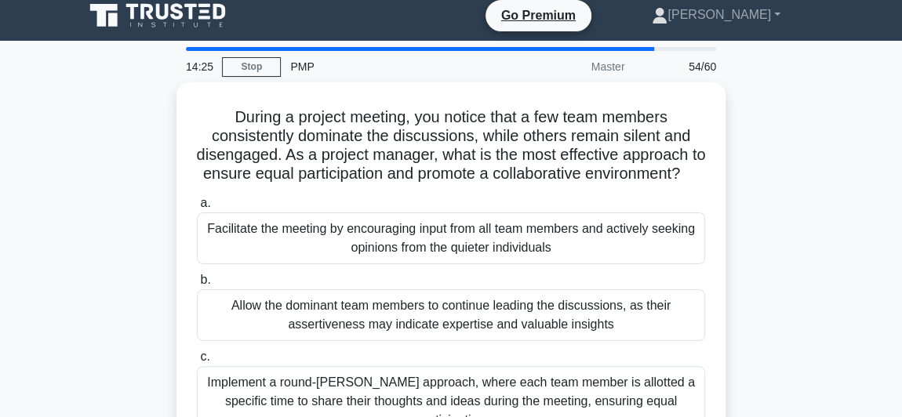
scroll to position [0, 0]
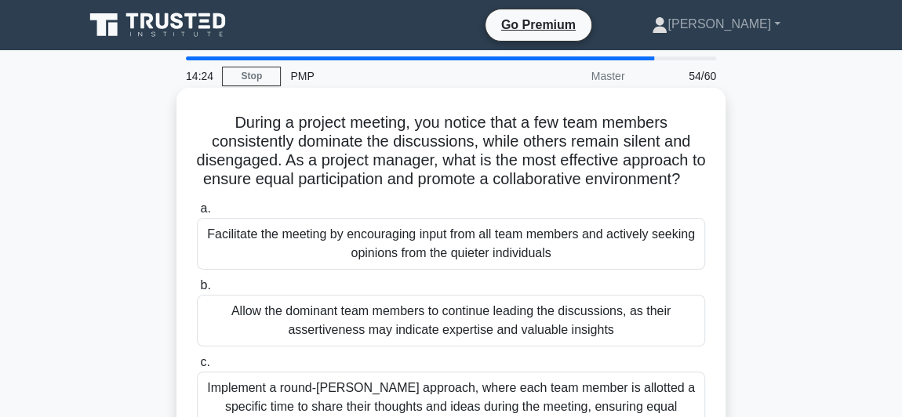
drag, startPoint x: 689, startPoint y: 358, endPoint x: 227, endPoint y: 112, distance: 522.4
click at [228, 110] on div "During a project meeting, you notice that a few team members consistently domin…" at bounding box center [451, 314] width 536 height 441
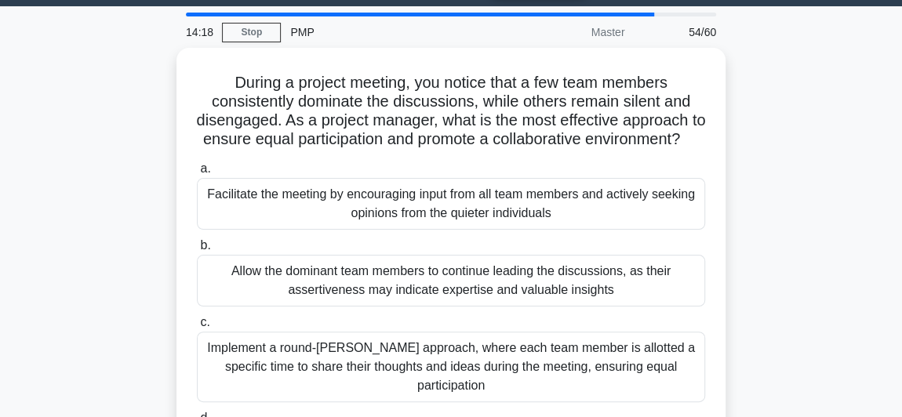
scroll to position [142, 0]
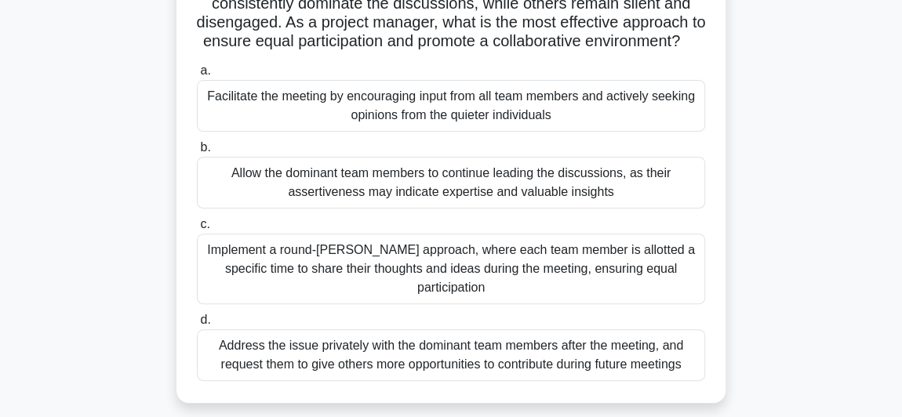
click at [59, 222] on main "14:01 Stop PMP Master 54/60 During a project meeting, you notice that a few tea…" at bounding box center [451, 306] width 902 height 797
click at [77, 220] on div "During a project meeting, you notice that a few team members consistently domin…" at bounding box center [450, 186] width 753 height 472
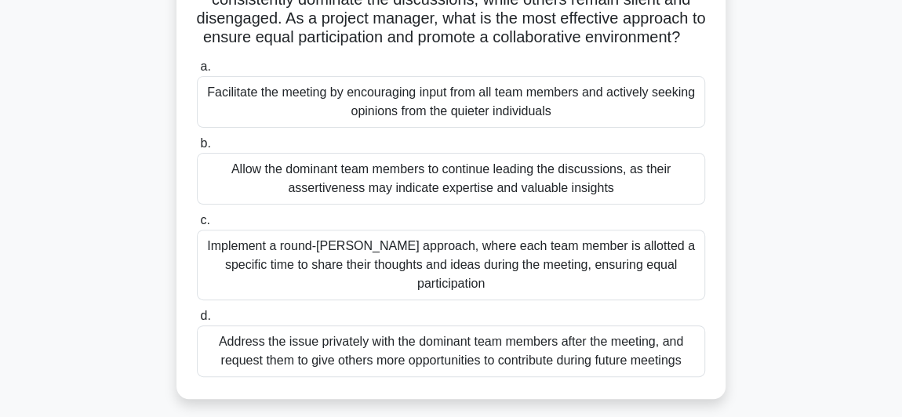
click at [254, 272] on div "Implement a round-robin approach, where each team member is allotted a specific…" at bounding box center [451, 265] width 508 height 71
click at [197, 226] on input "c. Implement a round-robin approach, where each team member is allotted a speci…" at bounding box center [197, 221] width 0 height 10
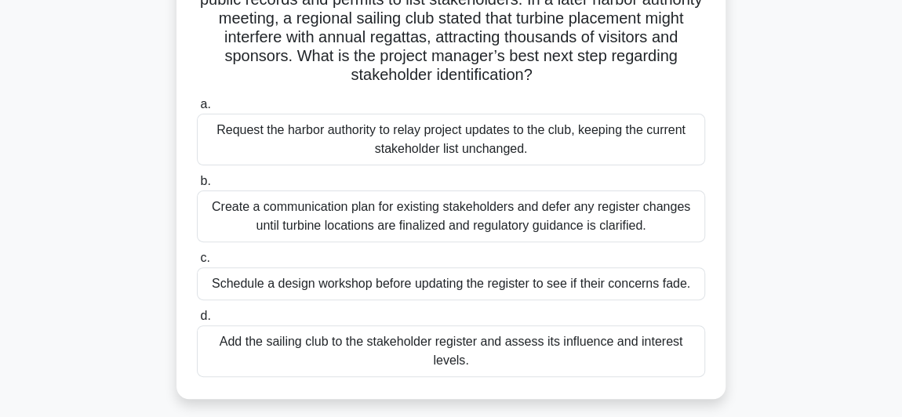
click at [299, 340] on div "Add the sailing club to the stakeholder register and assess its influence and i…" at bounding box center [451, 351] width 508 height 52
click at [197, 322] on input "d. Add the sailing club to the stakeholder register and assess its influence an…" at bounding box center [197, 316] width 0 height 10
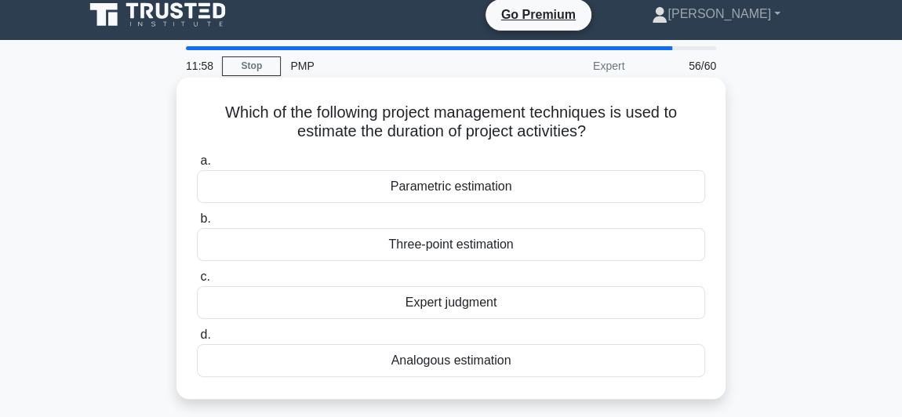
scroll to position [0, 0]
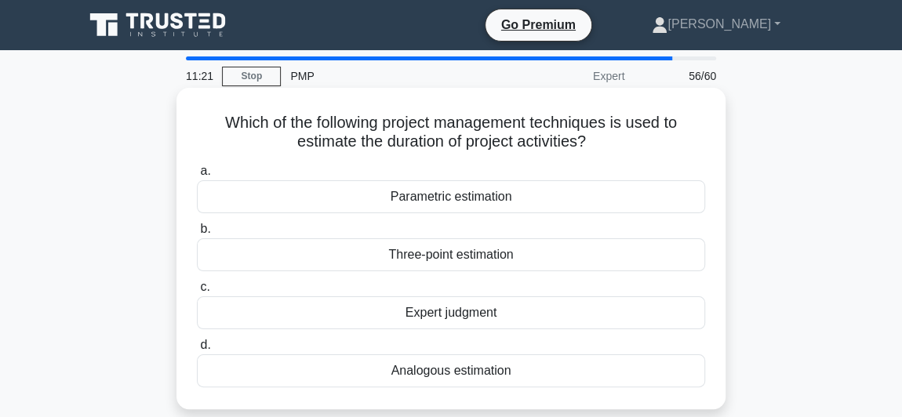
drag, startPoint x: 405, startPoint y: 320, endPoint x: 215, endPoint y: 124, distance: 272.9
click at [215, 124] on div "Which of the following project management techniques is used to estimate the du…" at bounding box center [451, 248] width 536 height 309
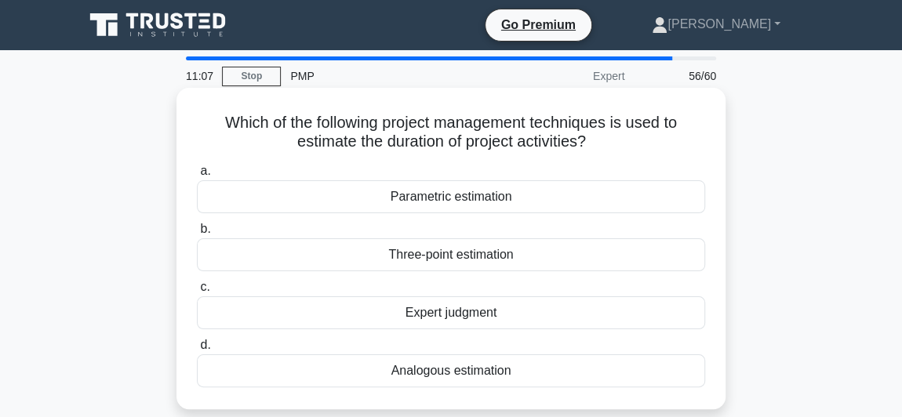
click at [235, 248] on div "Three-point estimation" at bounding box center [451, 254] width 508 height 33
click at [197, 234] on input "b. Three-point estimation" at bounding box center [197, 229] width 0 height 10
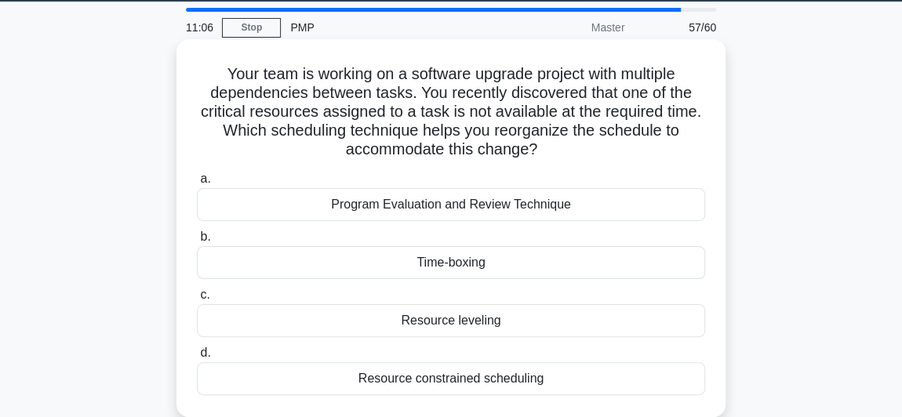
scroll to position [71, 0]
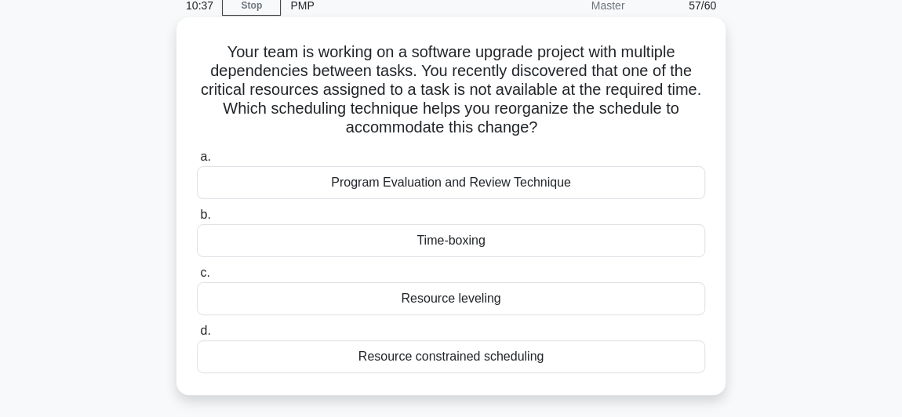
drag, startPoint x: 546, startPoint y: 356, endPoint x: 213, endPoint y: 56, distance: 448.1
click at [213, 56] on div "Your team is working on a software upgrade project with multiple dependencies b…" at bounding box center [451, 206] width 536 height 365
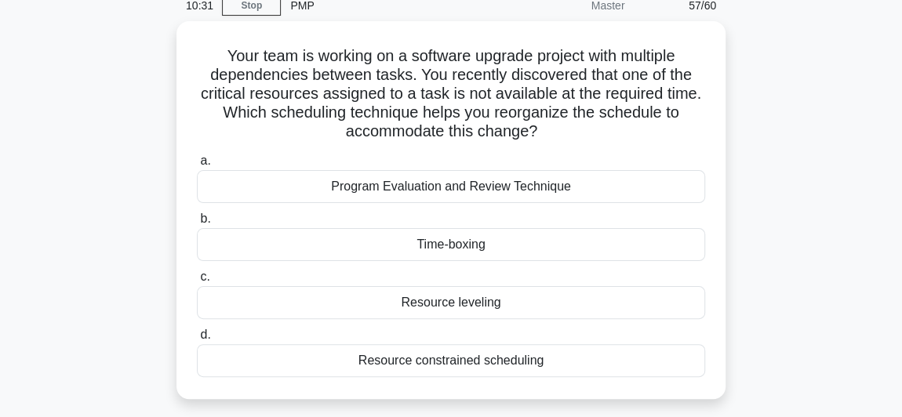
click at [71, 165] on main "10:31 Stop PMP Master 57/60 Your team is working on a software upgrade project …" at bounding box center [451, 378] width 902 height 797
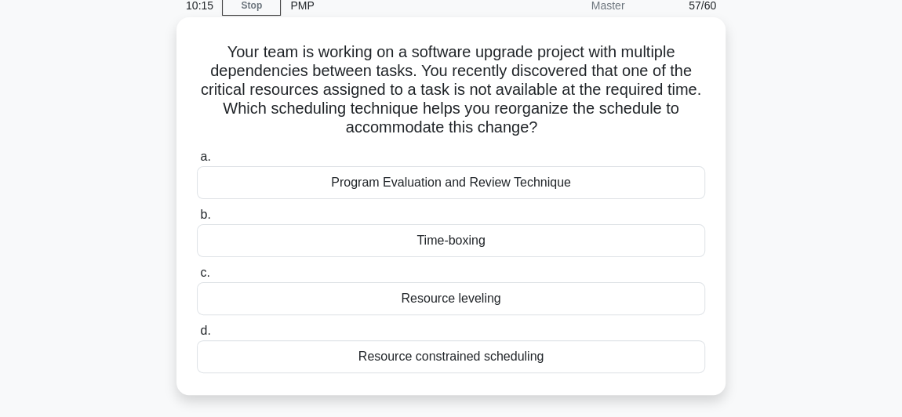
click at [335, 340] on div "Resource constrained scheduling" at bounding box center [451, 356] width 508 height 33
click at [197, 336] on input "d. Resource constrained scheduling" at bounding box center [197, 331] width 0 height 10
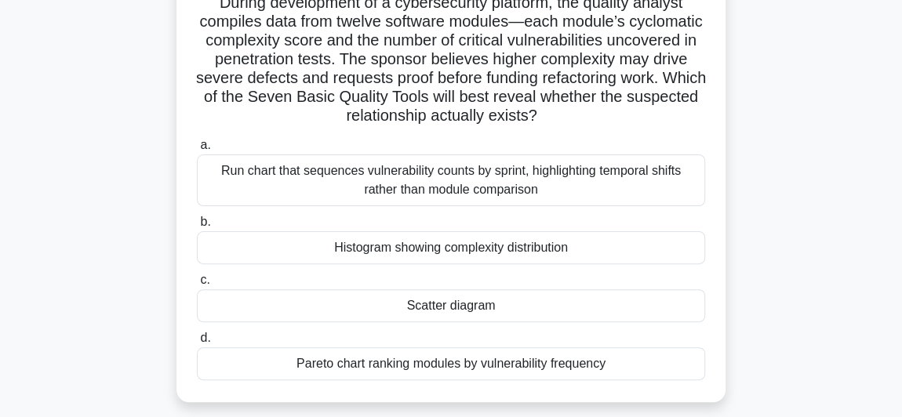
scroll to position [142, 0]
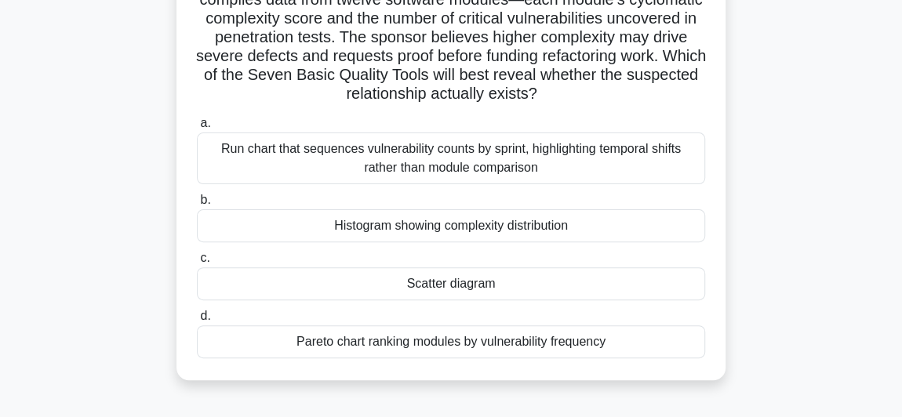
click at [378, 221] on div "Histogram showing complexity distribution" at bounding box center [451, 225] width 508 height 33
click at [197, 205] on input "b. Histogram showing complexity distribution" at bounding box center [197, 200] width 0 height 10
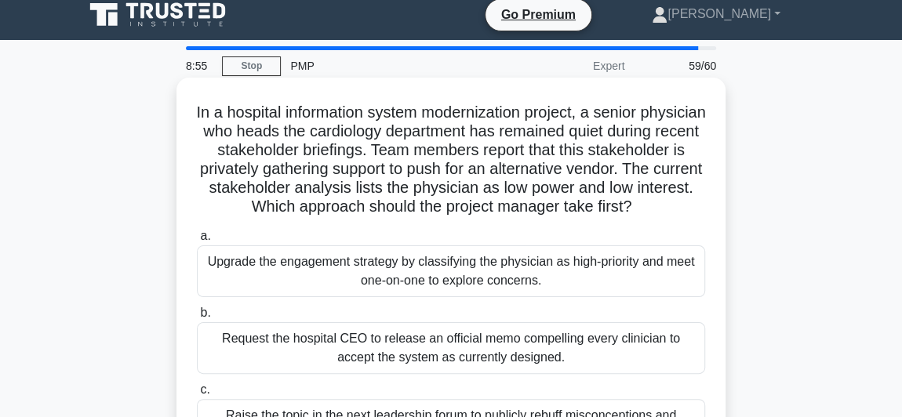
scroll to position [0, 0]
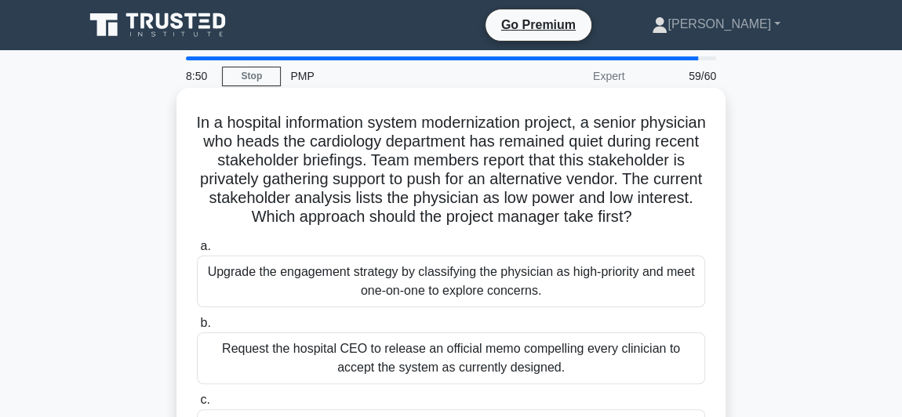
drag, startPoint x: 392, startPoint y: 217, endPoint x: 529, endPoint y: 235, distance: 137.6
click at [531, 227] on h5 "In a hospital information system modernization project, a senior physician who …" at bounding box center [450, 170] width 511 height 114
drag, startPoint x: 382, startPoint y: 172, endPoint x: 362, endPoint y: 158, distance: 24.8
click at [382, 172] on h5 "In a hospital information system modernization project, a senior physician who …" at bounding box center [450, 170] width 511 height 114
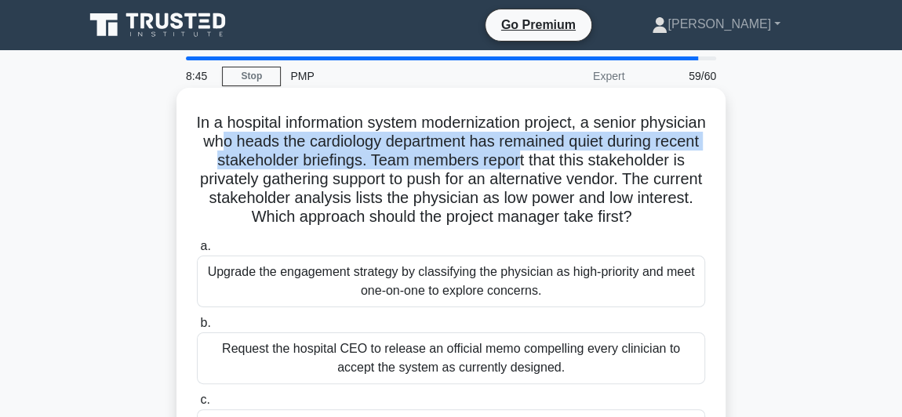
drag, startPoint x: 300, startPoint y: 141, endPoint x: 604, endPoint y: 151, distance: 303.7
click at [622, 152] on h5 "In a hospital information system modernization project, a senior physician who …" at bounding box center [450, 170] width 511 height 114
click at [336, 154] on h5 "In a hospital information system modernization project, a senior physician who …" at bounding box center [450, 170] width 511 height 114
click at [404, 167] on h5 "In a hospital information system modernization project, a senior physician who …" at bounding box center [450, 170] width 511 height 114
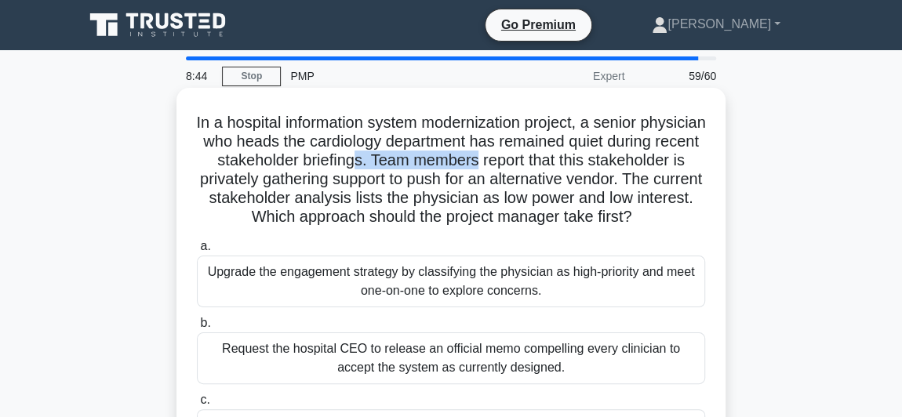
drag, startPoint x: 455, startPoint y: 154, endPoint x: 588, endPoint y: 168, distance: 134.0
click at [579, 163] on h5 "In a hospital information system modernization project, a senior physician who …" at bounding box center [450, 170] width 511 height 114
click at [590, 169] on h5 "In a hospital information system modernization project, a senior physician who …" at bounding box center [450, 170] width 511 height 114
drag, startPoint x: 479, startPoint y: 175, endPoint x: 507, endPoint y: 173, distance: 28.3
click at [489, 175] on h5 "In a hospital information system modernization project, a senior physician who …" at bounding box center [450, 170] width 511 height 114
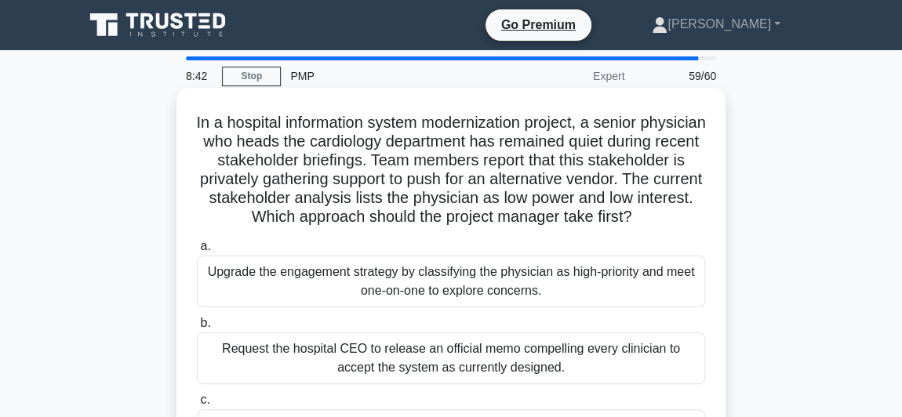
click at [500, 158] on h5 "In a hospital information system modernization project, a senior physician who …" at bounding box center [450, 170] width 511 height 114
drag, startPoint x: 485, startPoint y: 157, endPoint x: 528, endPoint y: 167, distance: 44.3
click at [528, 167] on h5 "In a hospital information system modernization project, a senior physician who …" at bounding box center [450, 170] width 511 height 114
click at [505, 173] on h5 "In a hospital information system modernization project, a senior physician who …" at bounding box center [450, 170] width 511 height 114
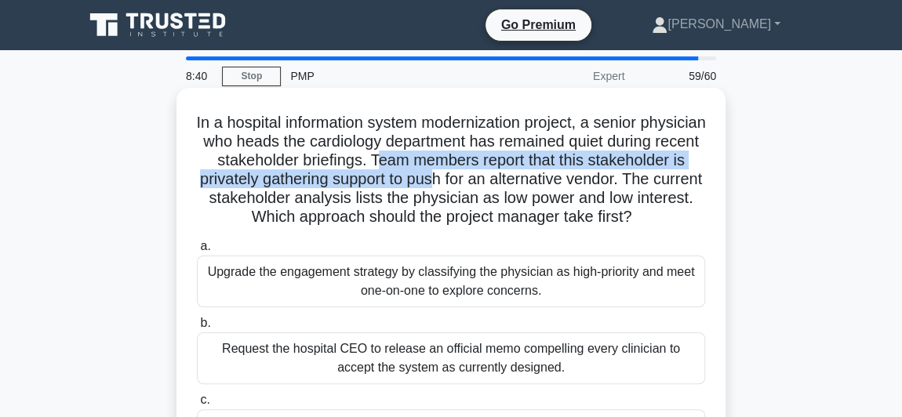
drag, startPoint x: 473, startPoint y: 157, endPoint x: 560, endPoint y: 186, distance: 91.8
click at [560, 186] on h5 "In a hospital information system modernization project, a senior physician who …" at bounding box center [450, 170] width 511 height 114
click at [506, 175] on h5 "In a hospital information system modernization project, a senior physician who …" at bounding box center [450, 170] width 511 height 114
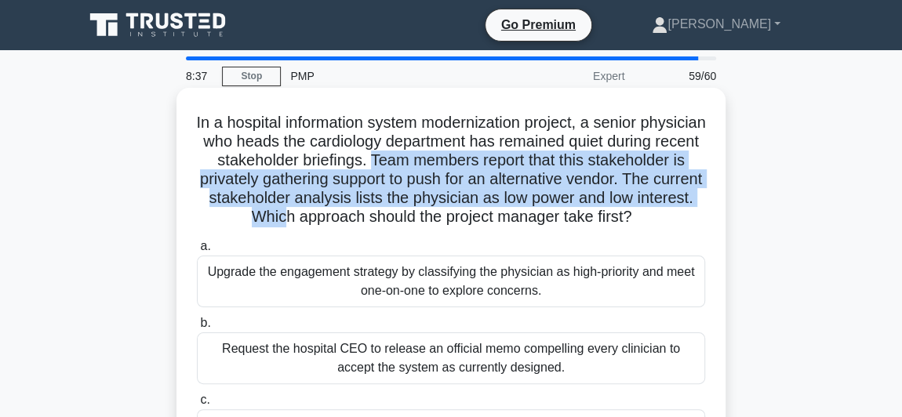
drag, startPoint x: 474, startPoint y: 156, endPoint x: 410, endPoint y: 219, distance: 89.3
click at [410, 219] on h5 "In a hospital information system modernization project, a senior physician who …" at bounding box center [450, 170] width 511 height 114
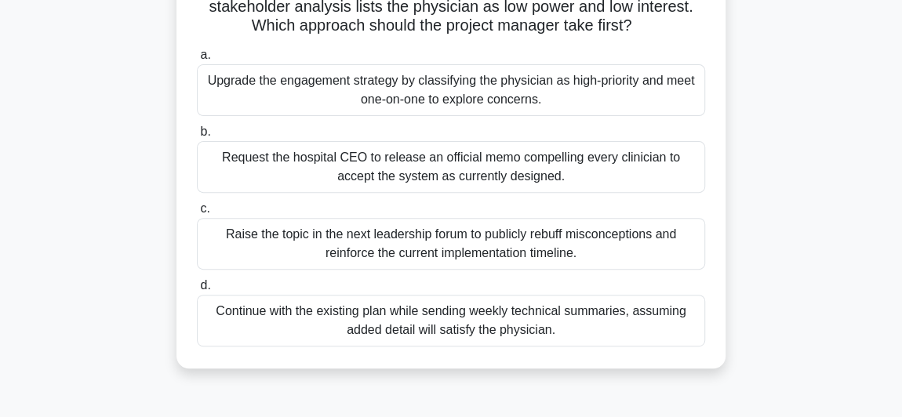
scroll to position [213, 0]
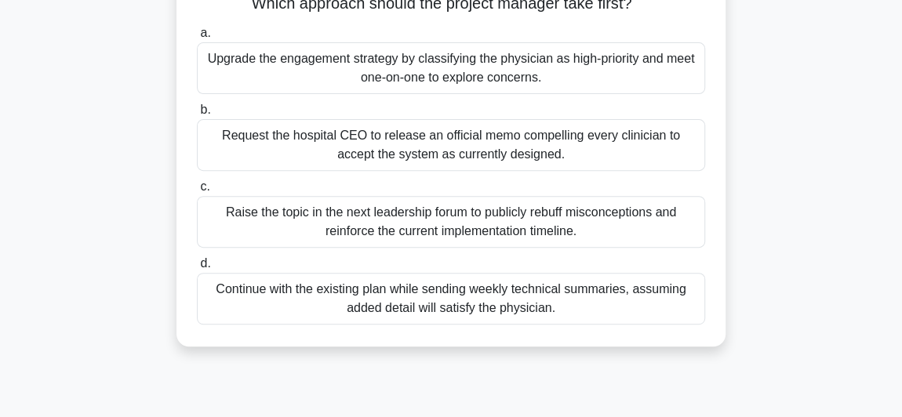
click at [270, 93] on div "Upgrade the engagement strategy by classifying the physician as high-priority a…" at bounding box center [451, 68] width 508 height 52
click at [197, 38] on input "a. Upgrade the engagement strategy by classifying the physician as high-priorit…" at bounding box center [197, 33] width 0 height 10
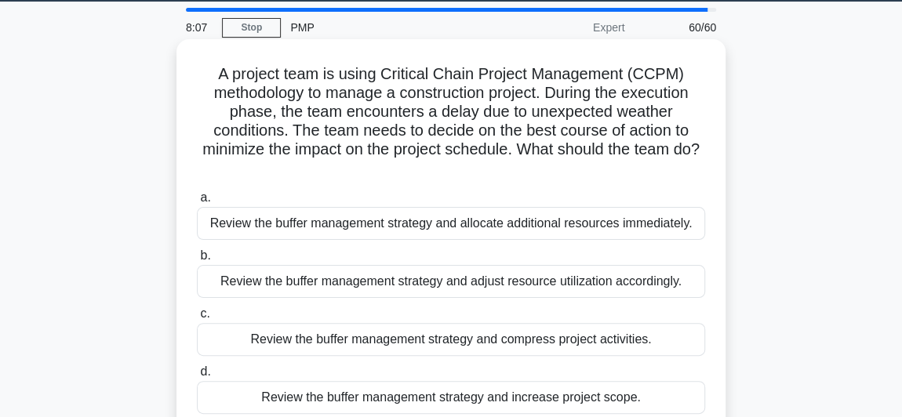
scroll to position [71, 0]
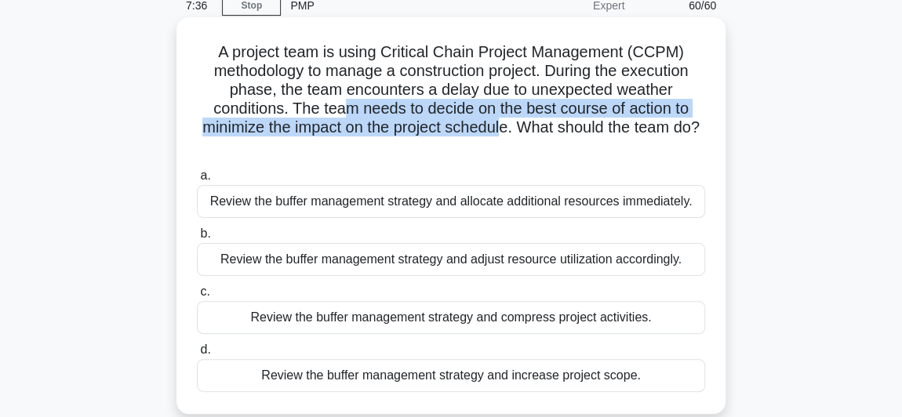
drag, startPoint x: 338, startPoint y: 106, endPoint x: 516, endPoint y: 123, distance: 178.8
click at [516, 123] on h5 "A project team is using Critical Chain Project Management (CCPM) methodology to…" at bounding box center [450, 99] width 511 height 114
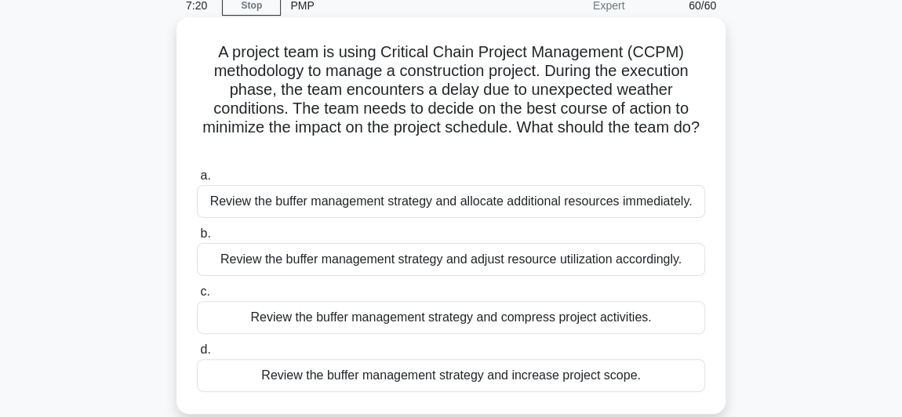
click at [383, 309] on div "Review the buffer management strategy and compress project activities." at bounding box center [451, 317] width 508 height 33
click at [197, 297] on input "c. Review the buffer management strategy and compress project activities." at bounding box center [197, 292] width 0 height 10
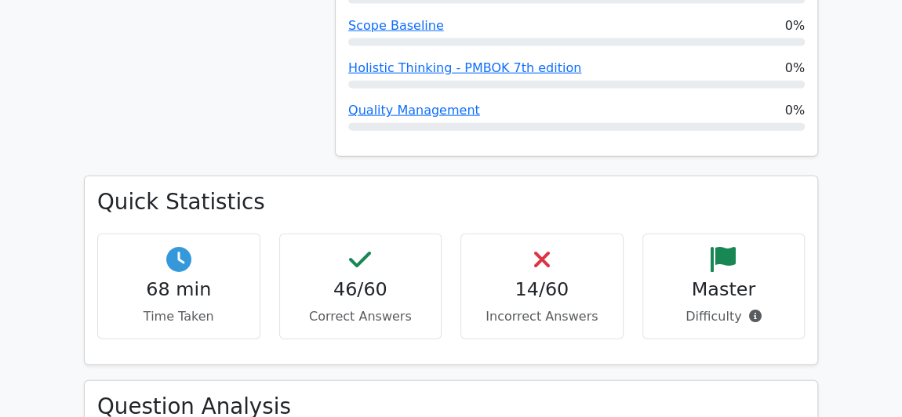
scroll to position [1924, 0]
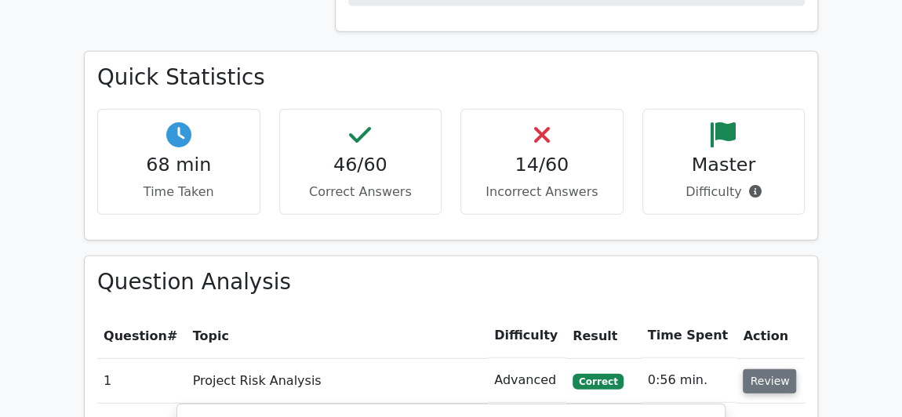
click at [767, 369] on button "Review" at bounding box center [769, 381] width 53 height 24
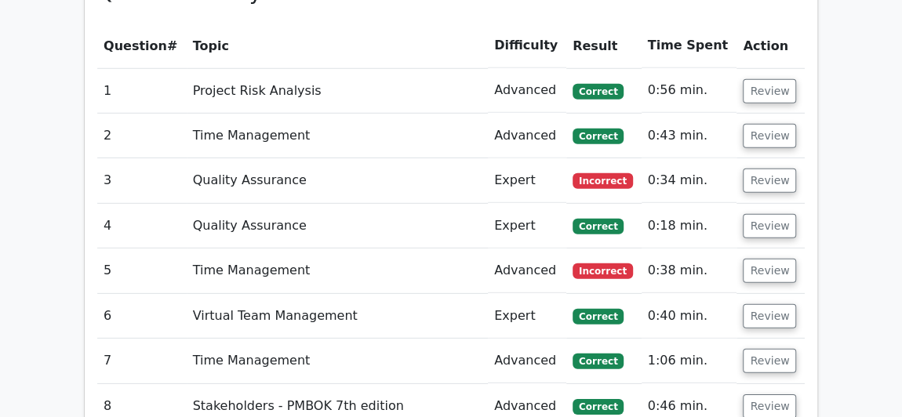
scroll to position [2281, 0]
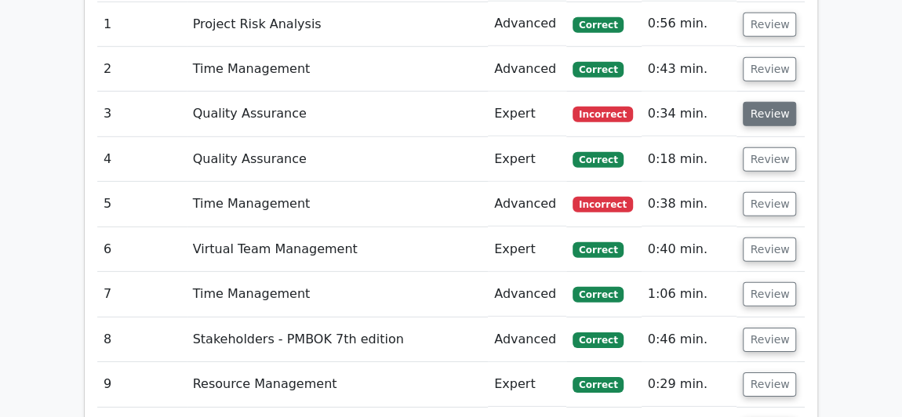
click at [763, 102] on button "Review" at bounding box center [769, 114] width 53 height 24
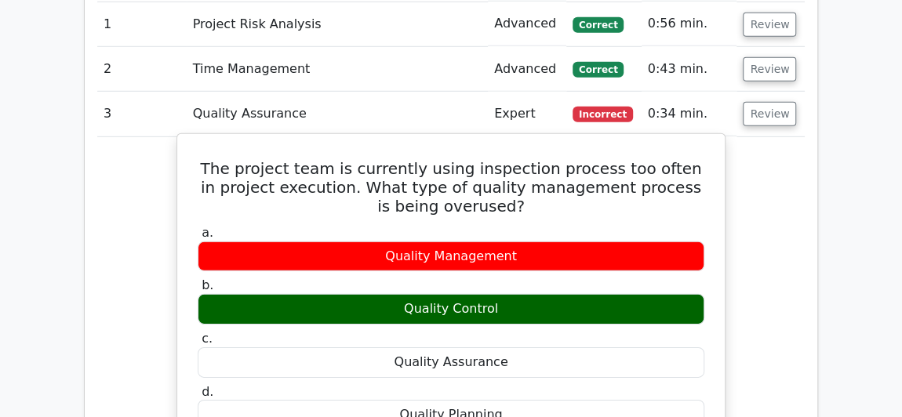
drag, startPoint x: 466, startPoint y: 329, endPoint x: 245, endPoint y: 124, distance: 301.3
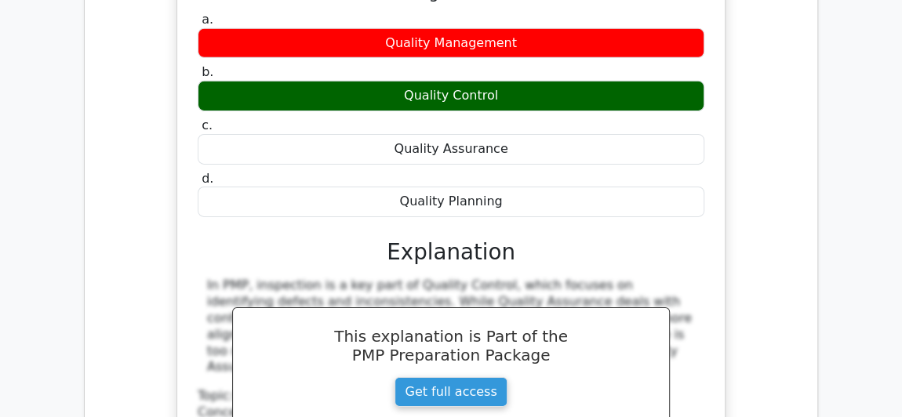
scroll to position [2352, 0]
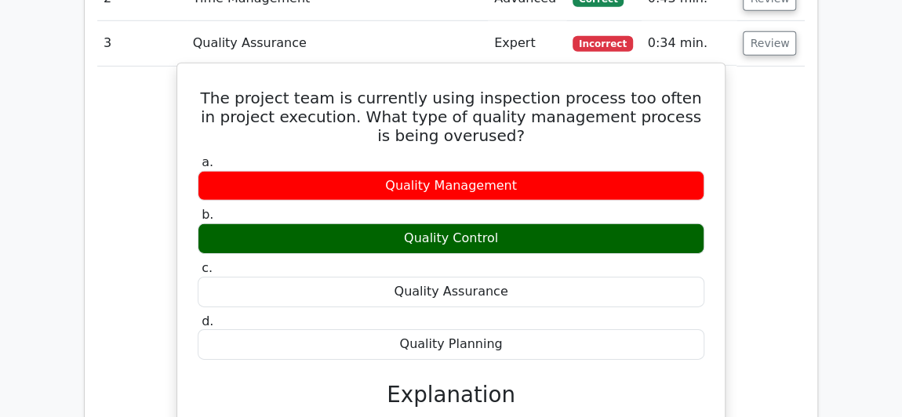
click at [510, 191] on div "a. Quality Management b. Quality Control" at bounding box center [450, 257] width 525 height 212
drag, startPoint x: 511, startPoint y: 287, endPoint x: 220, endPoint y: 38, distance: 383.3
click at [220, 70] on div "The project team is currently using inspection process too often in project exe…" at bounding box center [451, 361] width 535 height 583
click at [329, 154] on label "a. Quality Management" at bounding box center [451, 177] width 507 height 47
click at [362, 89] on h5 "The project team is currently using inspection process too often in project exe…" at bounding box center [451, 117] width 510 height 56
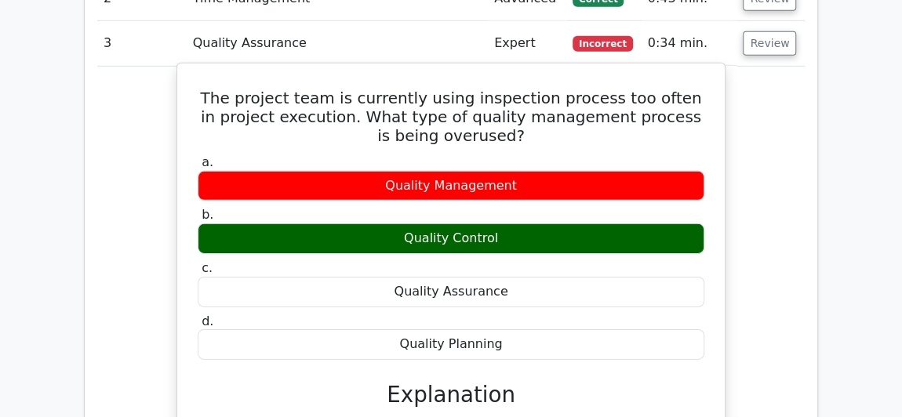
drag, startPoint x: 521, startPoint y: 271, endPoint x: 479, endPoint y: 167, distance: 111.5
click at [515, 314] on label "d. Quality Planning" at bounding box center [451, 337] width 507 height 47
drag, startPoint x: 364, startPoint y: 127, endPoint x: 434, endPoint y: 161, distance: 77.5
click at [364, 171] on div "Quality Management" at bounding box center [451, 186] width 507 height 31
drag, startPoint x: 531, startPoint y: 274, endPoint x: 212, endPoint y: 34, distance: 399.8
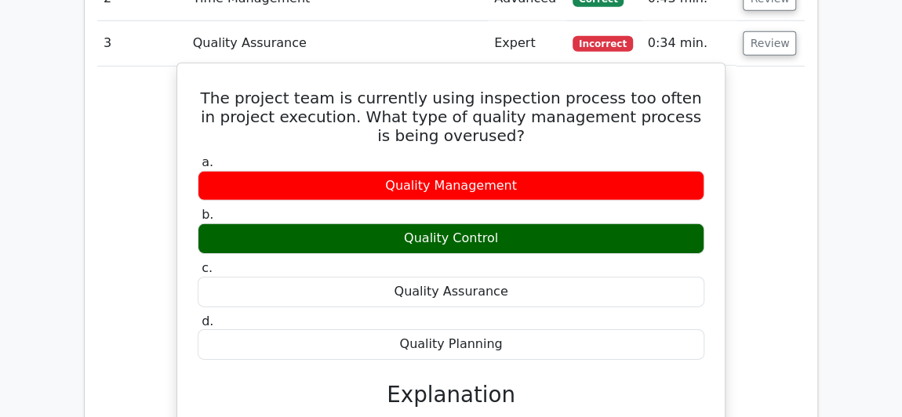
click at [212, 70] on div "The project team is currently using inspection process too often in project exe…" at bounding box center [451, 361] width 535 height 583
click at [496, 83] on div "The project team is currently using inspection process too often in project exe…" at bounding box center [451, 361] width 535 height 583
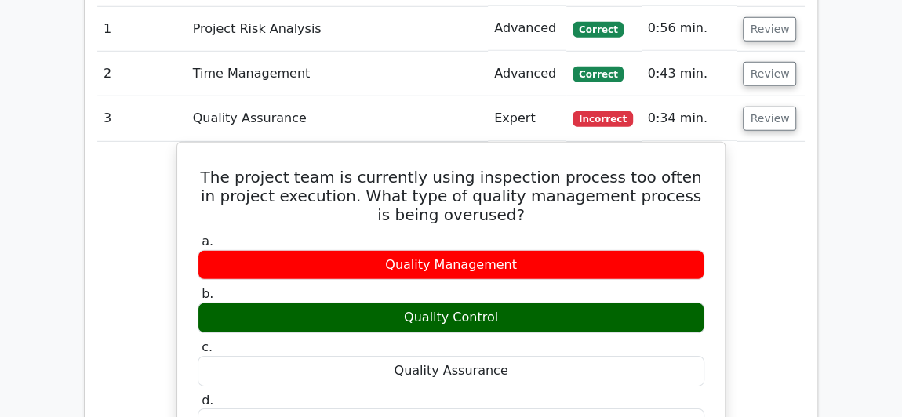
scroll to position [2210, 0]
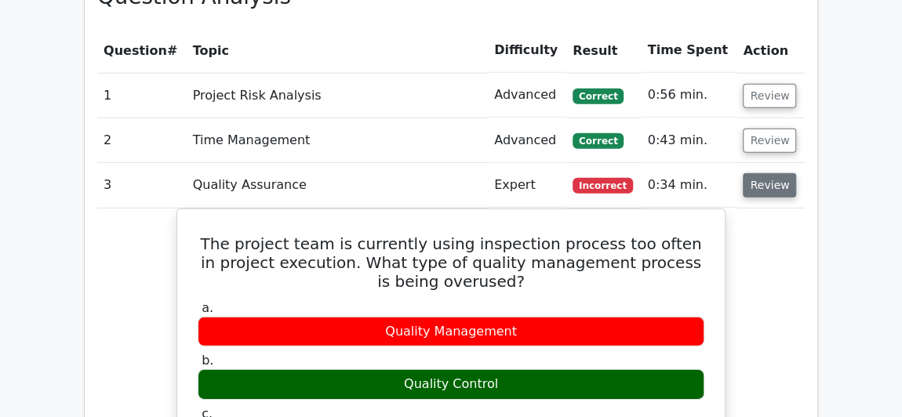
click at [769, 173] on button "Review" at bounding box center [769, 185] width 53 height 24
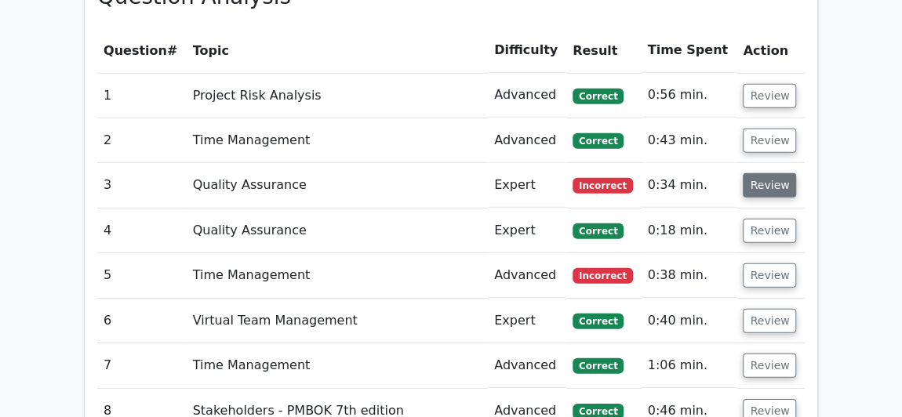
click at [766, 173] on button "Review" at bounding box center [769, 185] width 53 height 24
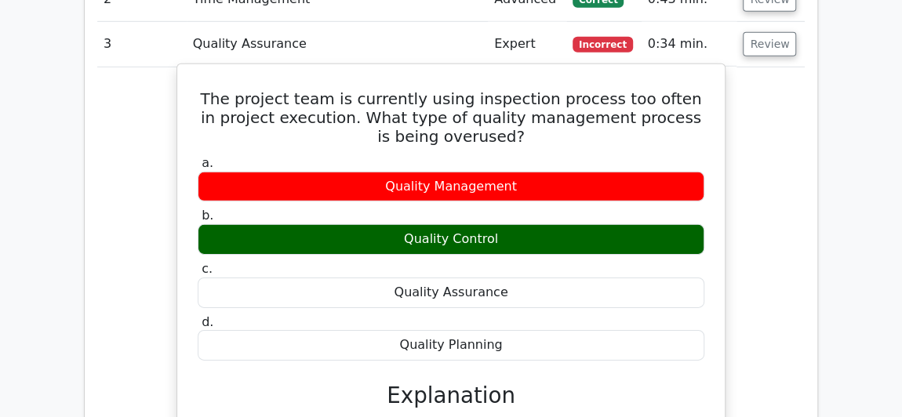
scroll to position [2352, 0]
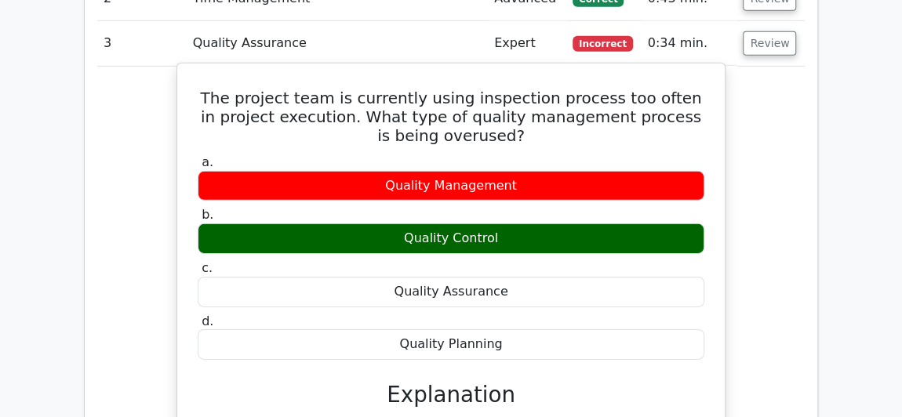
drag, startPoint x: 502, startPoint y: 274, endPoint x: 211, endPoint y: 37, distance: 375.6
click at [211, 70] on div "The project team is currently using inspection process too often in project exe…" at bounding box center [451, 361] width 535 height 583
click at [362, 151] on div "a. Quality Management b. Quality Control" at bounding box center [450, 257] width 525 height 212
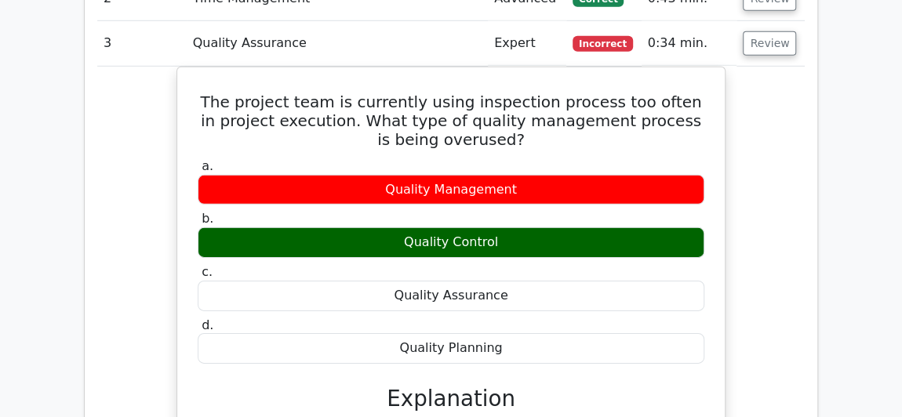
click at [787, 185] on div "The project team is currently using inspection process too often in project exe…" at bounding box center [450, 375] width 707 height 616
click at [140, 110] on div "The project team is currently using inspection process too often in project exe…" at bounding box center [450, 375] width 707 height 616
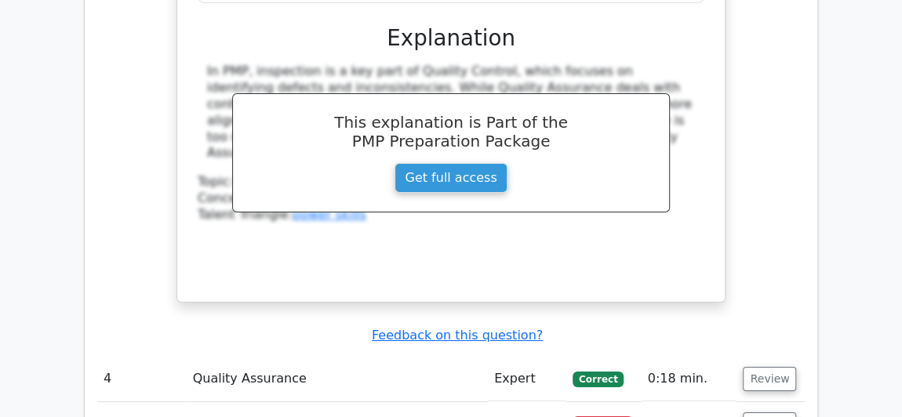
scroll to position [2851, 0]
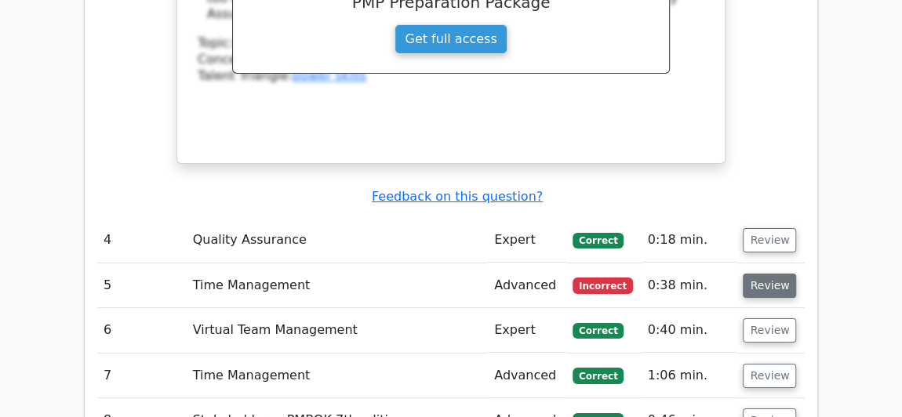
click at [747, 274] on button "Review" at bounding box center [769, 286] width 53 height 24
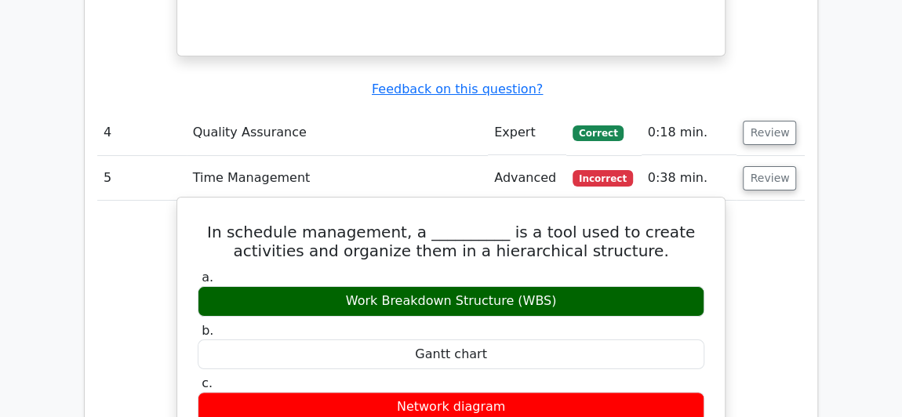
scroll to position [2994, 0]
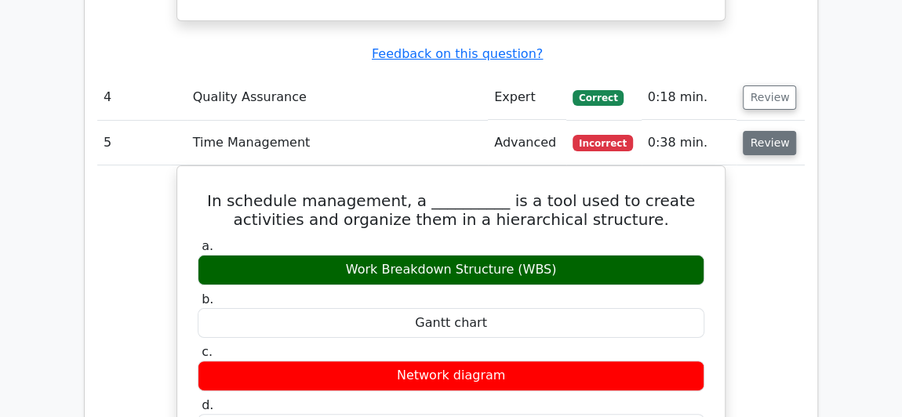
click at [758, 131] on button "Review" at bounding box center [769, 143] width 53 height 24
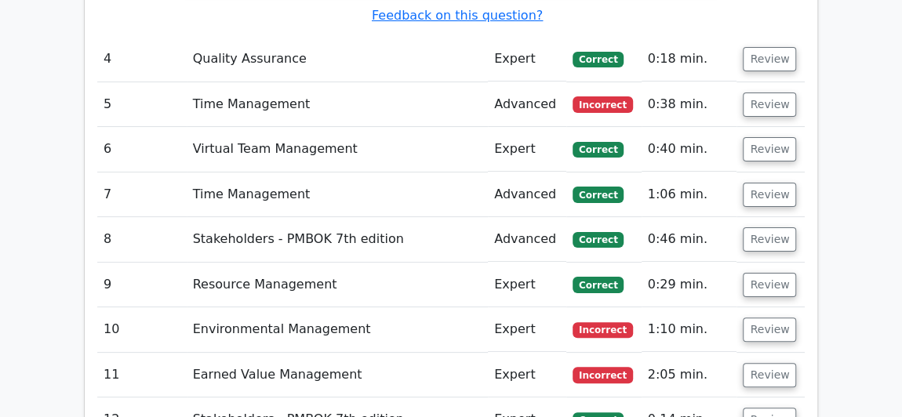
scroll to position [3065, 0]
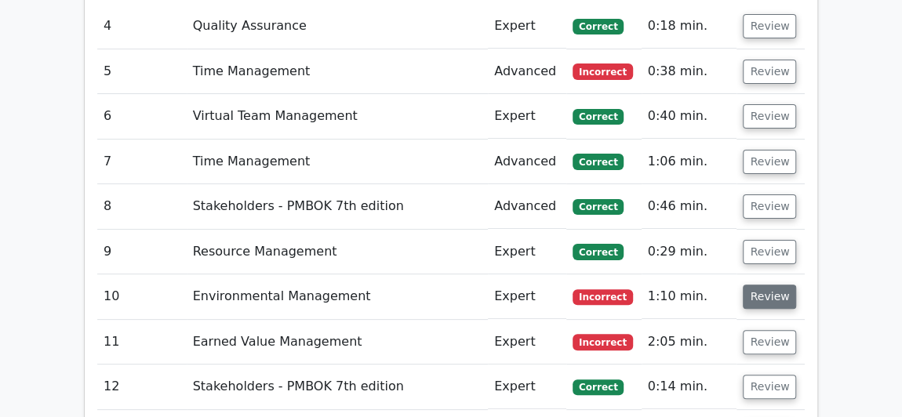
click at [763, 285] on button "Review" at bounding box center [769, 297] width 53 height 24
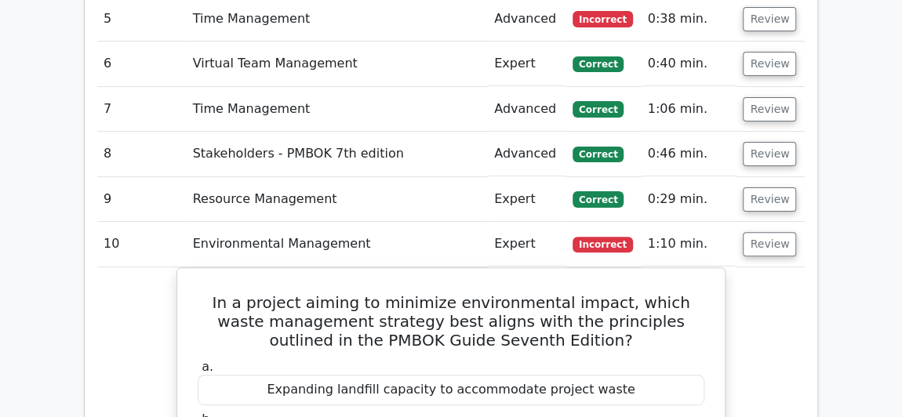
scroll to position [3207, 0]
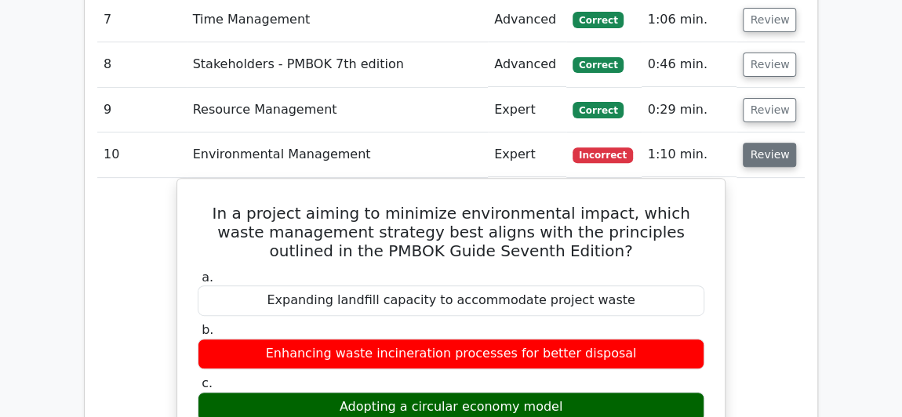
click at [776, 143] on button "Review" at bounding box center [769, 155] width 53 height 24
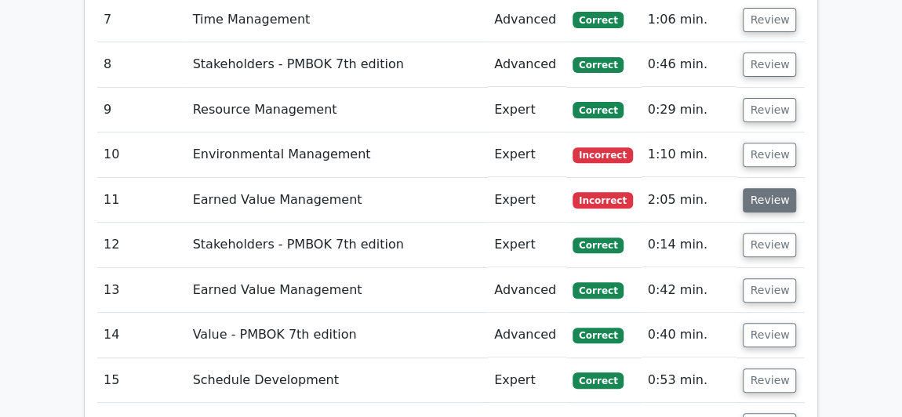
click at [771, 188] on button "Review" at bounding box center [769, 200] width 53 height 24
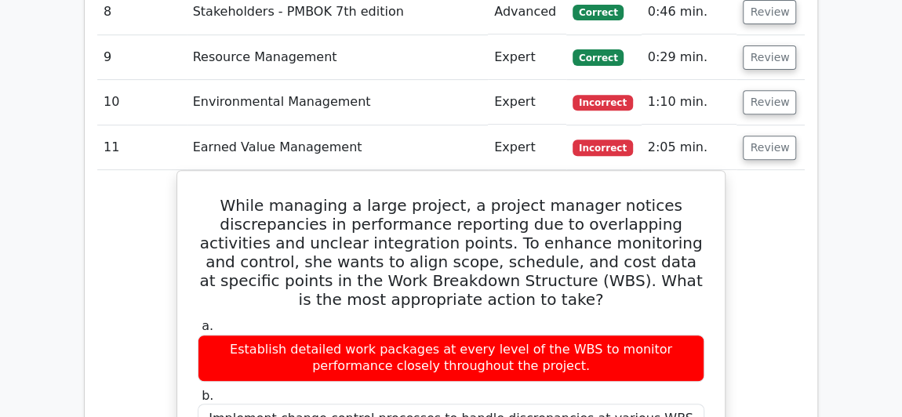
scroll to position [3279, 0]
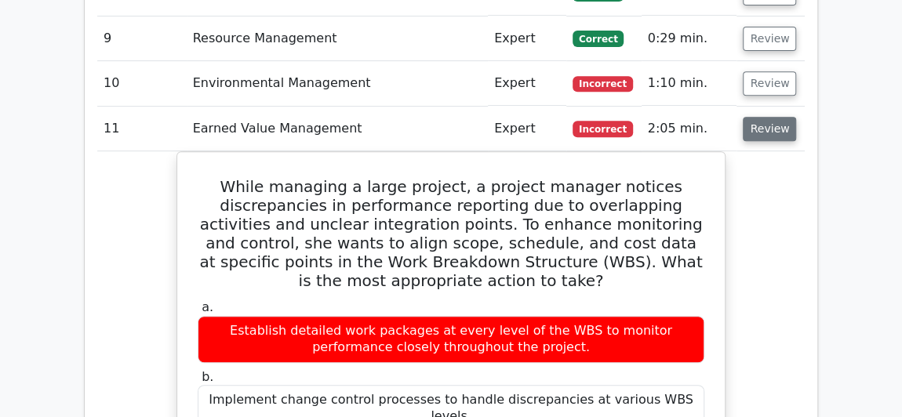
click at [775, 117] on button "Review" at bounding box center [769, 129] width 53 height 24
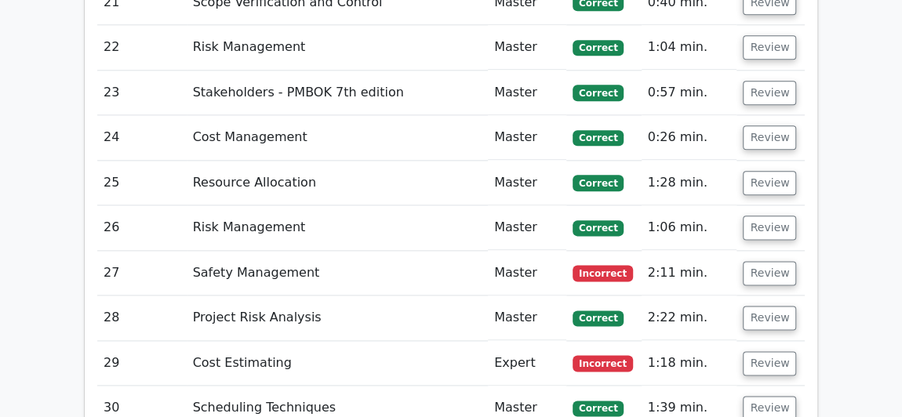
scroll to position [3850, 0]
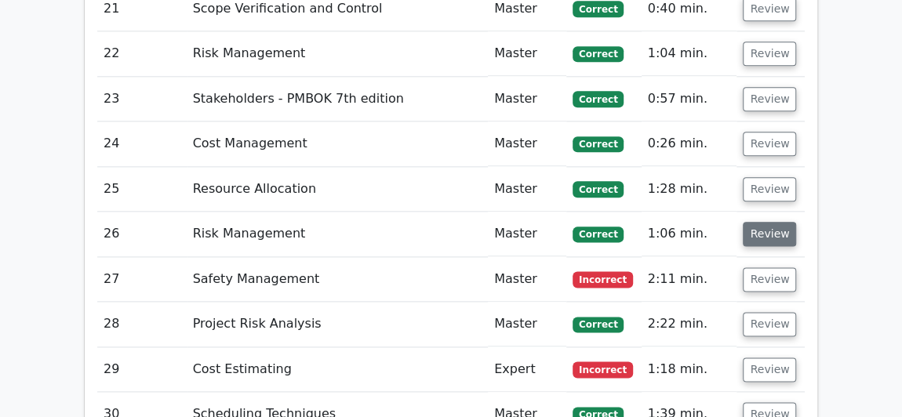
click at [751, 222] on button "Review" at bounding box center [769, 234] width 53 height 24
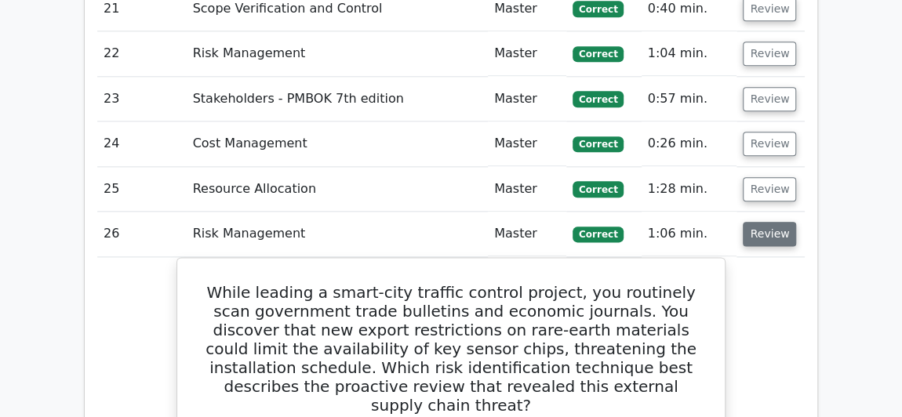
click at [751, 222] on button "Review" at bounding box center [769, 234] width 53 height 24
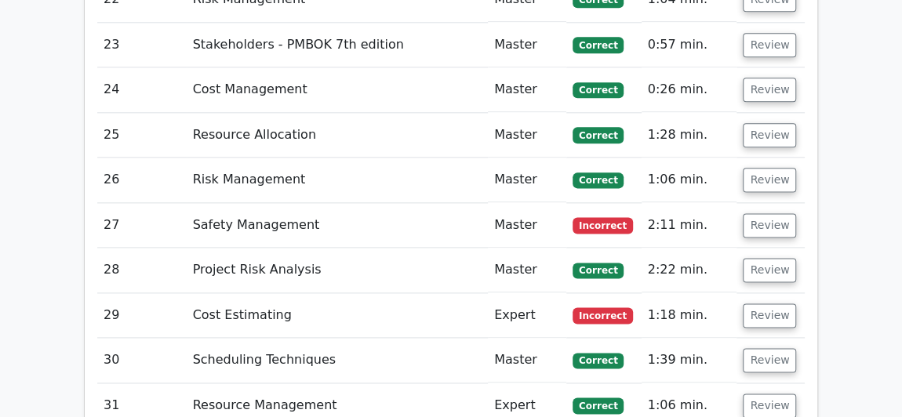
scroll to position [3992, 0]
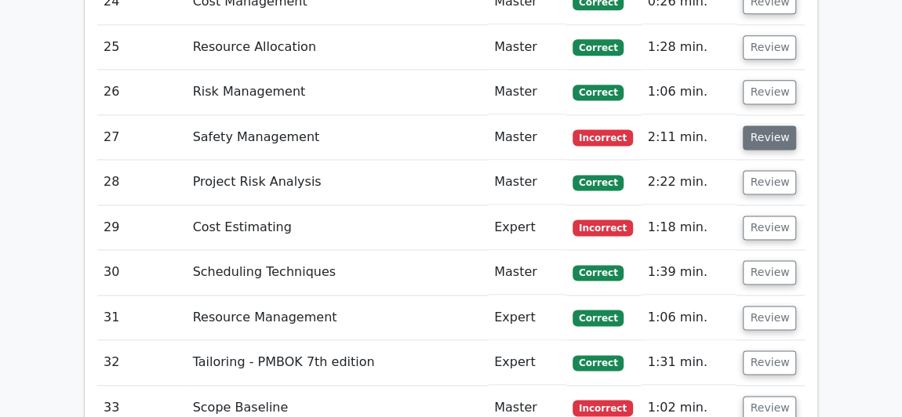
click at [761, 125] on button "Review" at bounding box center [769, 137] width 53 height 24
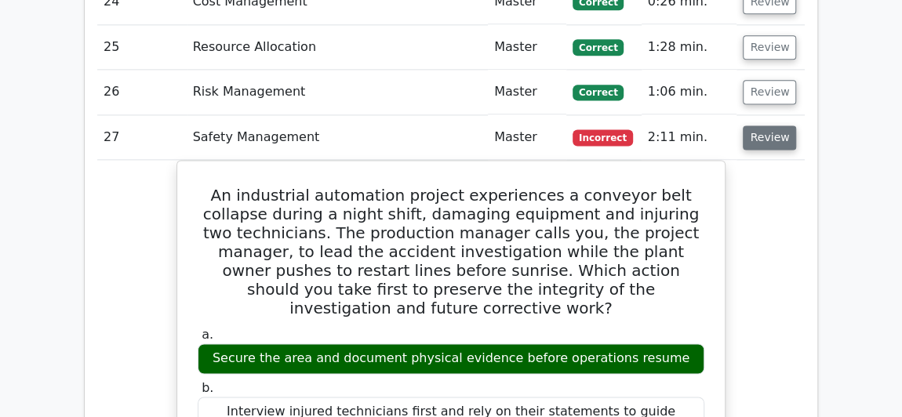
click at [755, 125] on button "Review" at bounding box center [769, 137] width 53 height 24
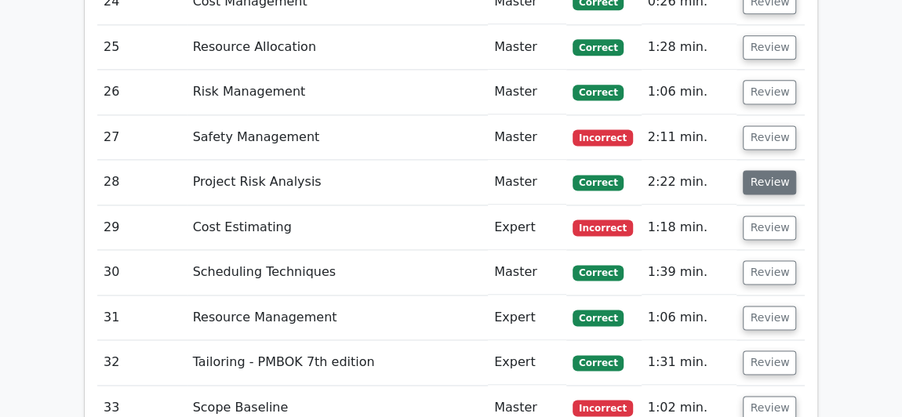
click at [761, 170] on button "Review" at bounding box center [769, 182] width 53 height 24
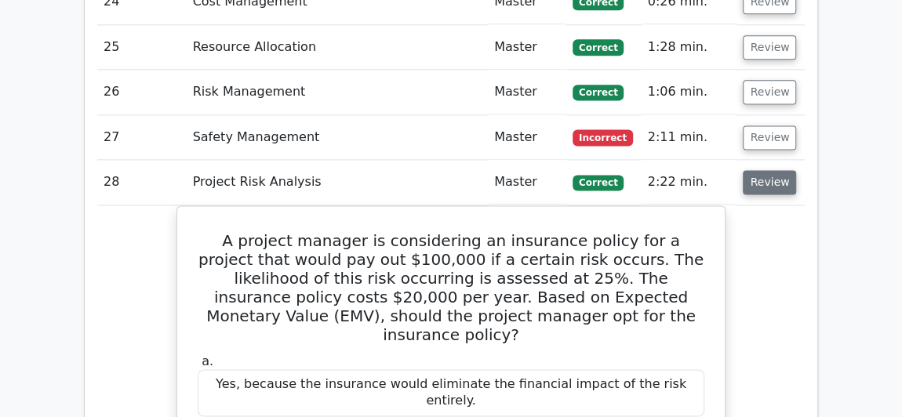
click at [761, 170] on button "Review" at bounding box center [769, 182] width 53 height 24
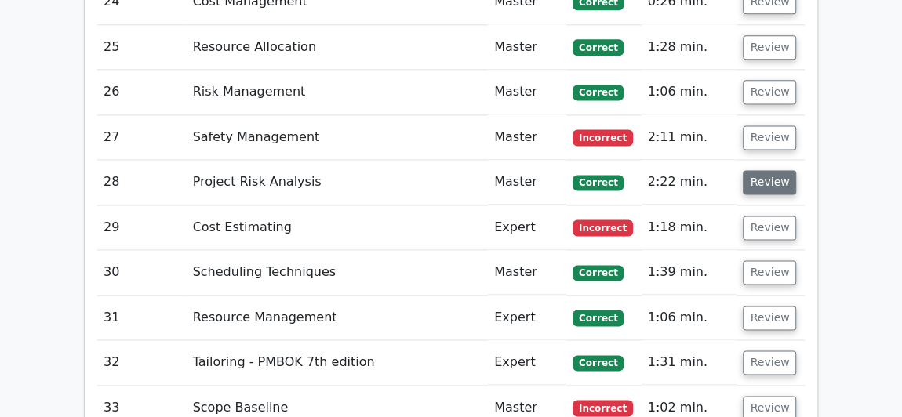
click at [761, 170] on button "Review" at bounding box center [769, 182] width 53 height 24
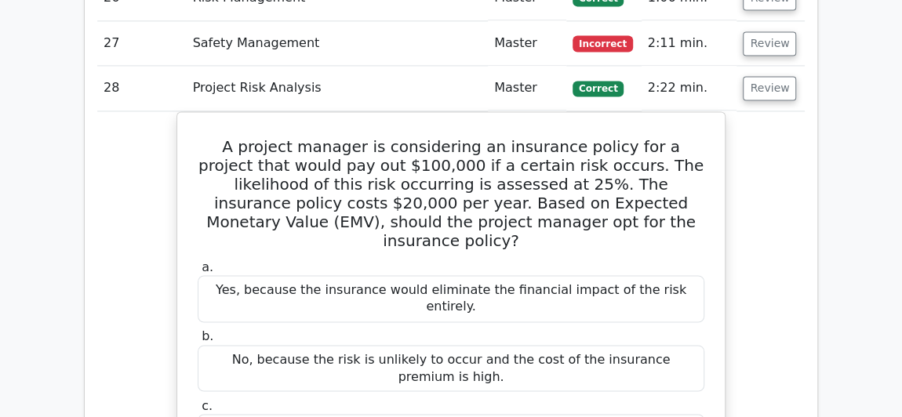
scroll to position [4063, 0]
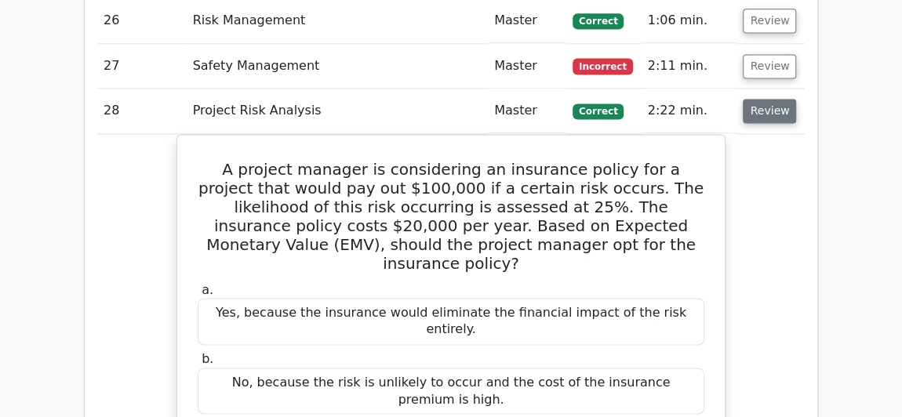
click at [766, 99] on button "Review" at bounding box center [769, 111] width 53 height 24
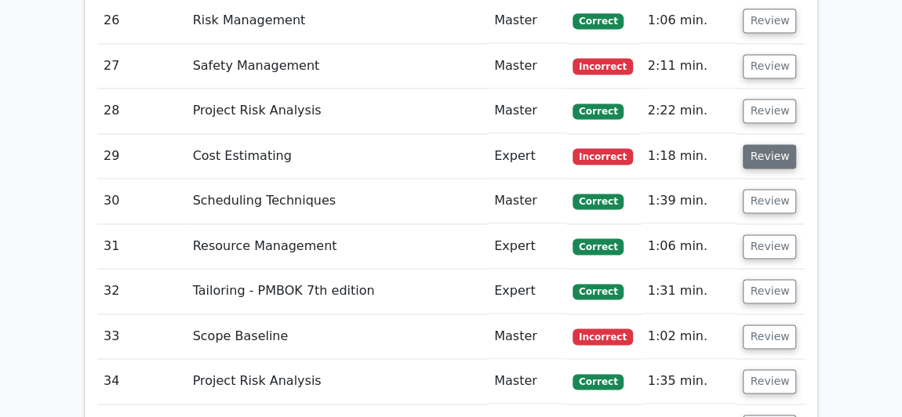
click at [771, 144] on button "Review" at bounding box center [769, 156] width 53 height 24
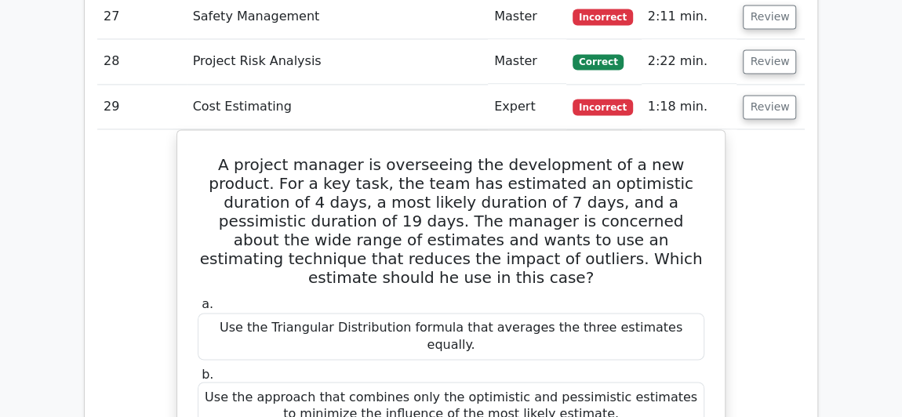
scroll to position [4134, 0]
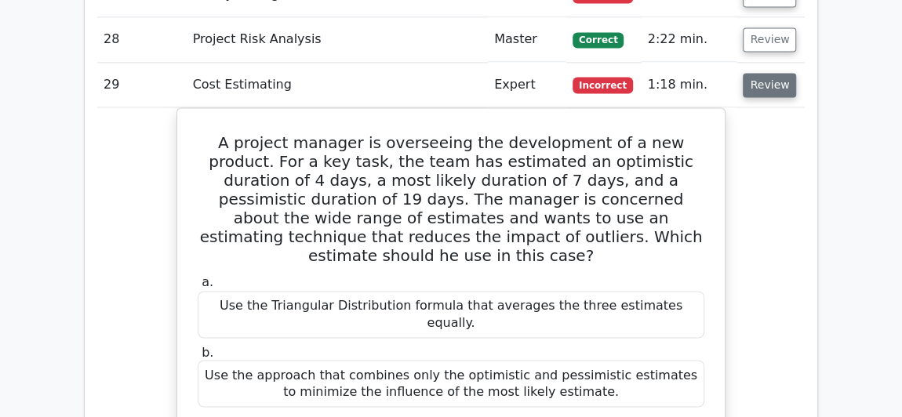
click at [769, 73] on button "Review" at bounding box center [769, 85] width 53 height 24
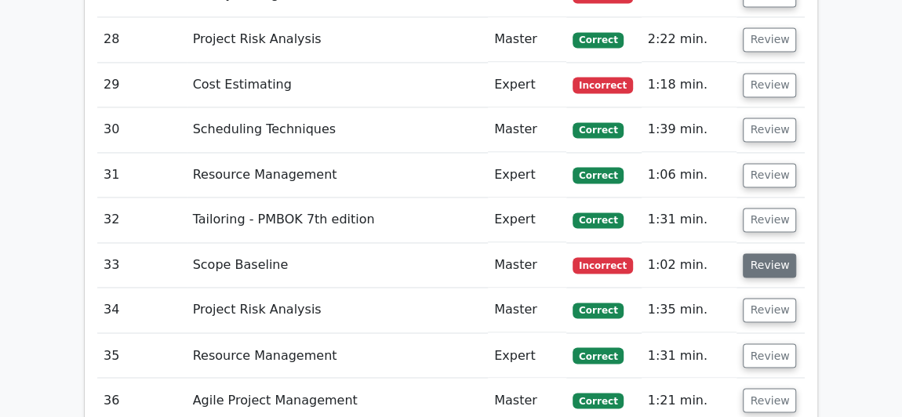
click at [752, 253] on button "Review" at bounding box center [769, 265] width 53 height 24
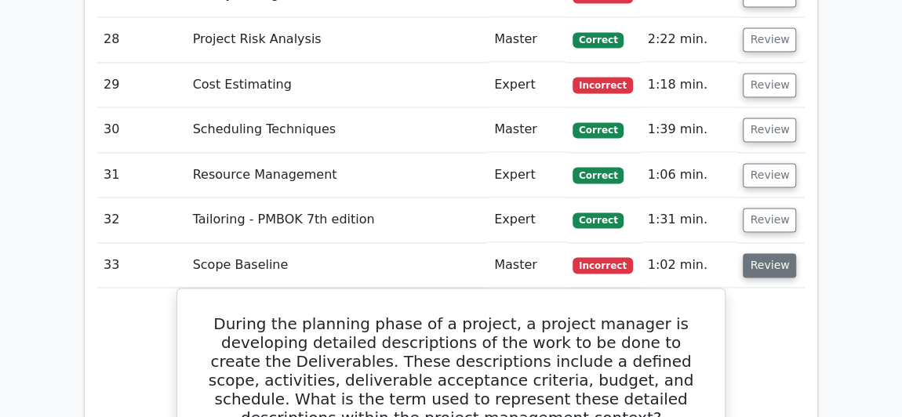
click at [744, 253] on button "Review" at bounding box center [769, 265] width 53 height 24
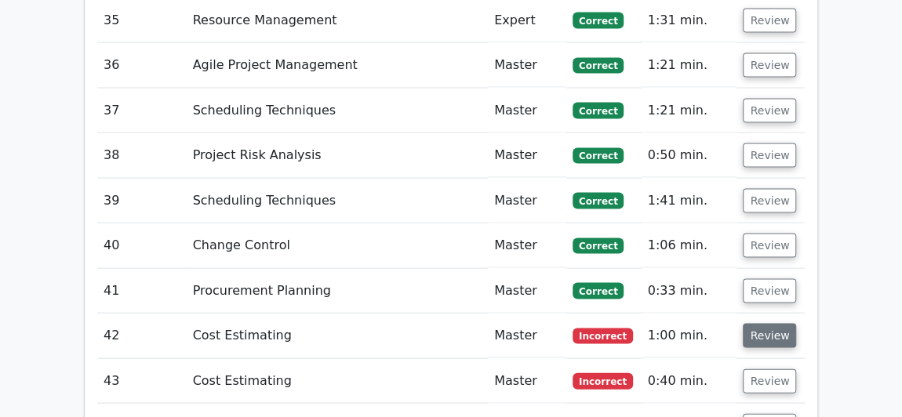
scroll to position [4491, 0]
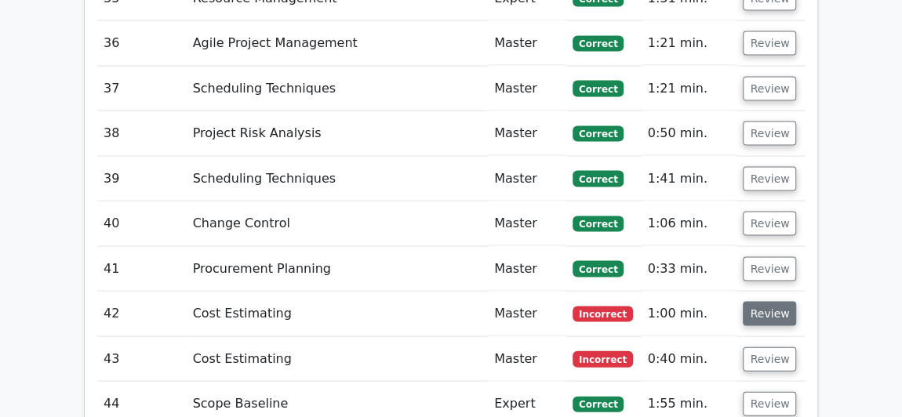
click at [762, 302] on button "Review" at bounding box center [769, 314] width 53 height 24
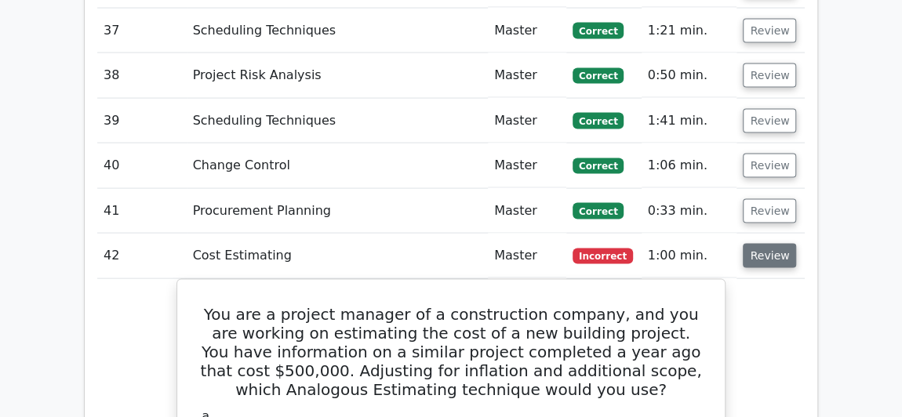
scroll to position [4634, 0]
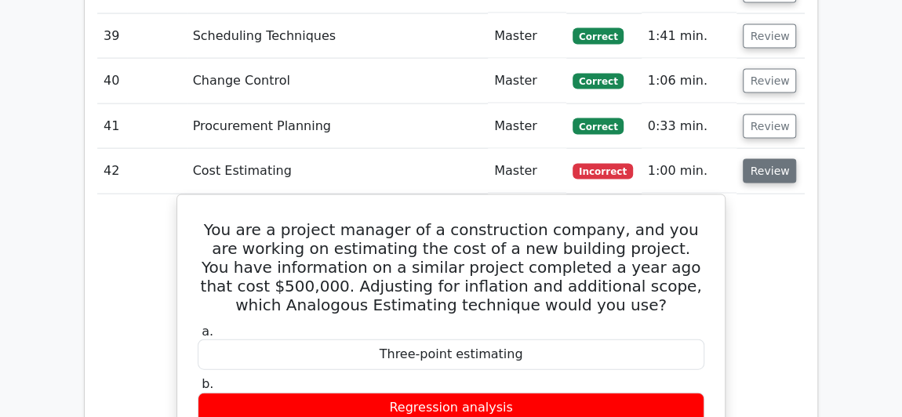
click at [767, 159] on button "Review" at bounding box center [769, 171] width 53 height 24
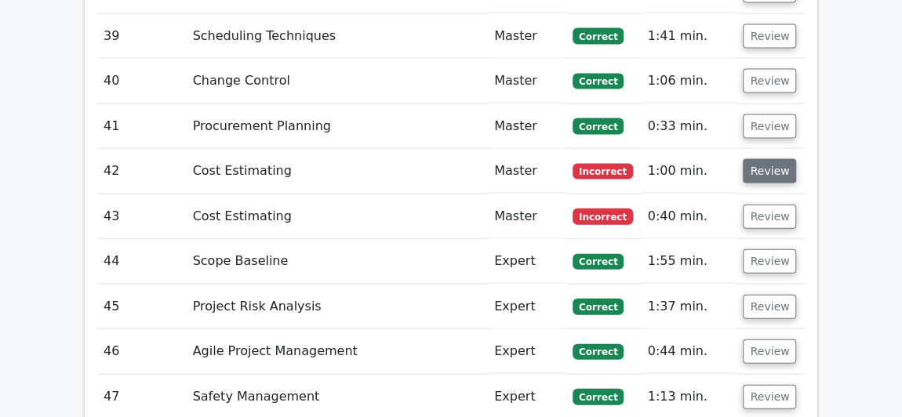
click at [767, 159] on button "Review" at bounding box center [769, 171] width 53 height 24
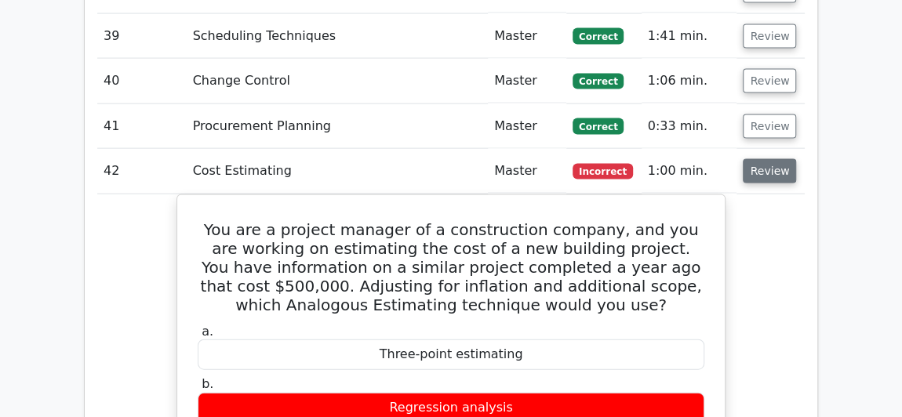
click at [767, 159] on button "Review" at bounding box center [769, 171] width 53 height 24
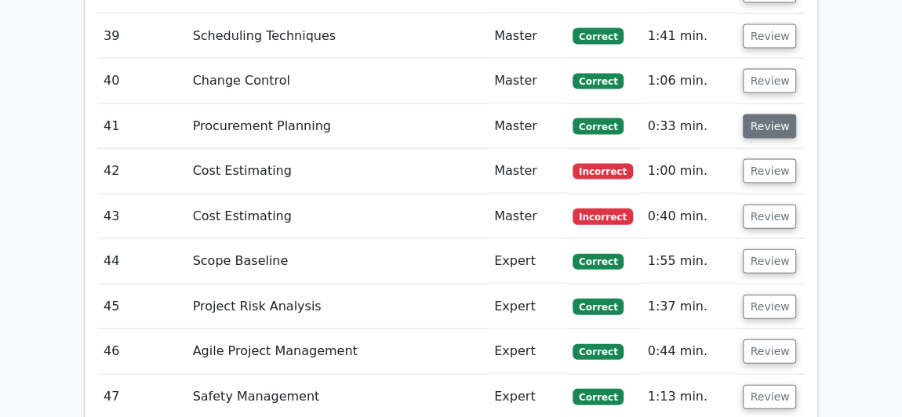
click at [750, 114] on button "Review" at bounding box center [769, 126] width 53 height 24
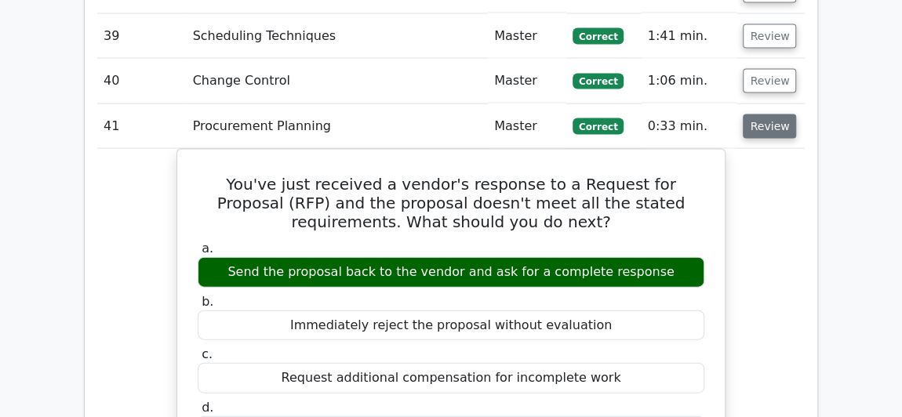
click at [750, 114] on button "Review" at bounding box center [769, 126] width 53 height 24
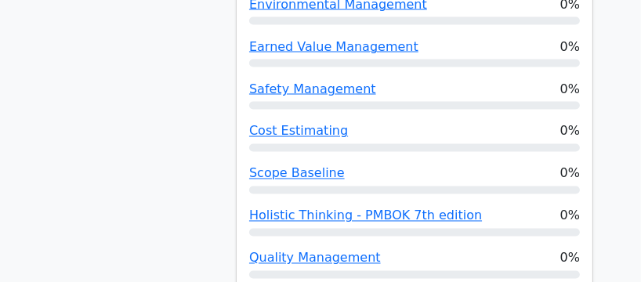
scroll to position [1635, 0]
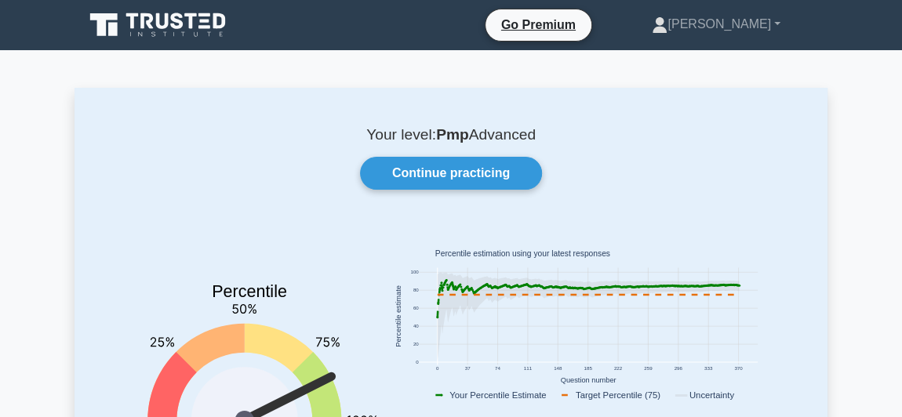
scroll to position [213, 0]
